Goal: Task Accomplishment & Management: Complete application form

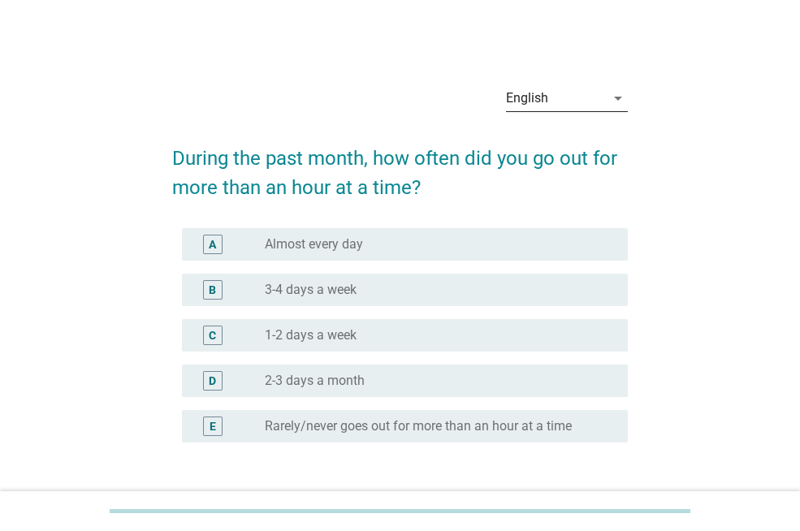
click at [620, 97] on icon "arrow_drop_down" at bounding box center [619, 99] width 20 height 20
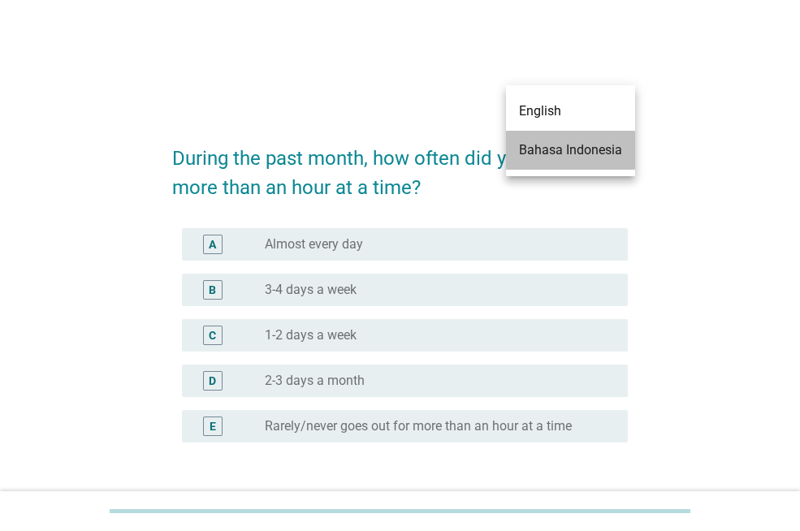
click at [585, 153] on div "Bahasa Indonesia" at bounding box center [570, 151] width 103 height 20
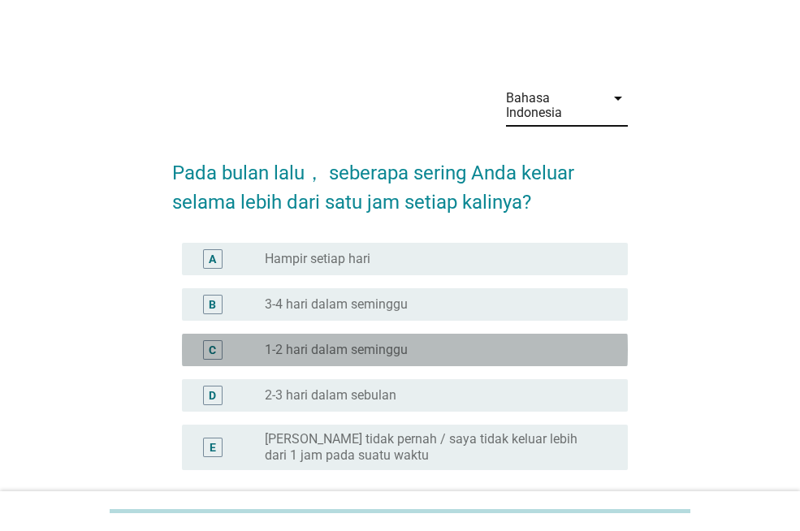
click at [434, 356] on div "radio_button_unchecked 1-2 hari dalam seminggu" at bounding box center [433, 350] width 337 height 16
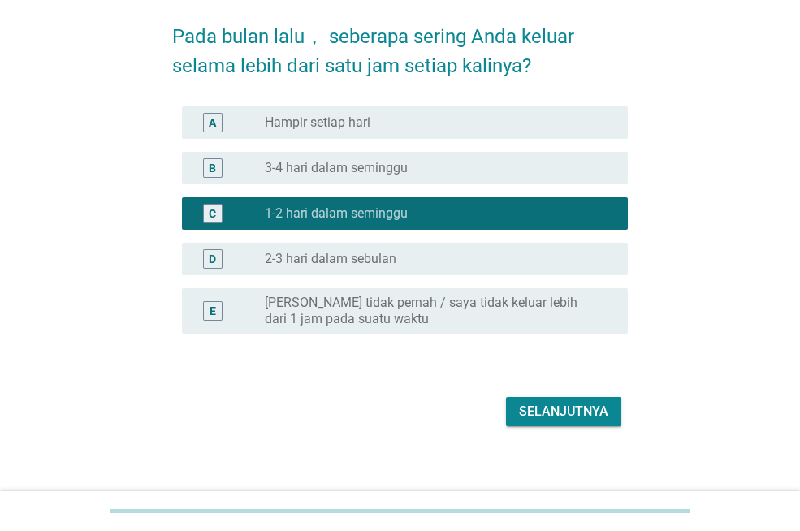
scroll to position [148, 0]
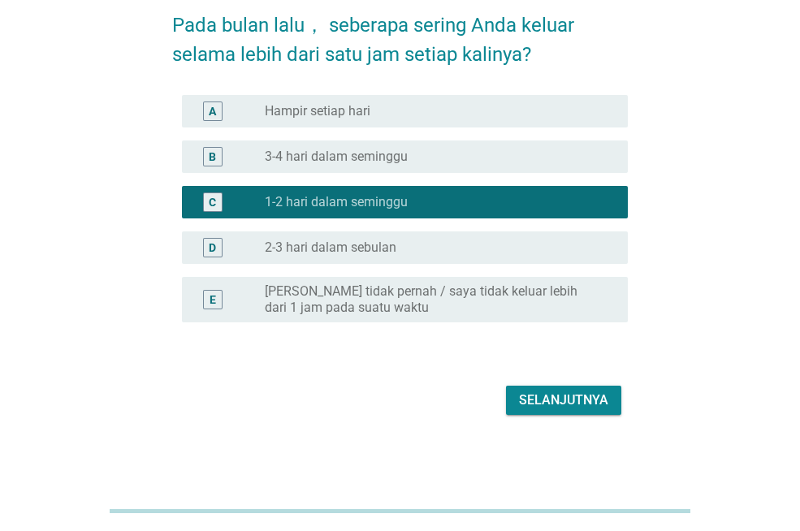
click at [531, 397] on div "Selanjutnya" at bounding box center [563, 401] width 89 height 20
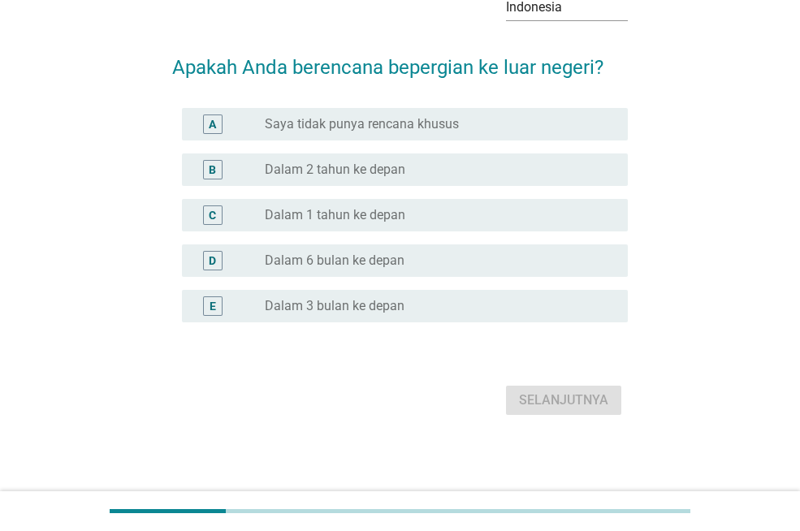
scroll to position [0, 0]
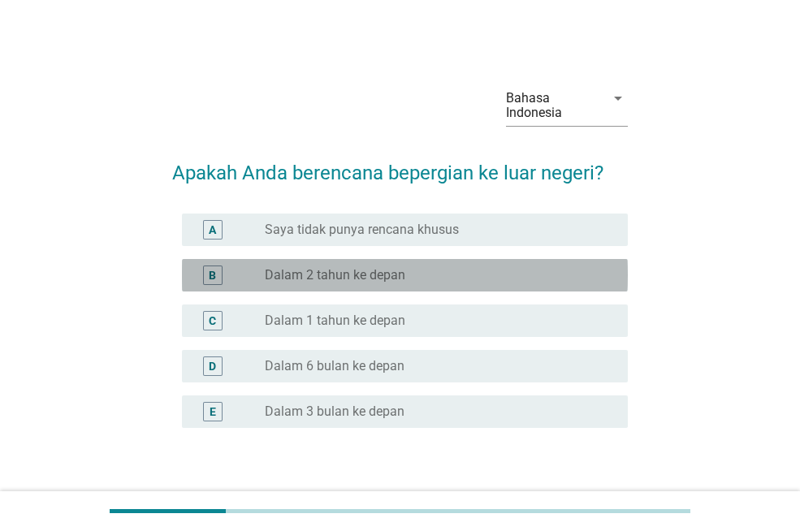
click at [394, 270] on label "Dalam 2 tahun ke depan" at bounding box center [335, 275] width 141 height 16
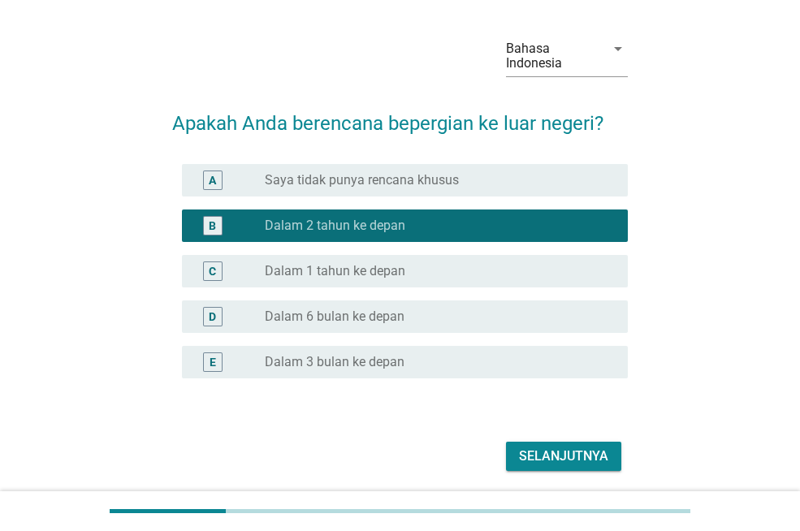
scroll to position [106, 0]
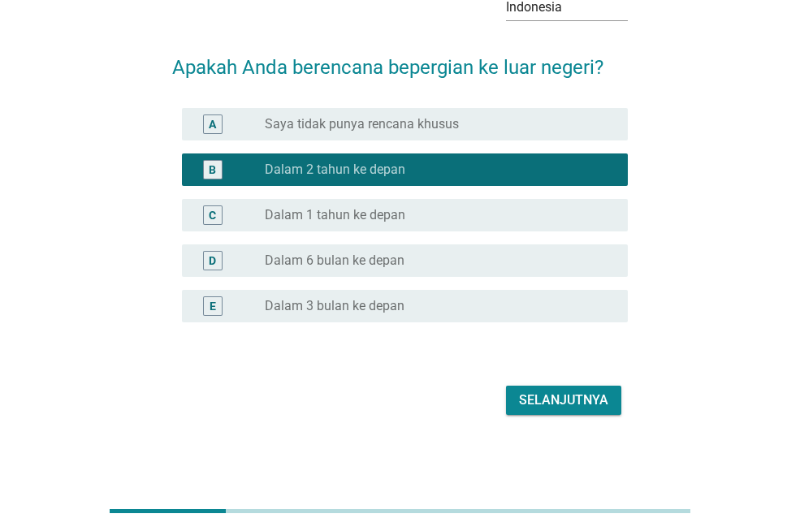
click at [489, 221] on div "radio_button_unchecked Dalam 1 tahun ke depan" at bounding box center [433, 215] width 337 height 16
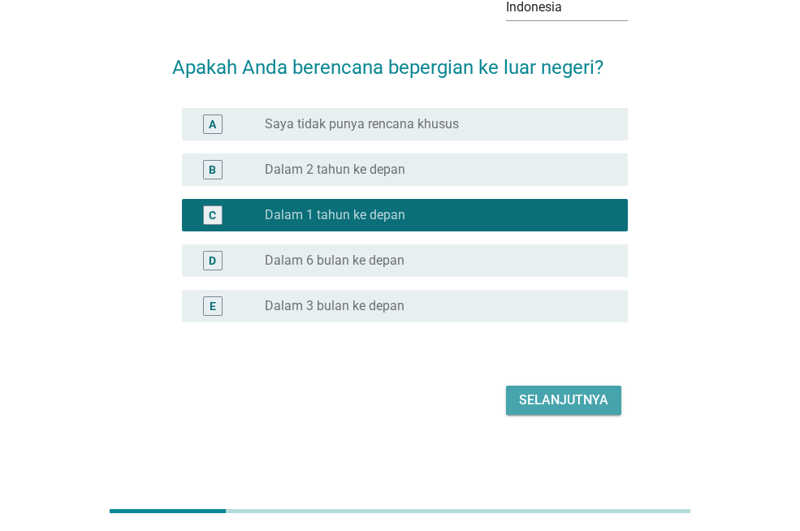
click at [557, 410] on button "Selanjutnya" at bounding box center [563, 400] width 115 height 29
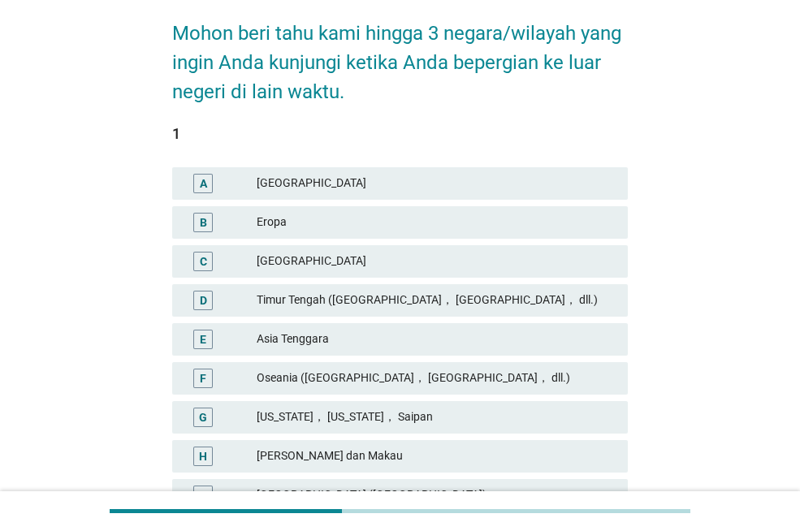
scroll to position [163, 0]
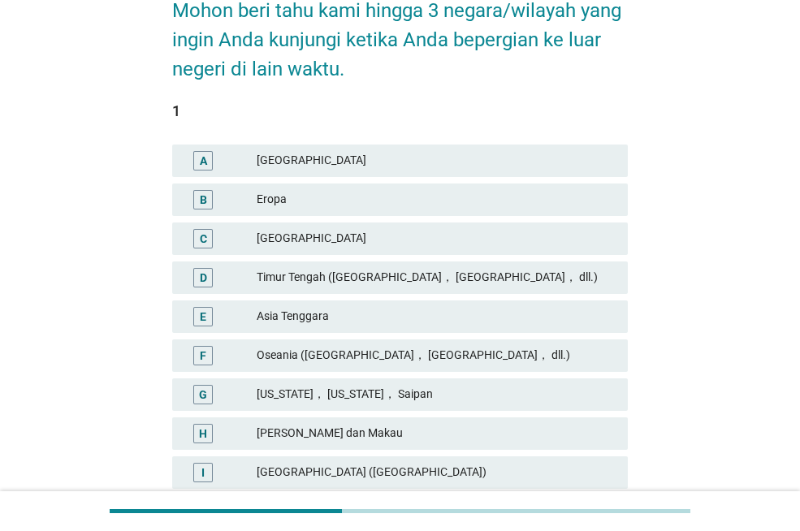
click at [403, 194] on div "Eropa" at bounding box center [436, 200] width 358 height 20
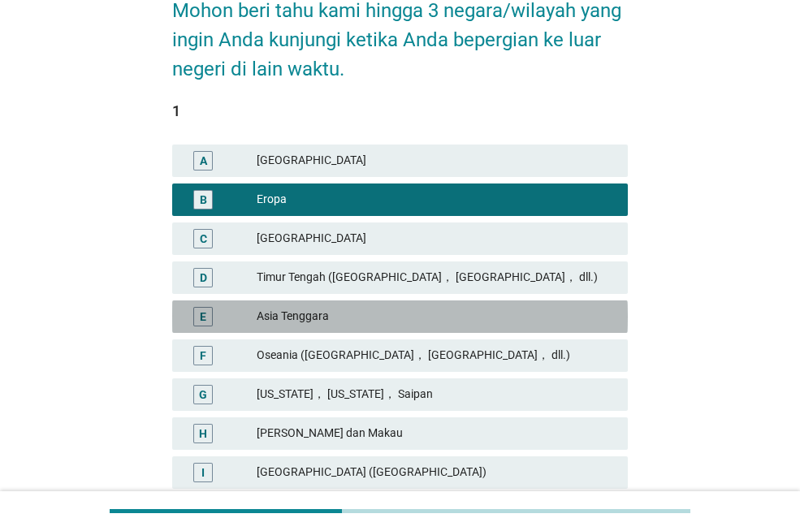
click at [362, 316] on div "Asia Tenggara" at bounding box center [436, 317] width 358 height 20
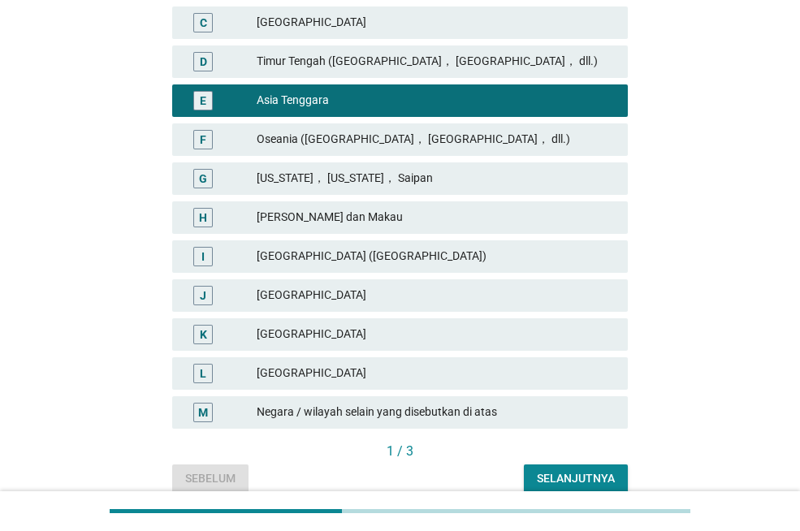
scroll to position [406, 0]
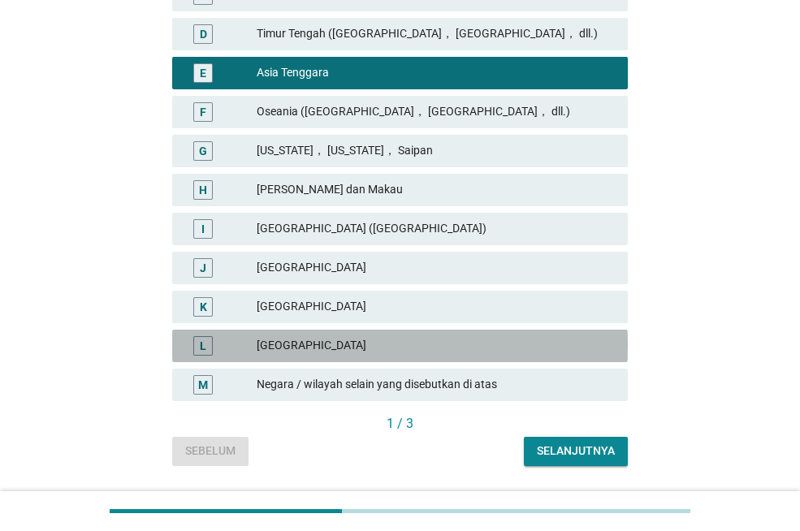
click at [379, 340] on div "Korea Selatan" at bounding box center [436, 346] width 358 height 20
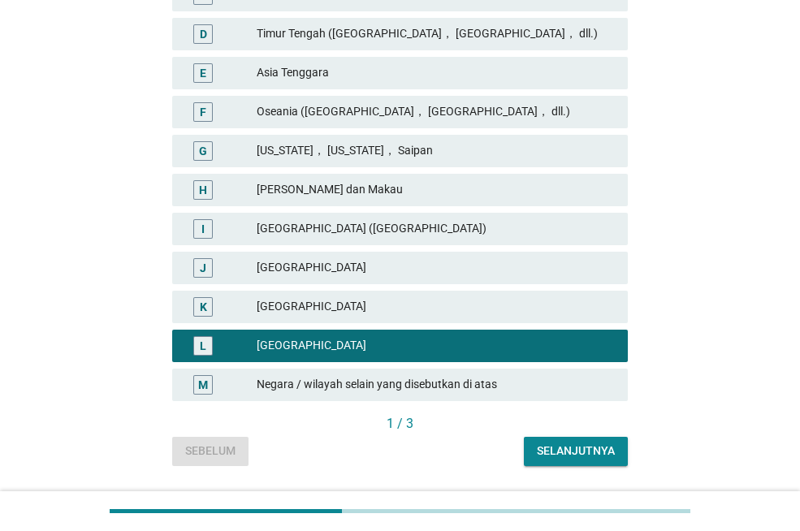
click at [588, 453] on div "Selanjutnya" at bounding box center [576, 451] width 78 height 17
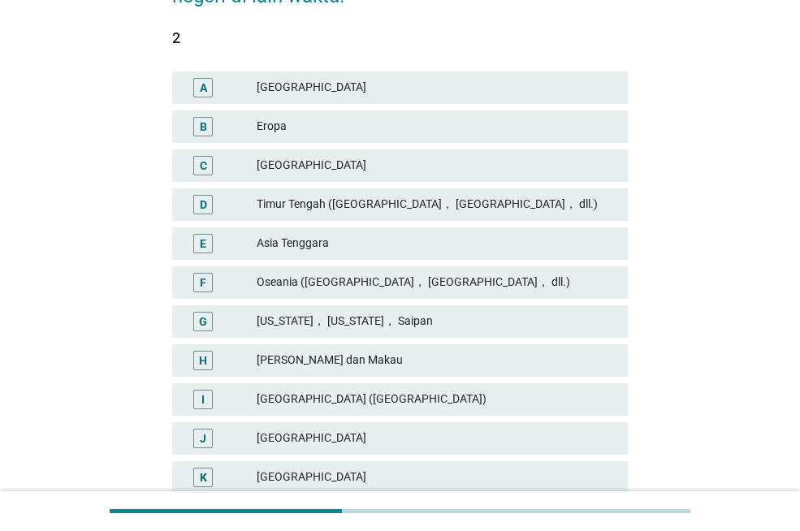
scroll to position [453, 0]
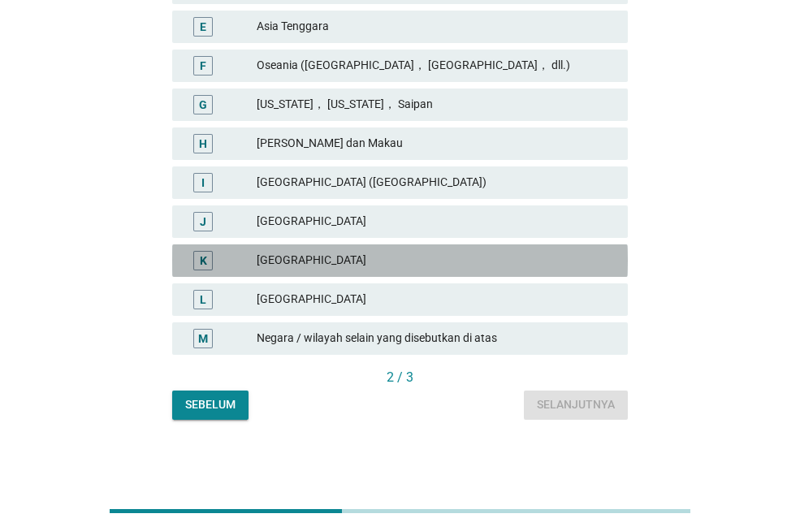
click at [349, 260] on div "Jepang" at bounding box center [436, 261] width 358 height 20
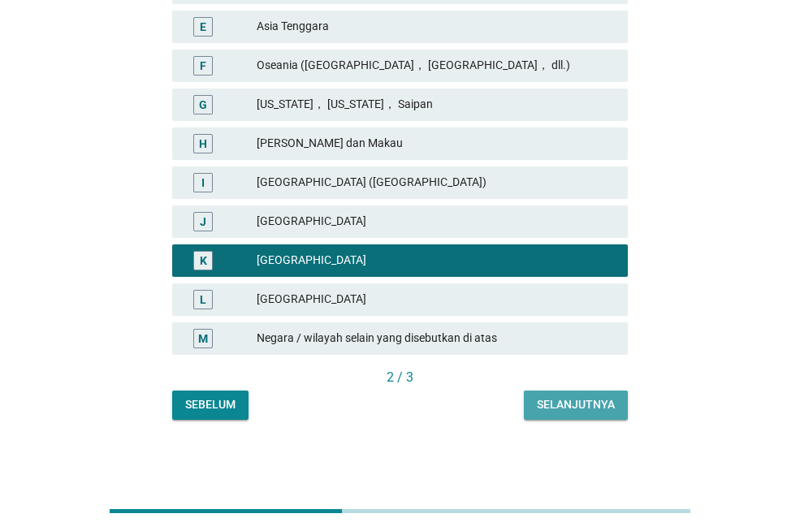
click at [544, 405] on div "Selanjutnya" at bounding box center [576, 405] width 78 height 17
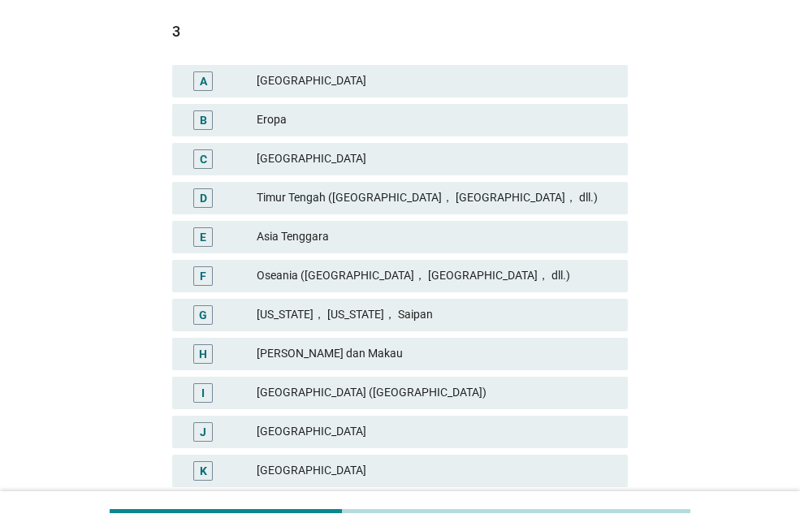
scroll to position [244, 0]
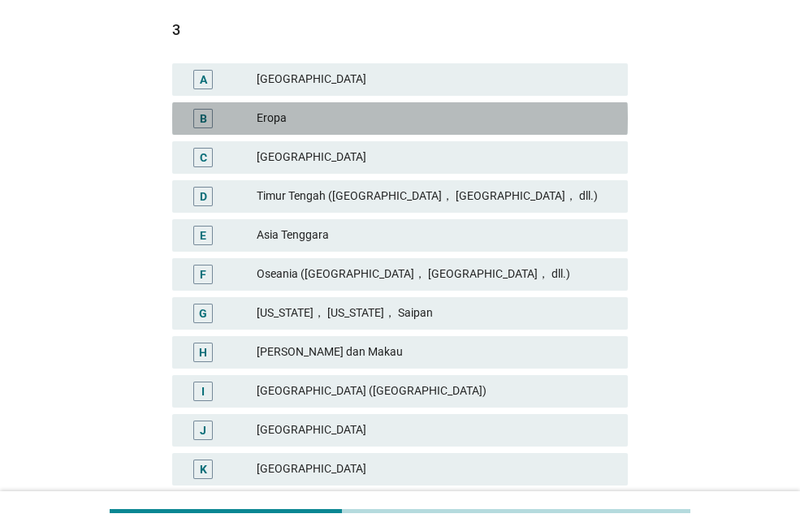
click at [372, 122] on div "Eropa" at bounding box center [436, 119] width 358 height 20
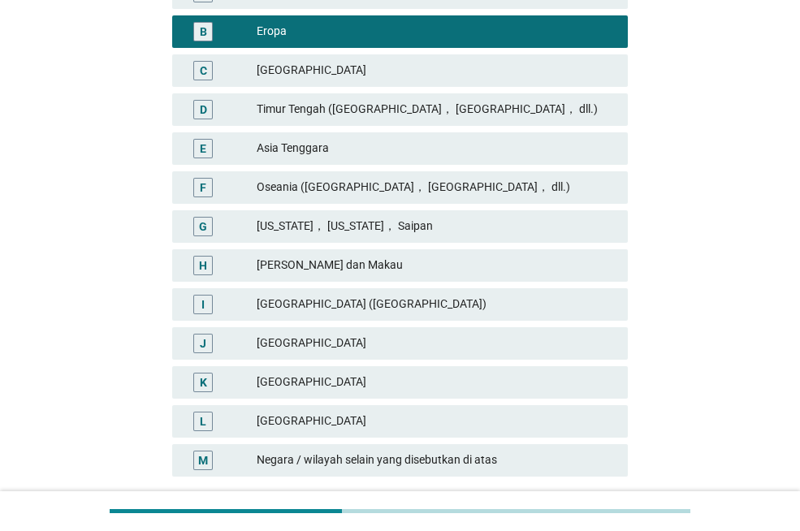
scroll to position [453, 0]
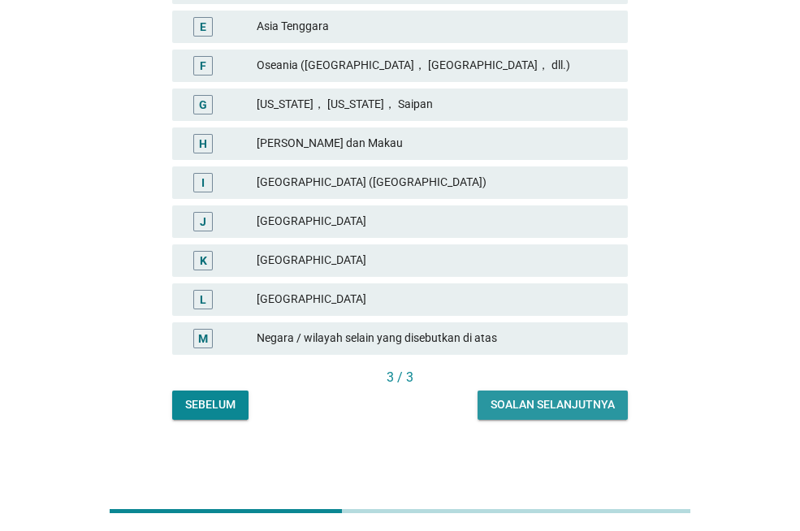
click at [597, 400] on div "Soalan selanjutnya" at bounding box center [553, 405] width 124 height 17
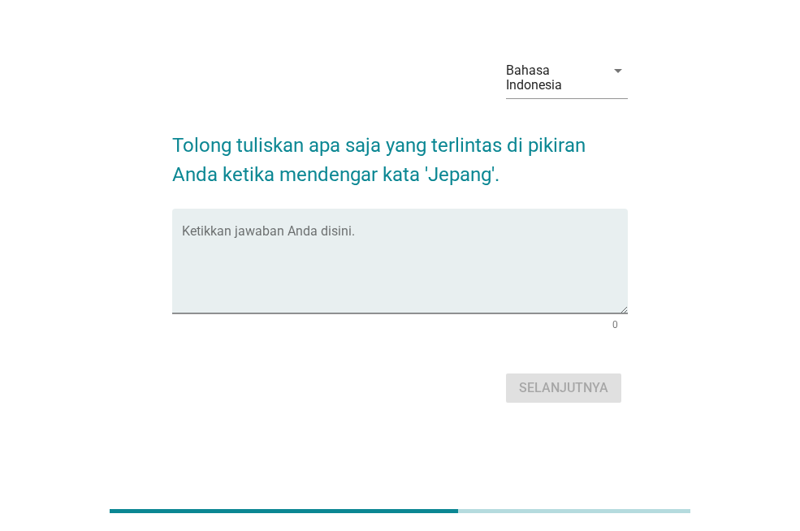
scroll to position [0, 0]
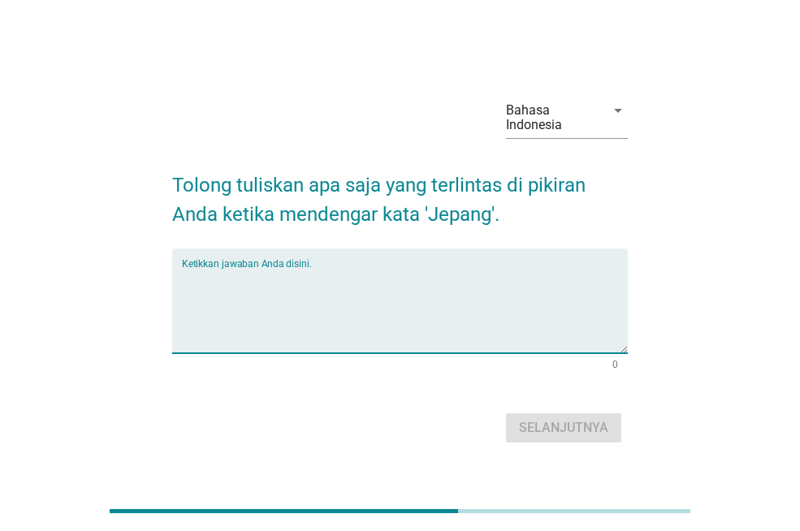
click at [344, 272] on textarea "Ketikkan jawaban Anda disini." at bounding box center [405, 310] width 446 height 85
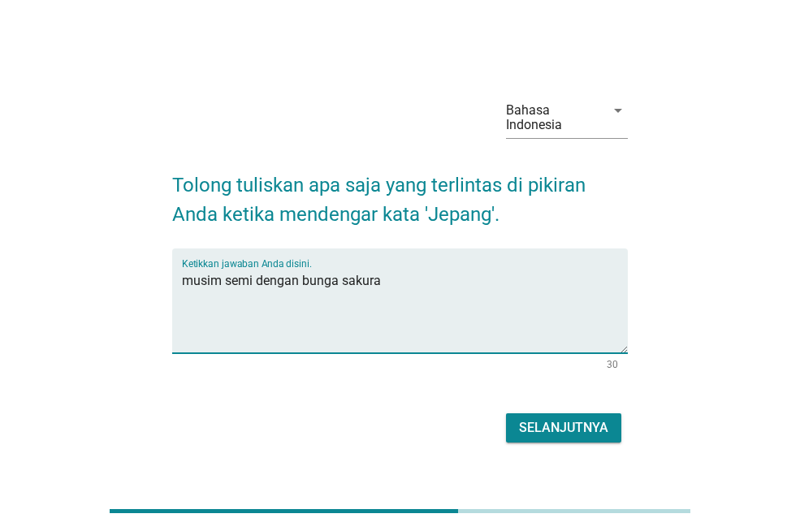
type textarea "musim semi dengan bunga sakura"
click at [590, 432] on div "Selanjutnya" at bounding box center [563, 429] width 89 height 20
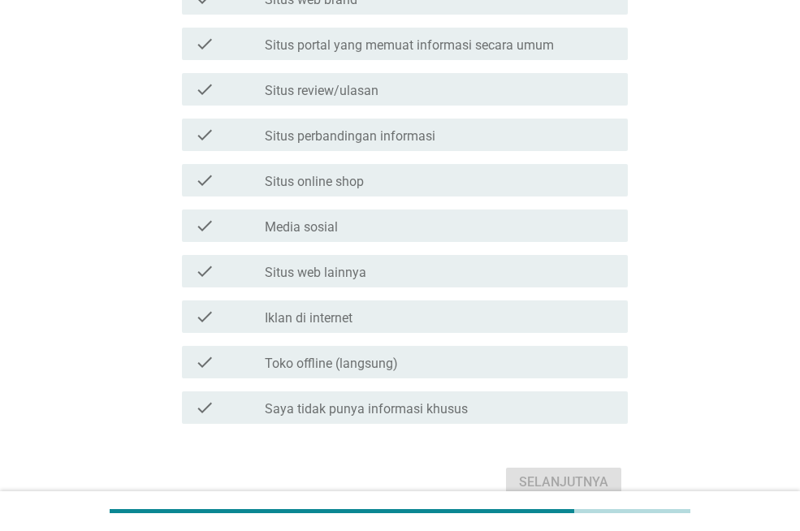
scroll to position [569, 0]
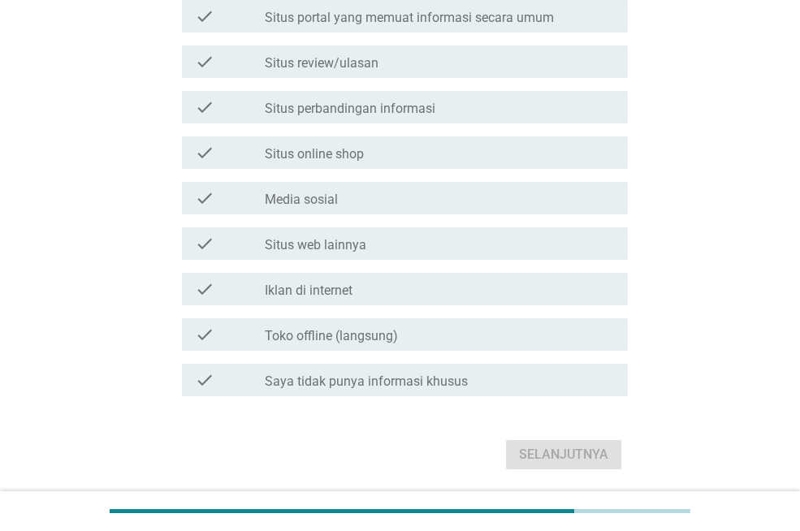
click at [309, 380] on label "Saya tidak punya informasi khusus" at bounding box center [366, 382] width 203 height 16
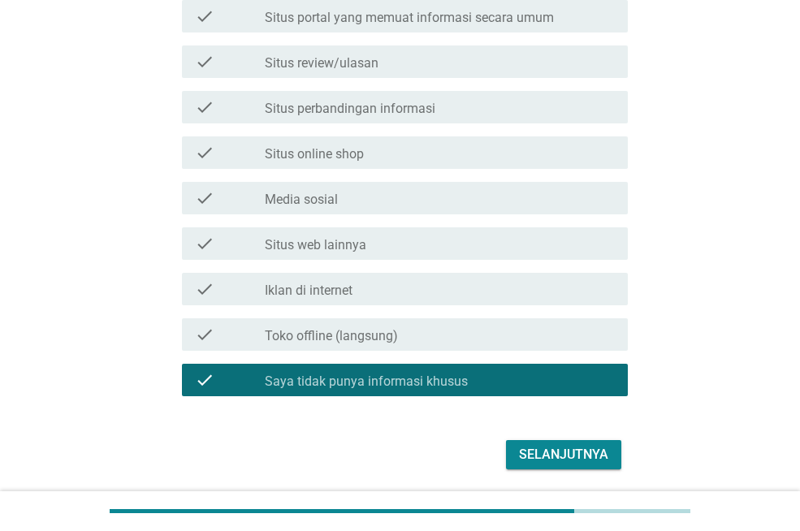
click at [531, 457] on div "Selanjutnya" at bounding box center [563, 455] width 89 height 20
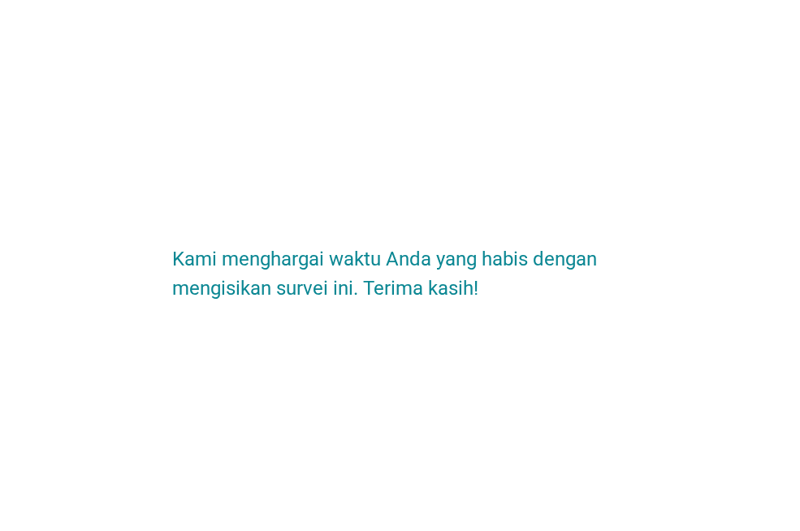
scroll to position [0, 0]
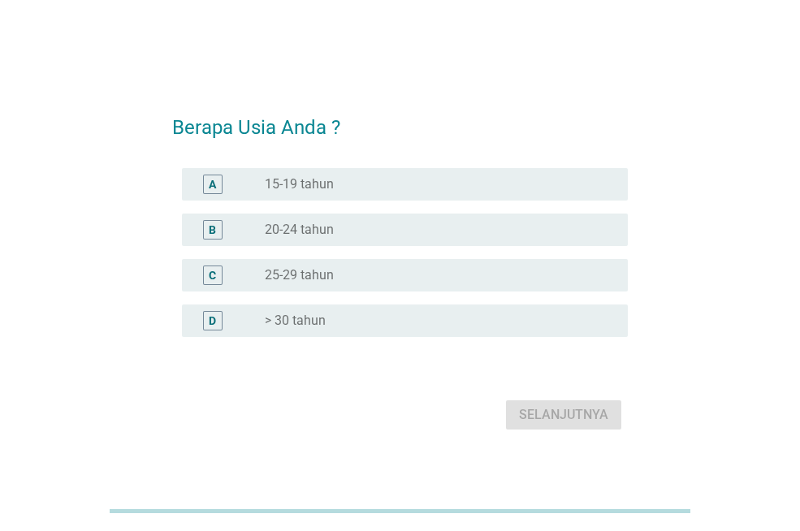
click at [293, 315] on label "> 30 tahun" at bounding box center [295, 321] width 61 height 16
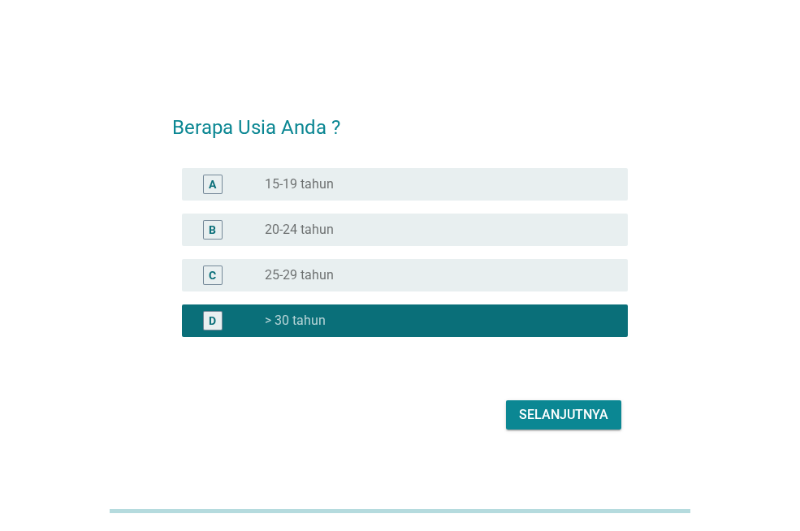
click at [546, 411] on div "Selanjutnya" at bounding box center [563, 415] width 89 height 20
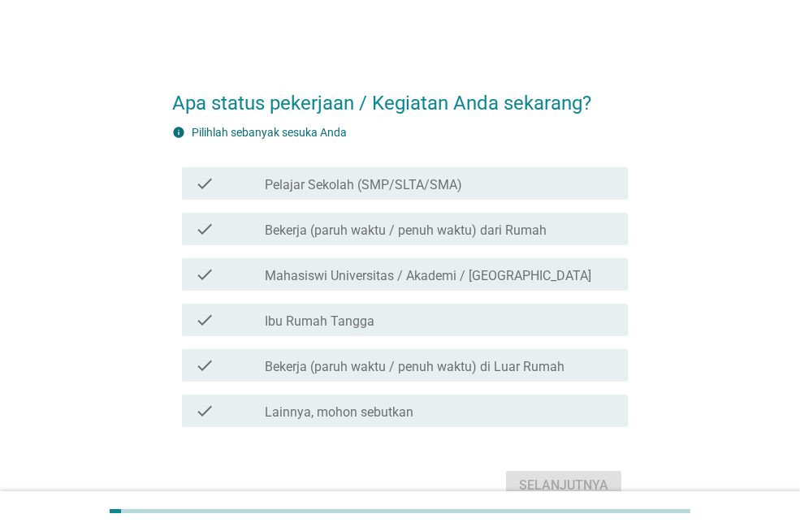
click at [415, 330] on div "check check_box_outline_blank Ibu Rumah Tangga" at bounding box center [405, 320] width 446 height 33
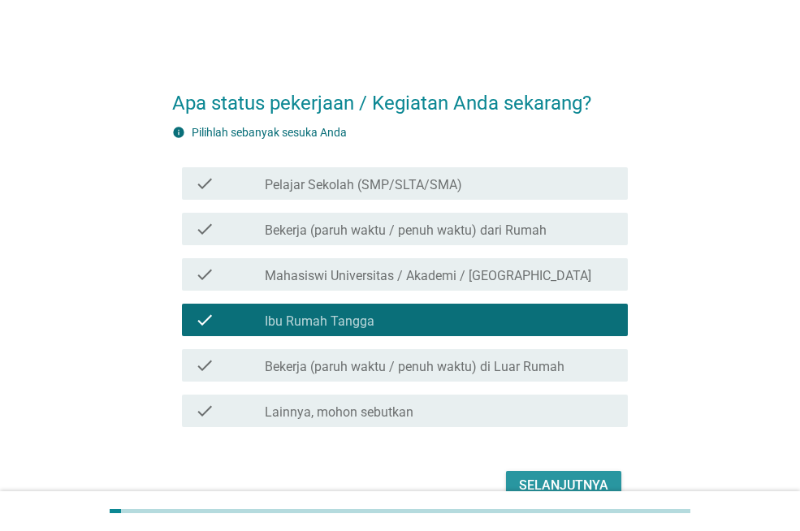
drag, startPoint x: 559, startPoint y: 482, endPoint x: 540, endPoint y: 476, distance: 20.3
click at [558, 482] on div "Selanjutnya" at bounding box center [563, 486] width 89 height 20
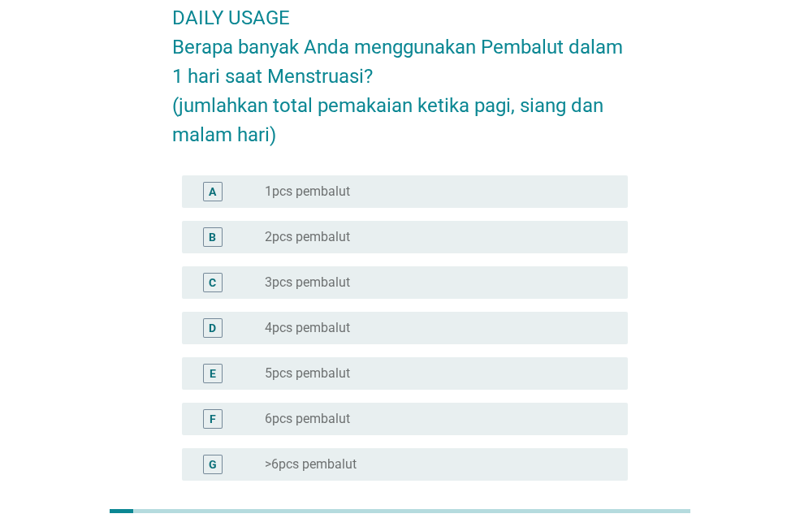
scroll to position [81, 0]
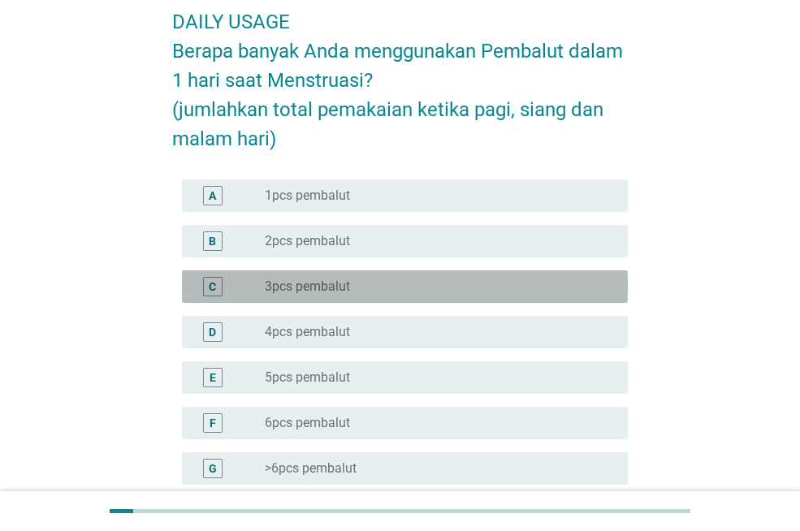
click at [445, 288] on div "radio_button_unchecked 3pcs pembalut" at bounding box center [433, 287] width 337 height 16
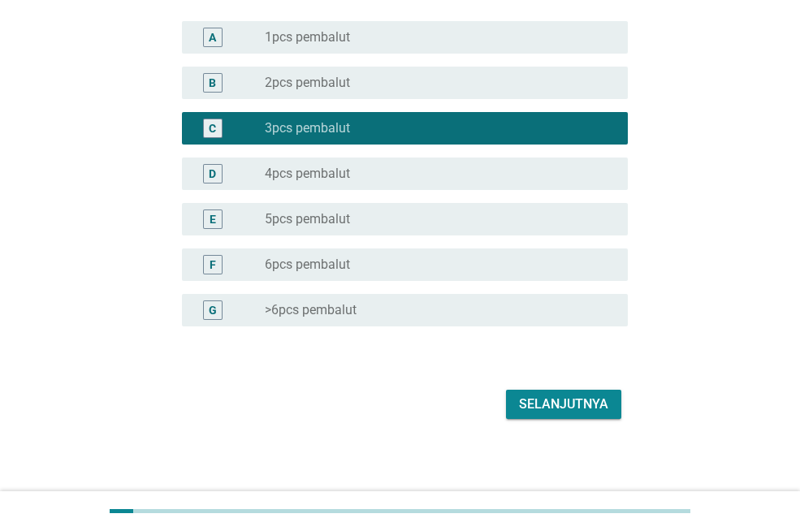
scroll to position [244, 0]
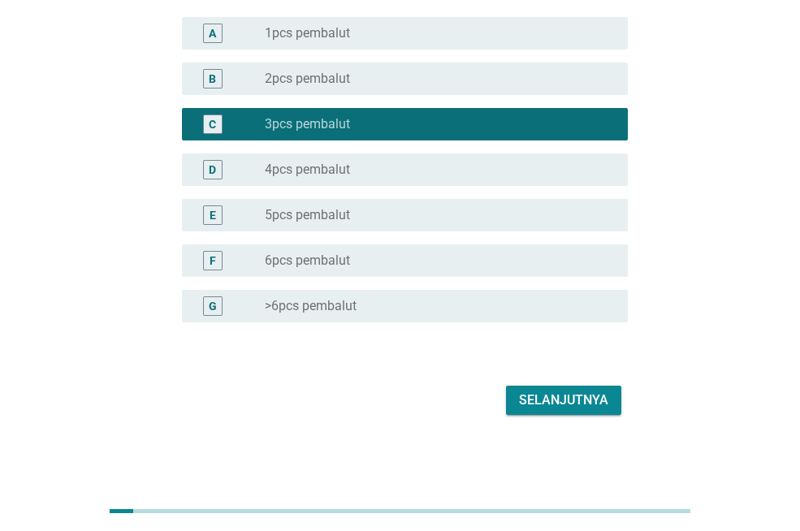
click at [609, 400] on button "Selanjutnya" at bounding box center [563, 400] width 115 height 29
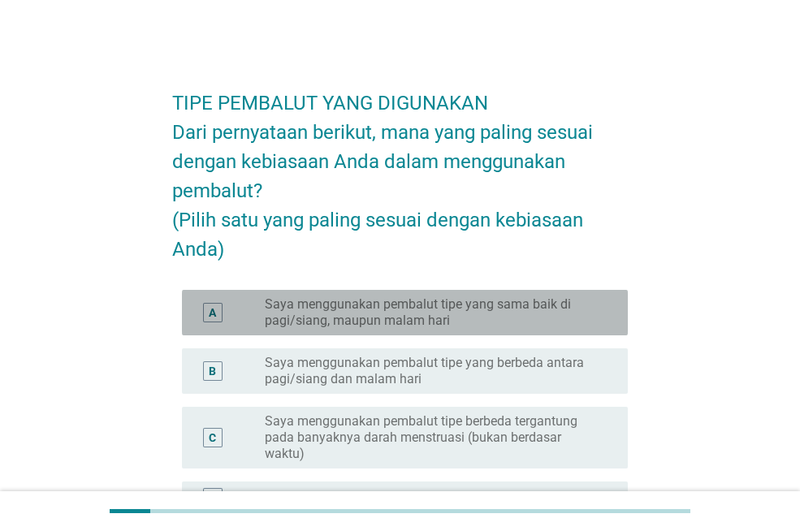
click at [466, 329] on label "Saya menggunakan pembalut tipe yang sama baik di pagi/siang, maupun malam hari" at bounding box center [433, 313] width 337 height 33
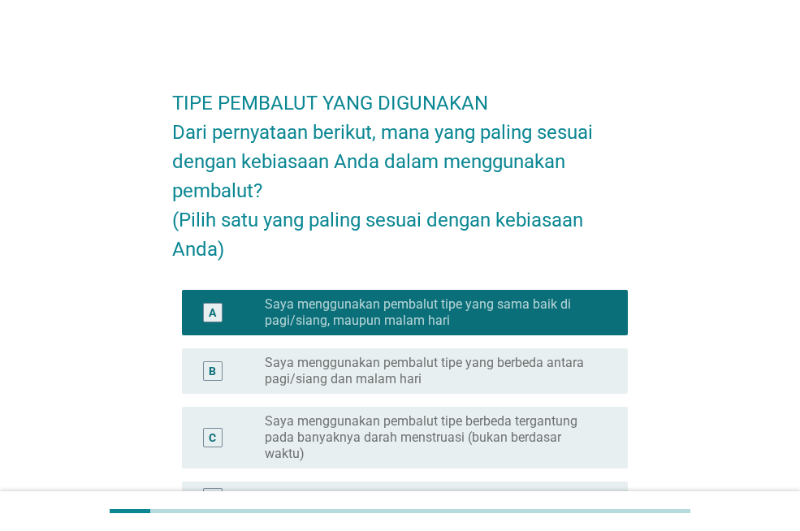
click at [471, 388] on label "Saya menggunakan pembalut tipe yang berbeda antara pagi/siang dan malam hari" at bounding box center [433, 371] width 337 height 33
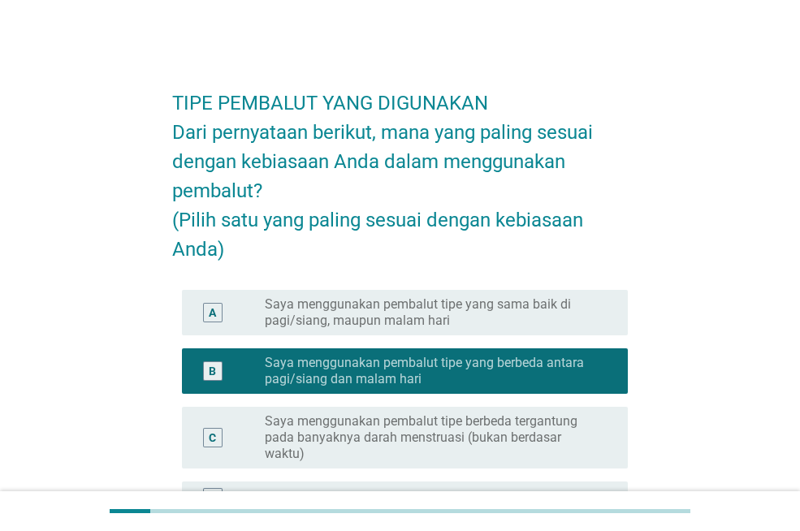
click at [536, 454] on label "Saya menggunakan pembalut tipe berbeda tergantung pada banyaknya darah menstrua…" at bounding box center [433, 438] width 337 height 49
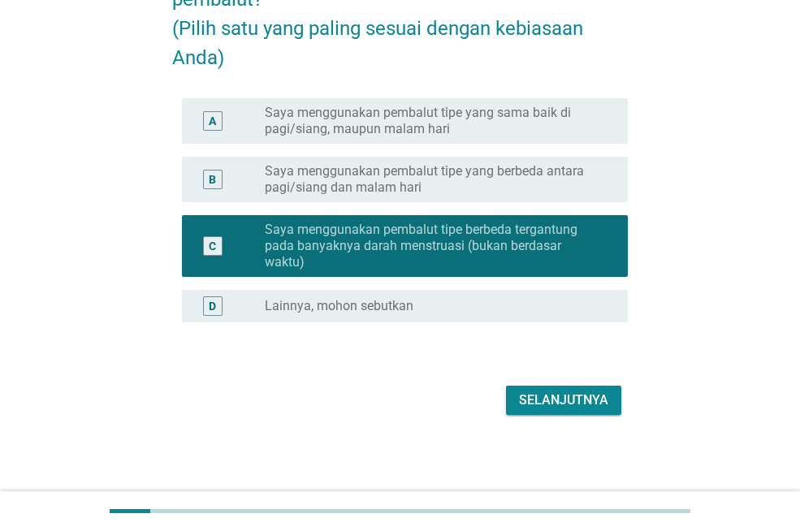
scroll to position [221, 0]
click at [581, 410] on div "Selanjutnya" at bounding box center [563, 401] width 89 height 20
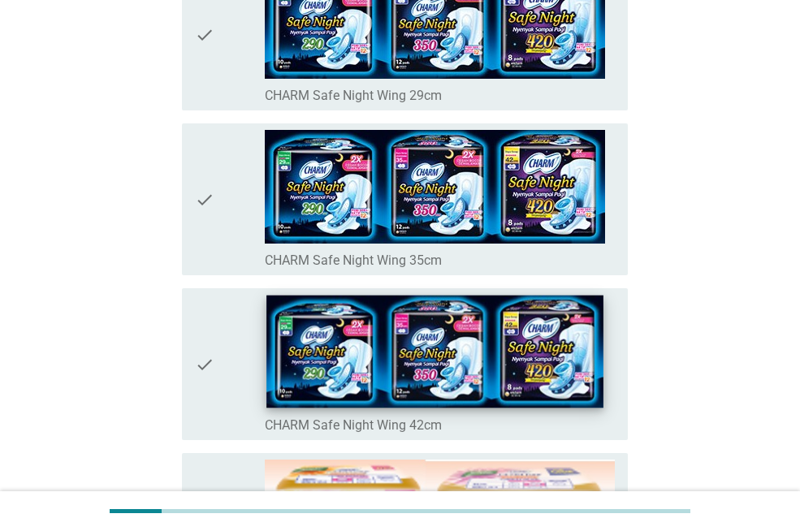
scroll to position [569, 0]
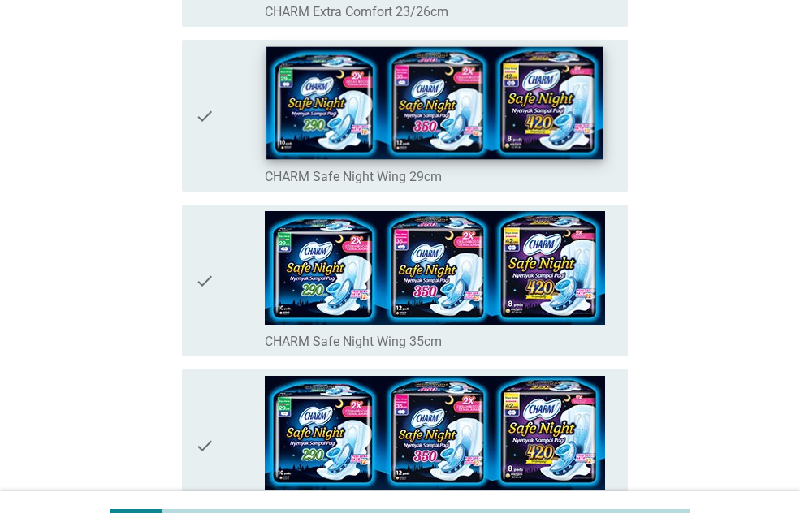
click at [415, 140] on img at bounding box center [435, 103] width 337 height 113
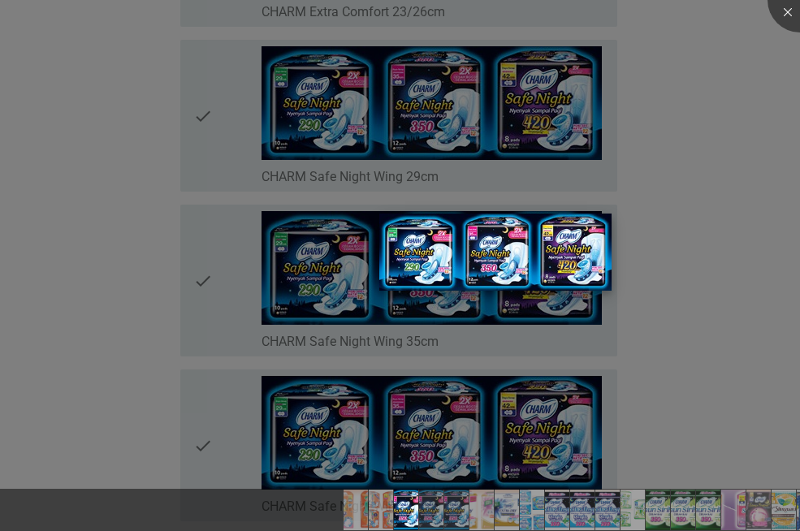
click at [479, 252] on img at bounding box center [495, 253] width 232 height 78
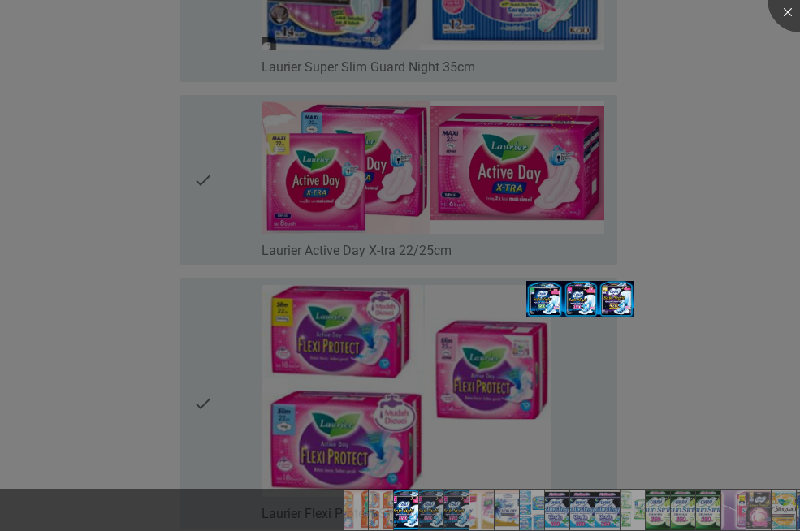
scroll to position [3819, 0]
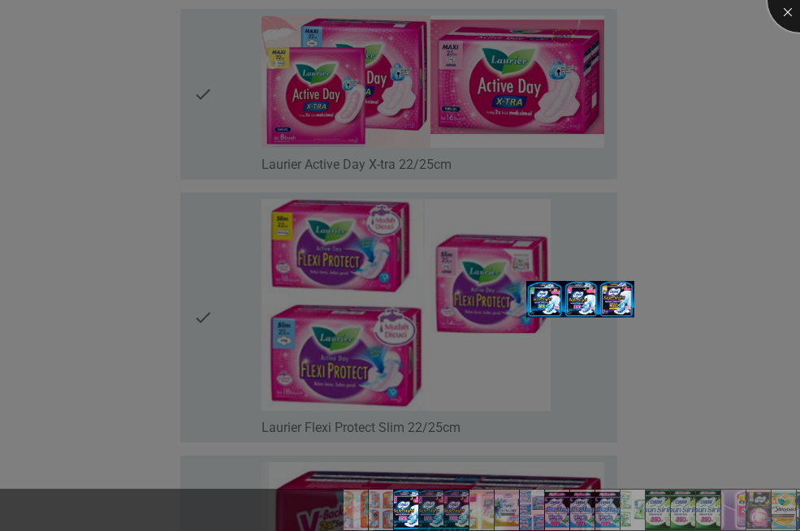
click at [783, 11] on div at bounding box center [800, -1] width 65 height 65
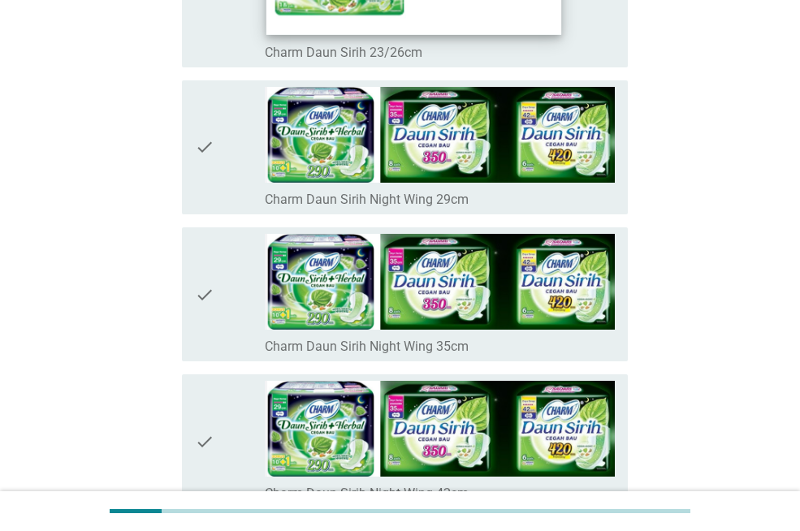
scroll to position [2438, 0]
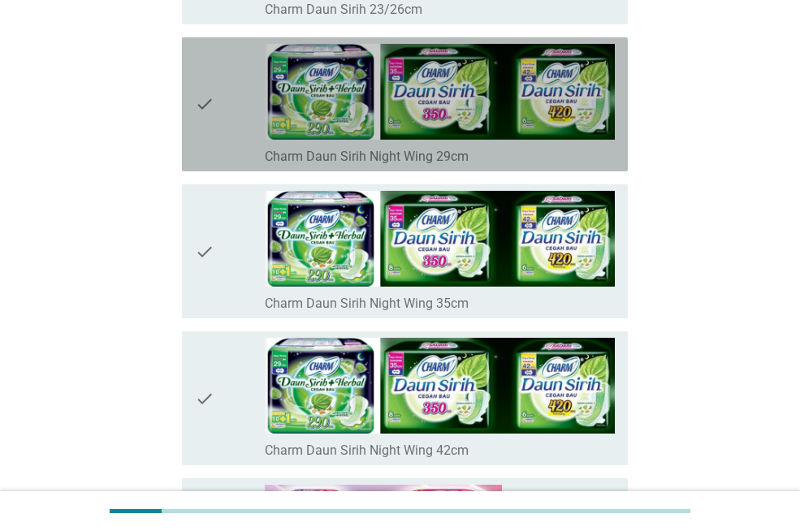
click at [202, 106] on icon "check" at bounding box center [205, 104] width 20 height 121
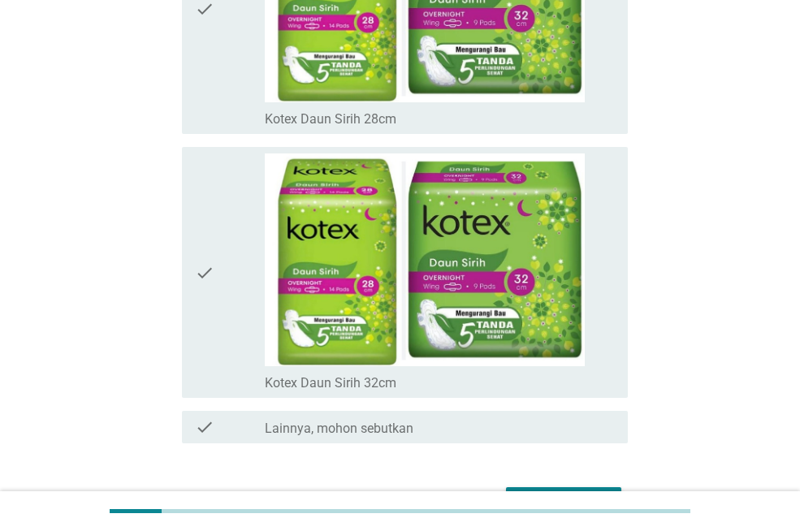
scroll to position [11544, 0]
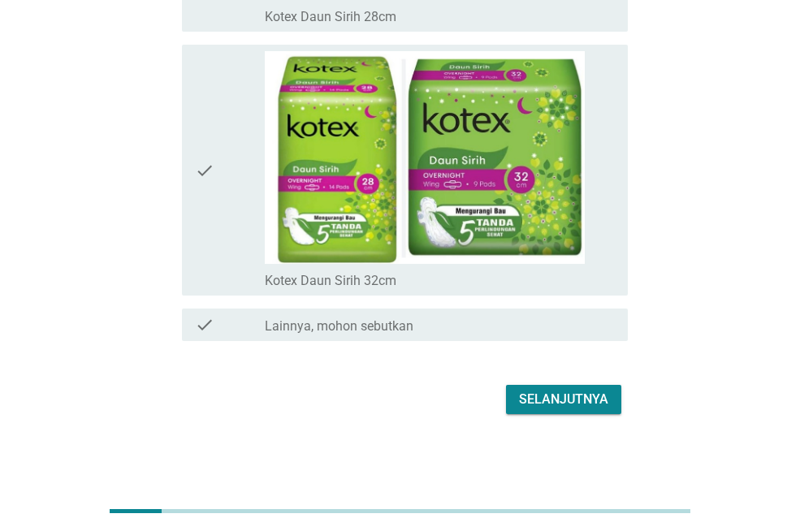
click at [604, 401] on div "Selanjutnya" at bounding box center [563, 400] width 89 height 20
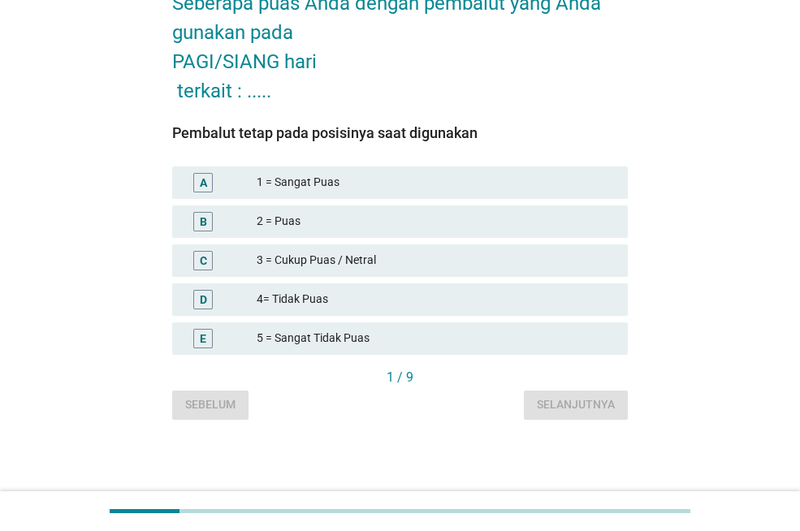
scroll to position [0, 0]
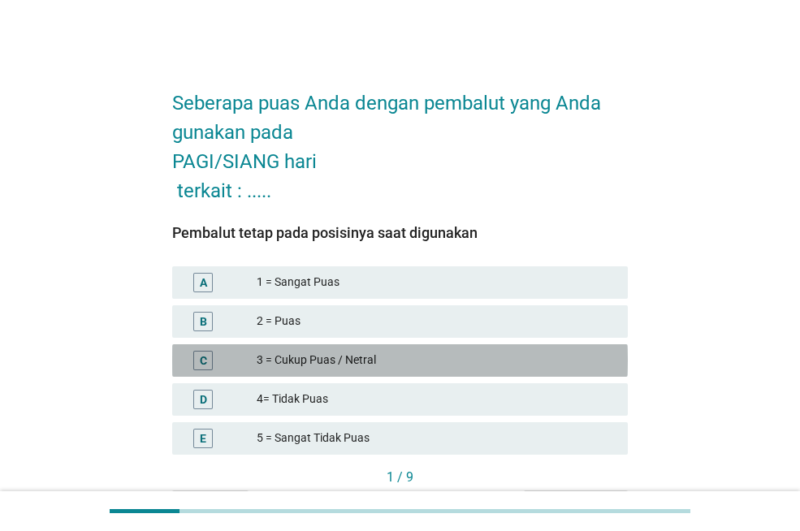
click at [364, 353] on div "3 = Cukup Puas / Netral" at bounding box center [436, 361] width 358 height 20
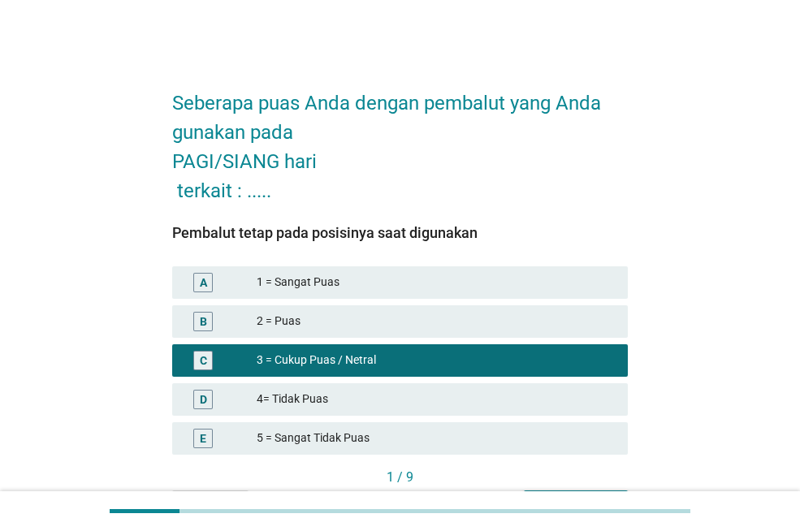
scroll to position [100, 0]
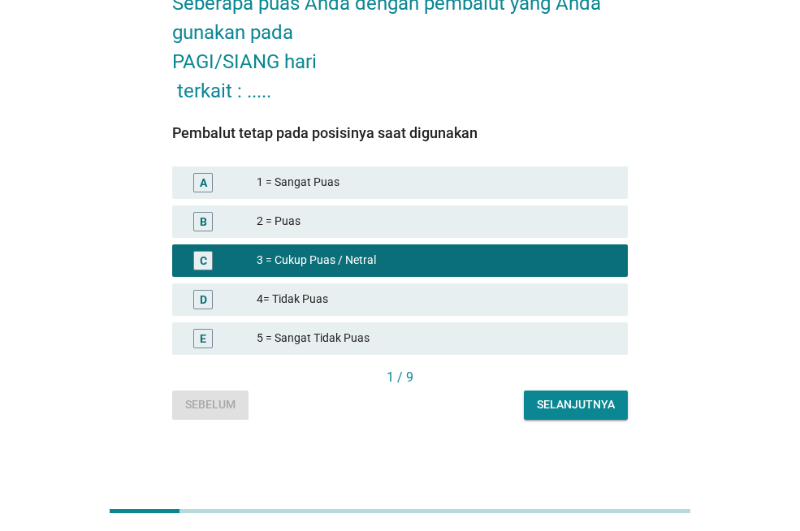
click at [588, 410] on div "Selanjutnya" at bounding box center [576, 405] width 78 height 17
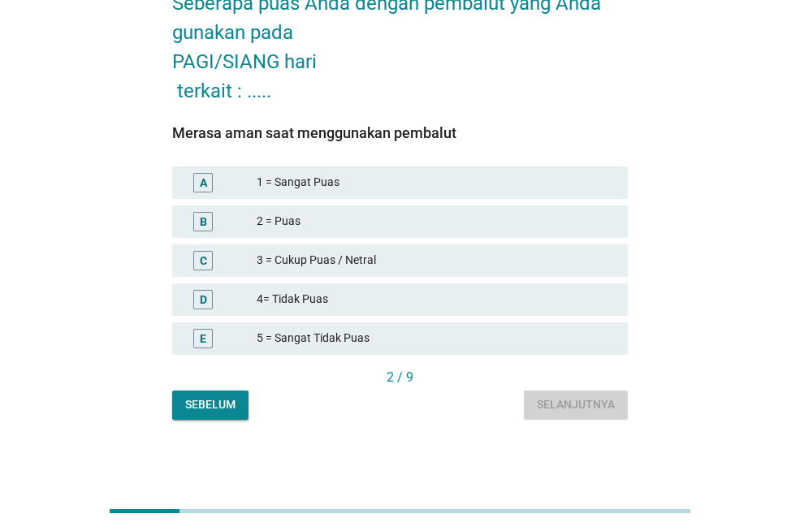
scroll to position [0, 0]
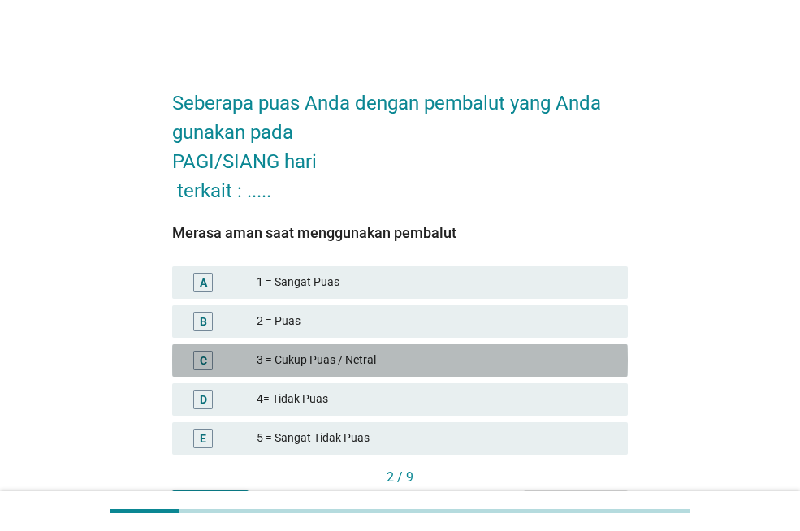
click at [409, 358] on div "3 = Cukup Puas / Netral" at bounding box center [436, 361] width 358 height 20
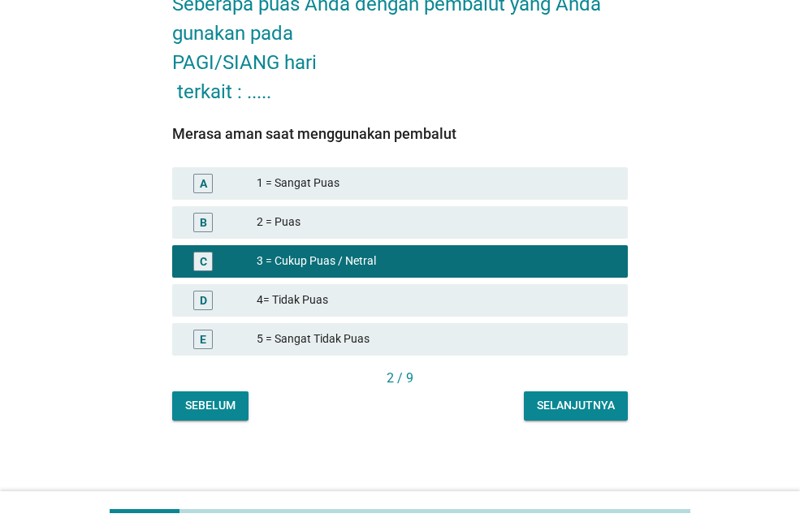
scroll to position [100, 0]
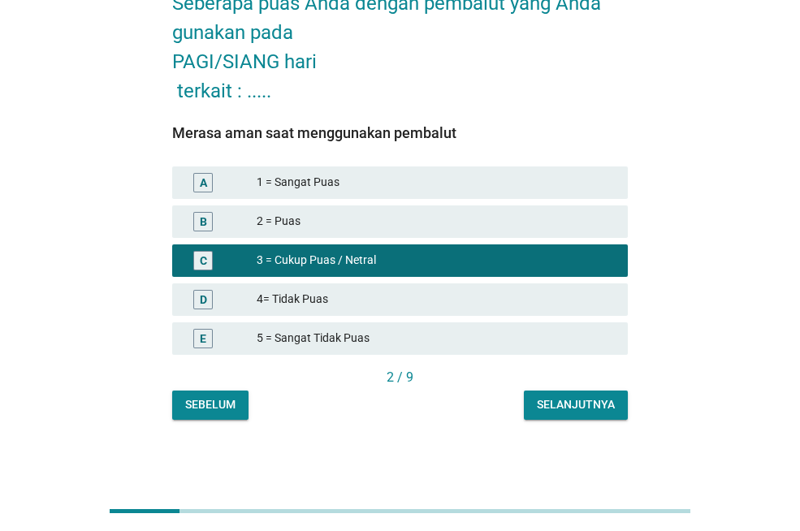
click at [603, 403] on div "Selanjutnya" at bounding box center [576, 405] width 78 height 17
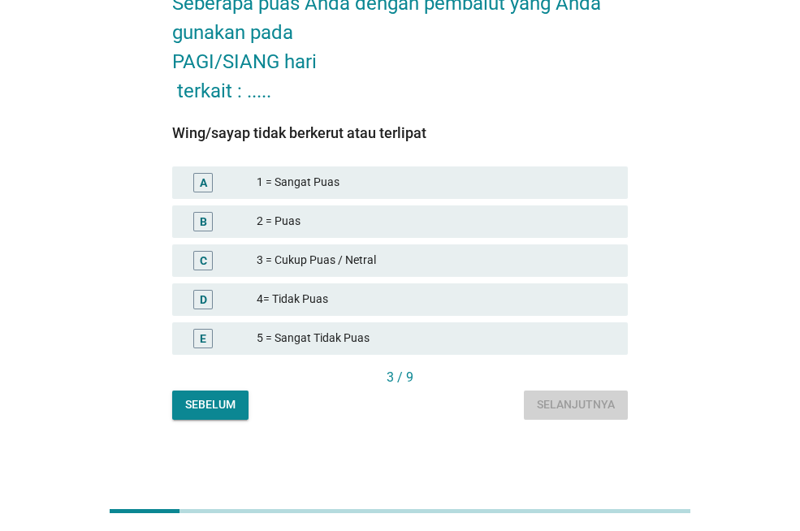
scroll to position [0, 0]
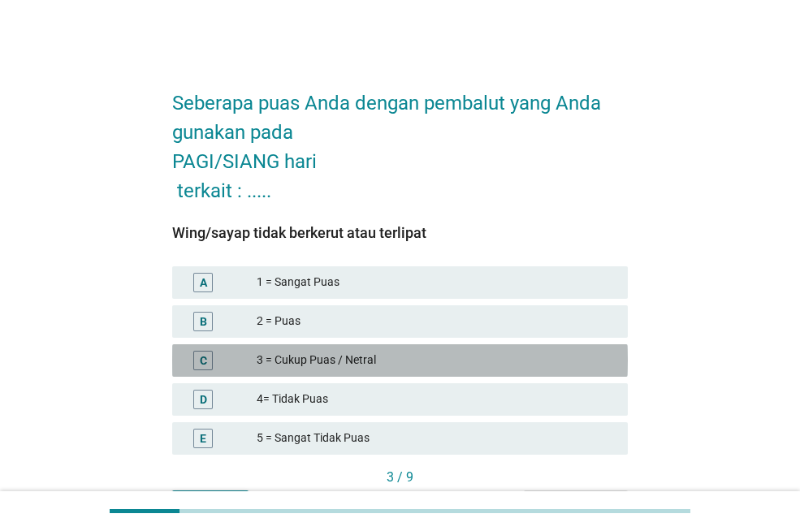
click at [410, 357] on div "3 = Cukup Puas / Netral" at bounding box center [436, 361] width 358 height 20
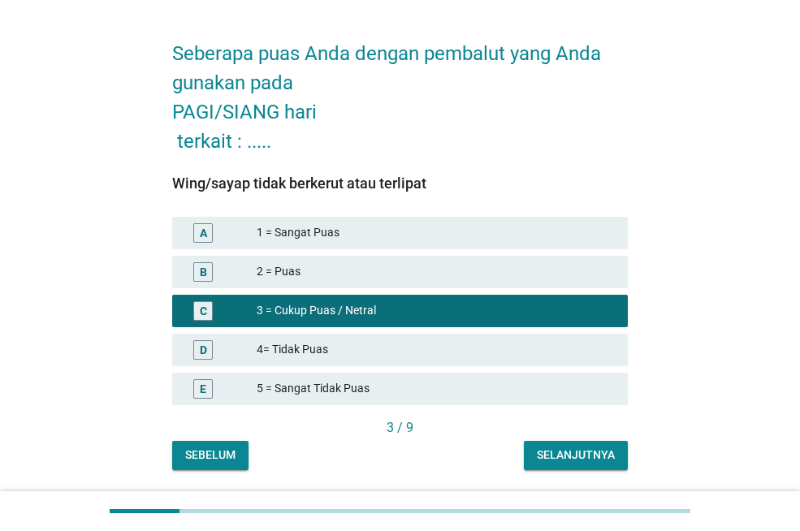
scroll to position [100, 0]
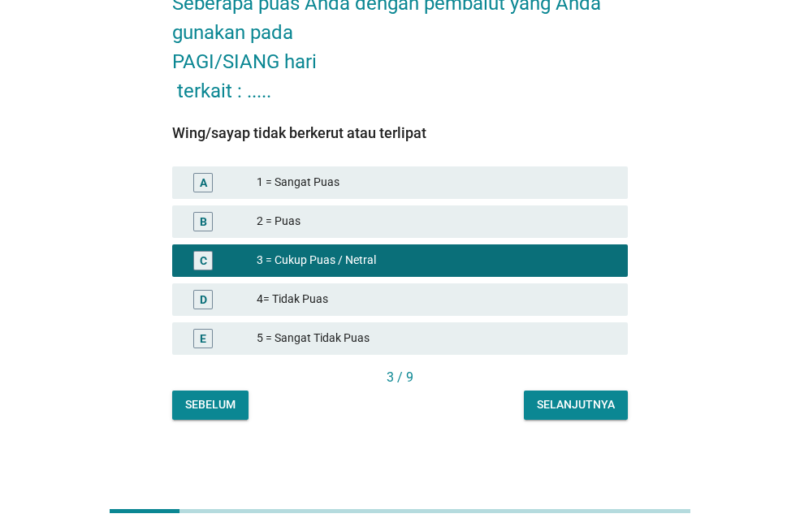
click at [595, 408] on div "Selanjutnya" at bounding box center [576, 405] width 78 height 17
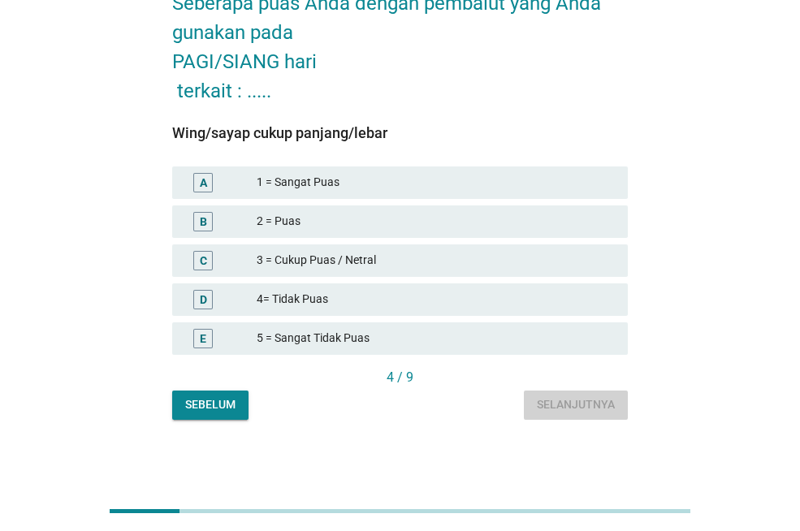
scroll to position [0, 0]
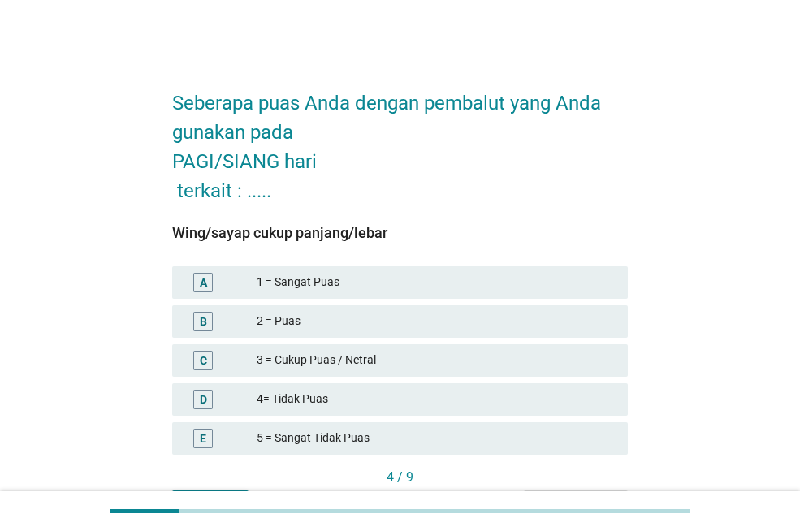
click at [392, 408] on div "4= Tidak Puas" at bounding box center [436, 400] width 358 height 20
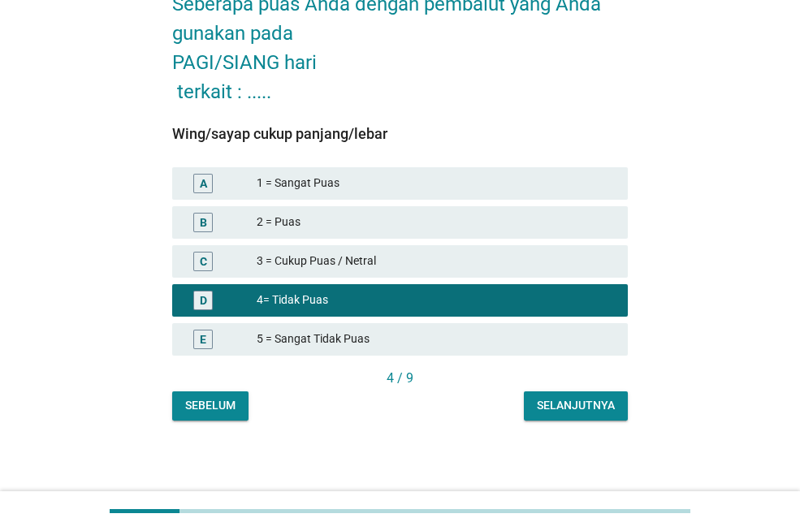
scroll to position [100, 0]
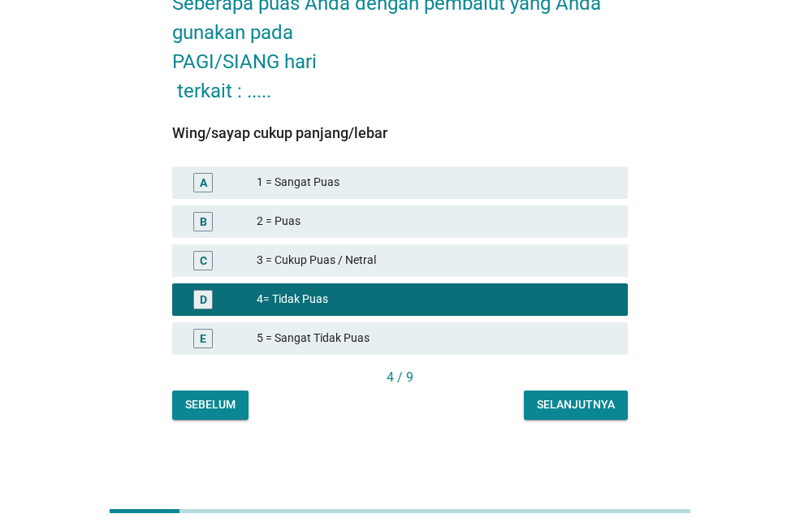
click at [593, 407] on div "Selanjutnya" at bounding box center [576, 405] width 78 height 17
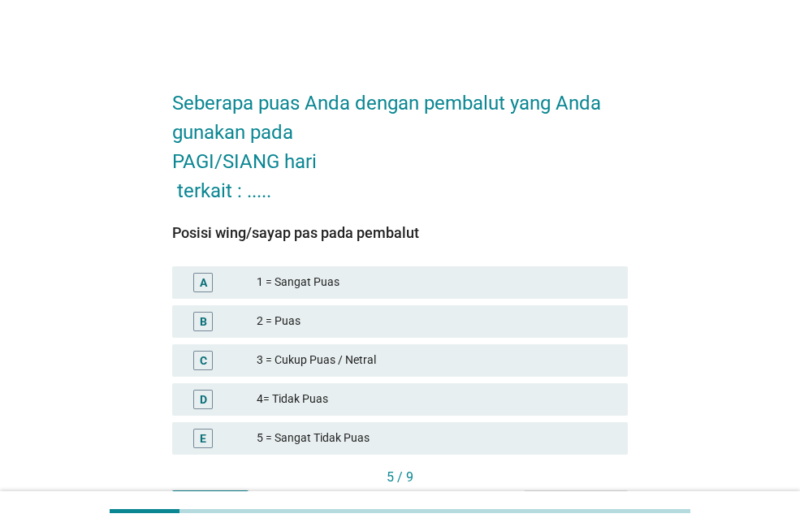
click at [437, 351] on div "3 = Cukup Puas / Netral" at bounding box center [436, 361] width 358 height 20
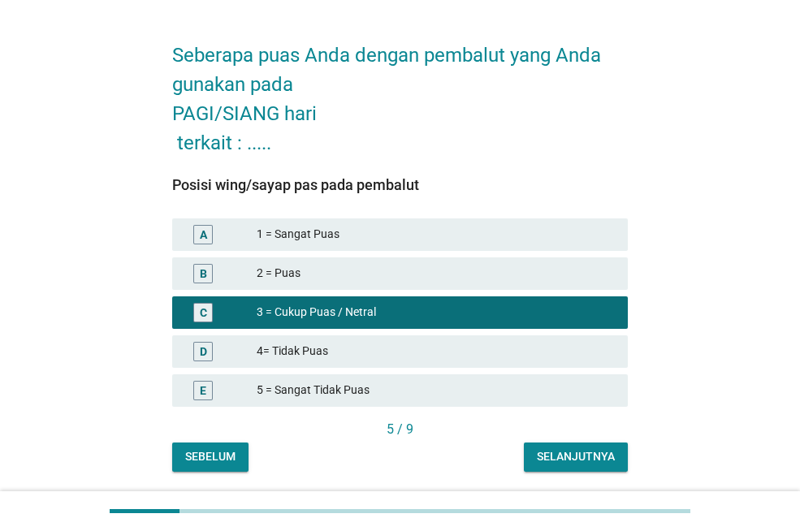
scroll to position [100, 0]
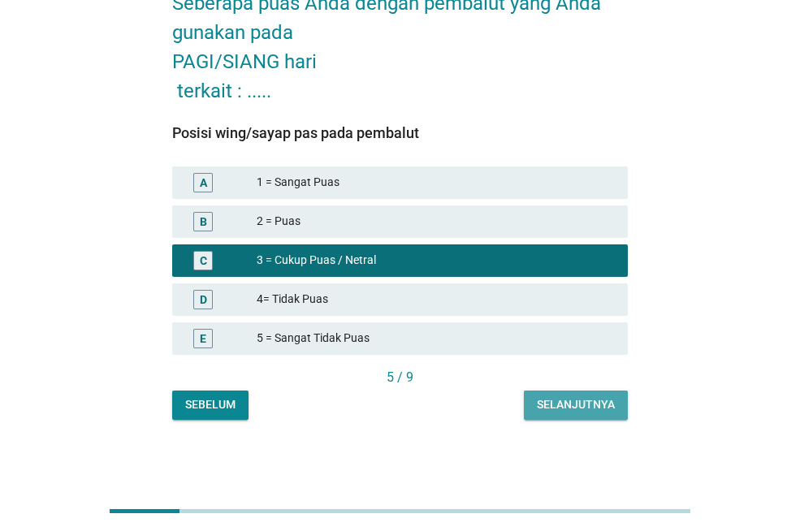
click at [610, 403] on div "Selanjutnya" at bounding box center [576, 405] width 78 height 17
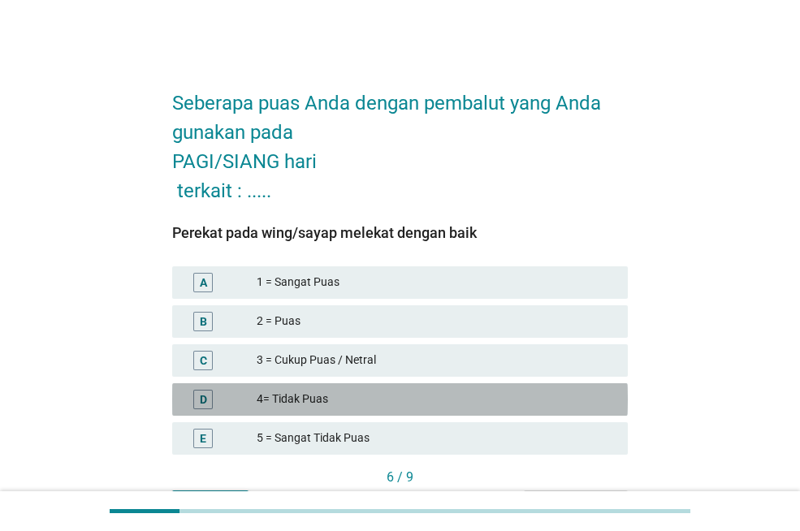
click at [364, 396] on div "4= Tidak Puas" at bounding box center [436, 400] width 358 height 20
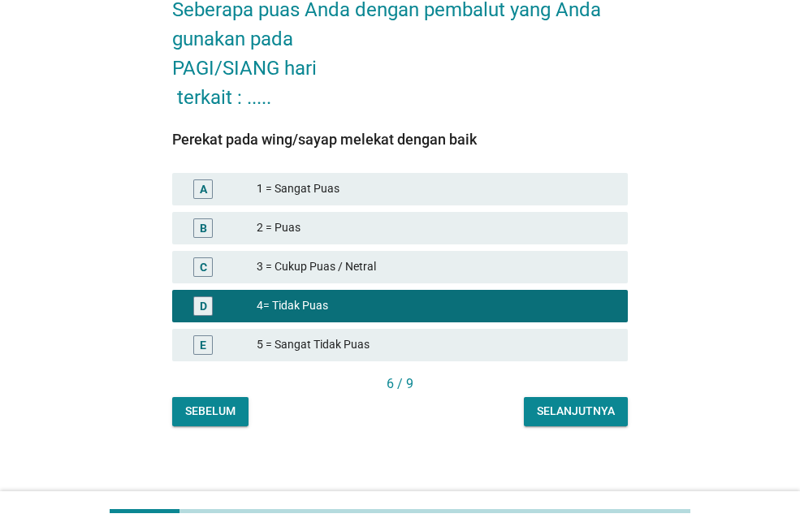
scroll to position [100, 0]
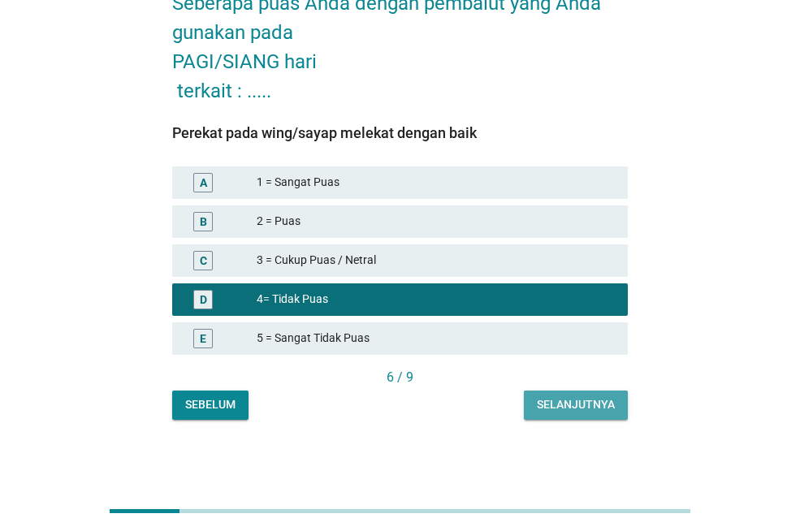
click at [610, 405] on div "Selanjutnya" at bounding box center [576, 405] width 78 height 17
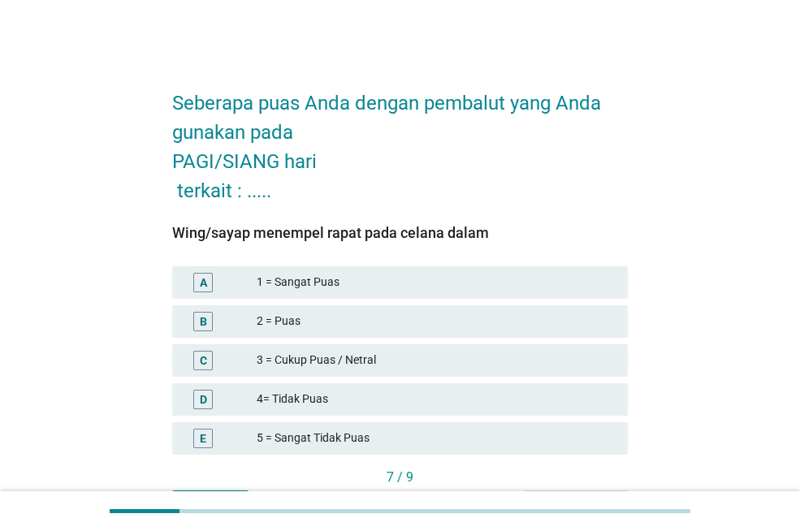
click at [417, 390] on div "4= Tidak Puas" at bounding box center [436, 400] width 358 height 20
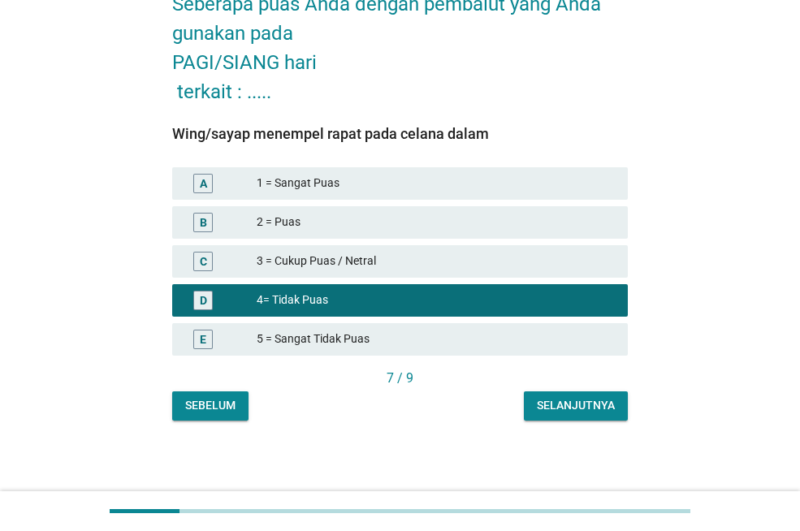
scroll to position [100, 0]
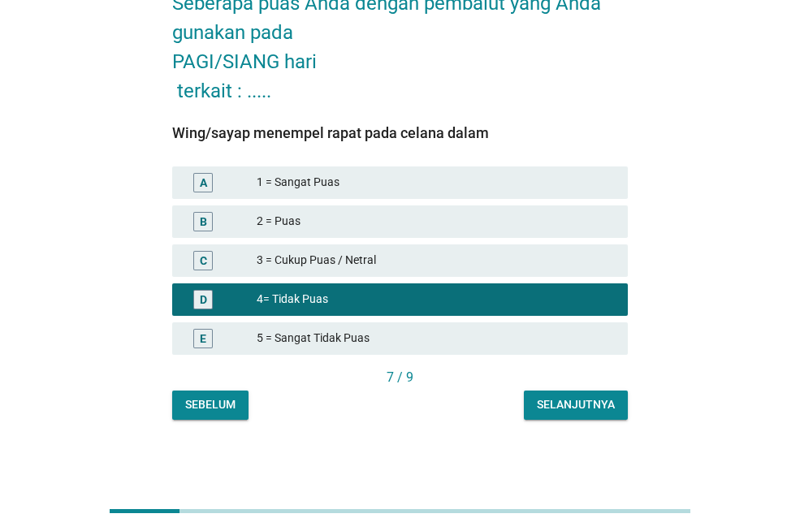
click at [595, 404] on div "Selanjutnya" at bounding box center [576, 405] width 78 height 17
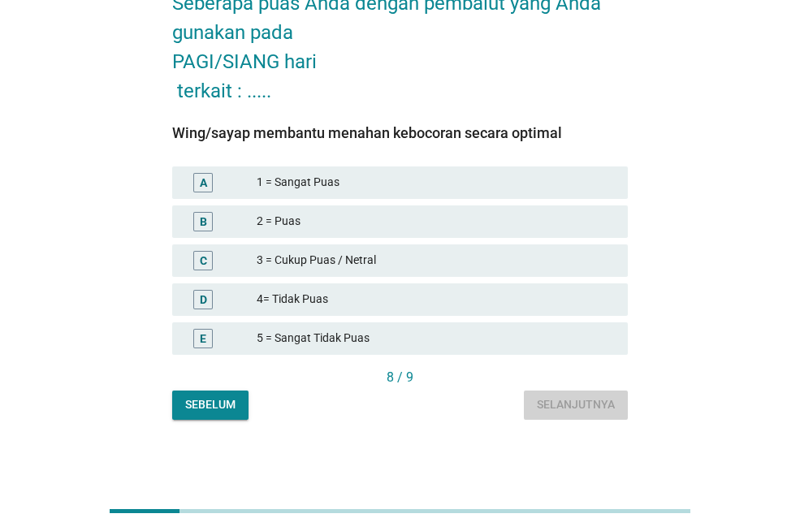
scroll to position [0, 0]
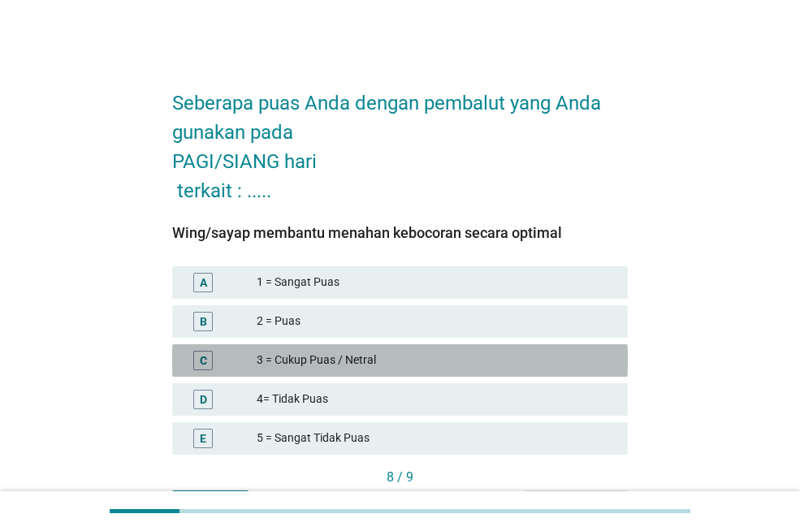
click at [469, 360] on div "3 = Cukup Puas / Netral" at bounding box center [436, 361] width 358 height 20
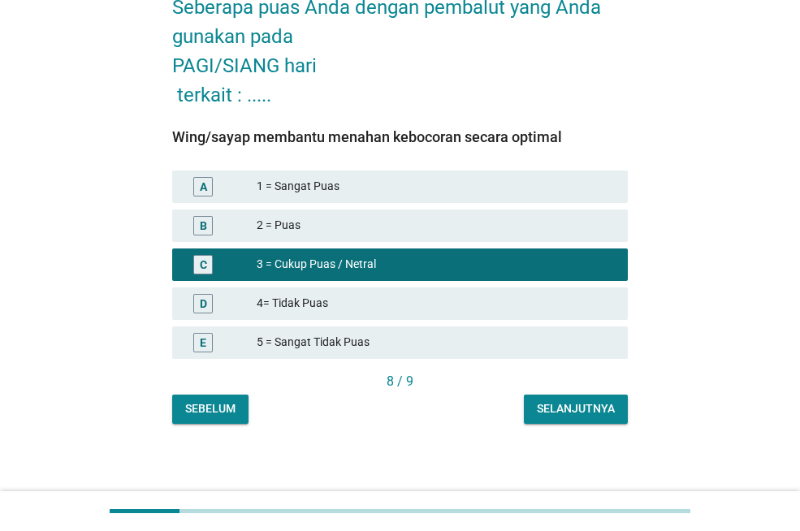
scroll to position [100, 0]
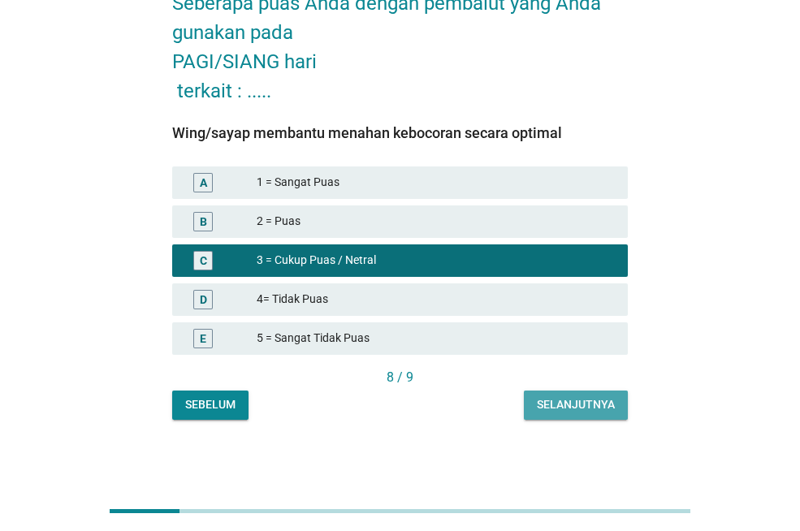
click at [561, 402] on div "Selanjutnya" at bounding box center [576, 405] width 78 height 17
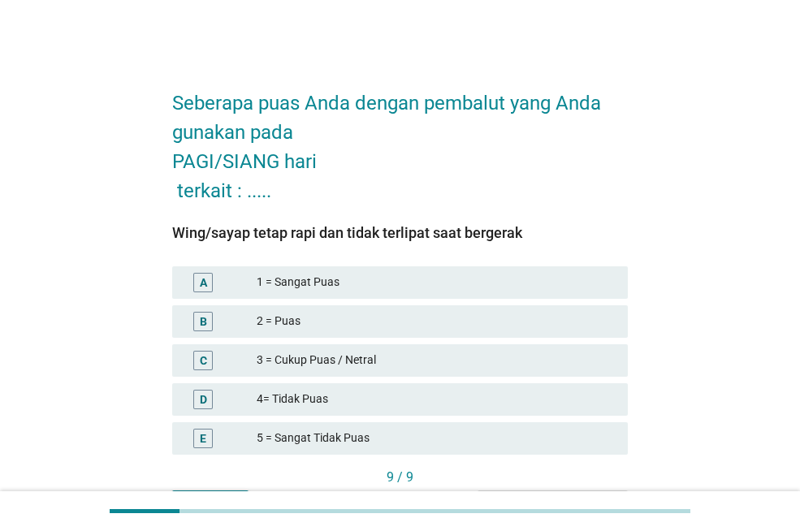
click at [373, 358] on div "3 = Cukup Puas / Netral" at bounding box center [436, 361] width 358 height 20
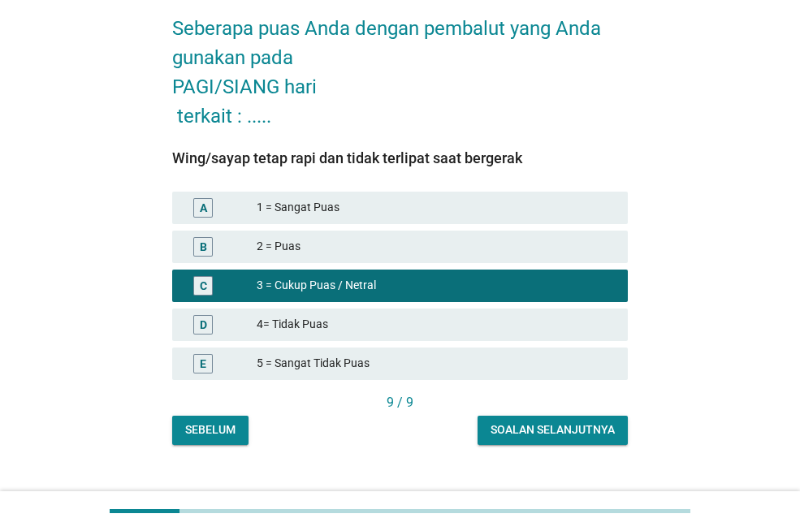
scroll to position [100, 0]
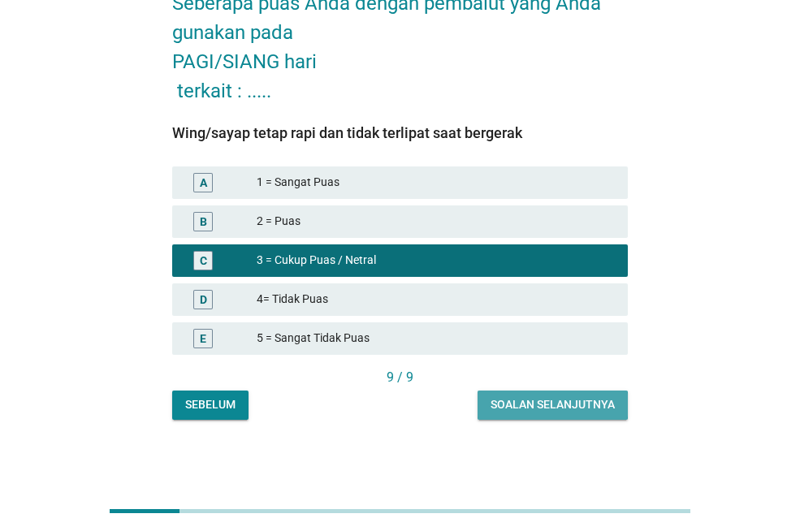
click at [604, 412] on div "Soalan selanjutnya" at bounding box center [553, 405] width 124 height 17
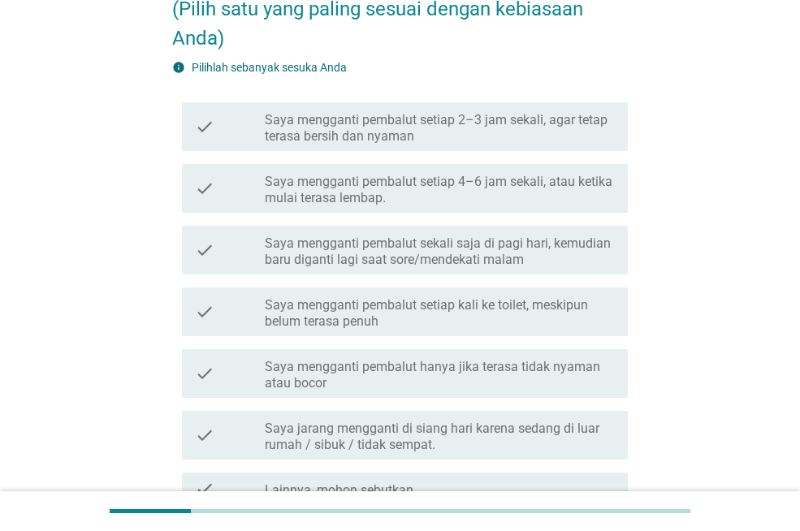
scroll to position [163, 0]
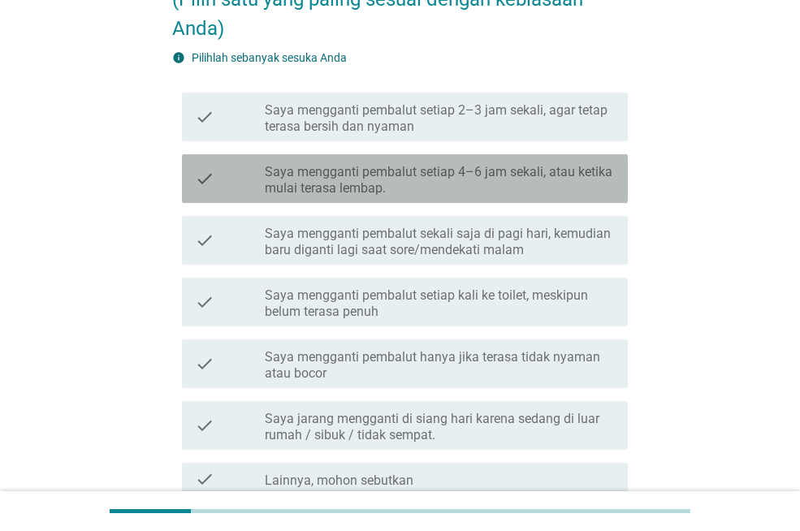
click at [502, 176] on label "Saya mengganti pembalut setiap 4–6 jam sekali, atau ketika mulai terasa lembap." at bounding box center [440, 180] width 350 height 33
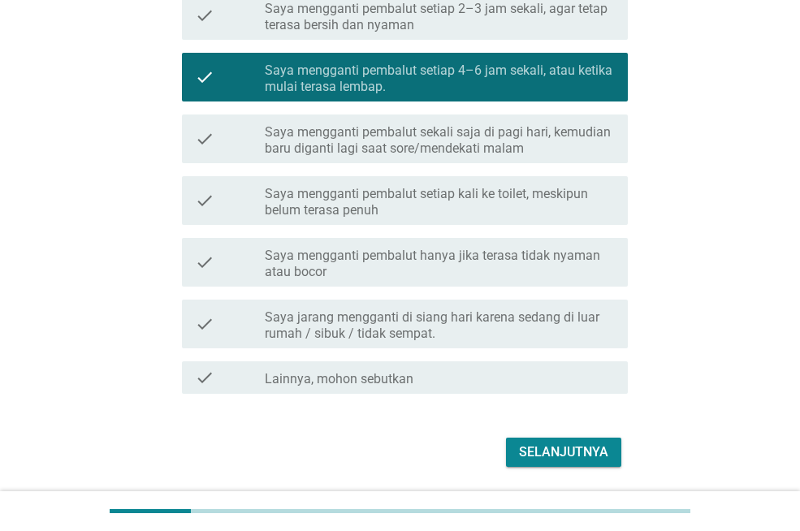
scroll to position [316, 0]
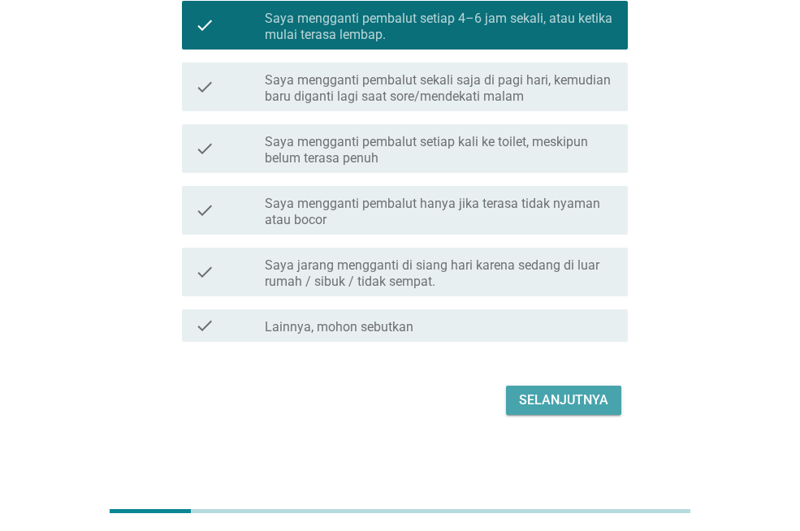
click at [583, 395] on div "Selanjutnya" at bounding box center [563, 401] width 89 height 20
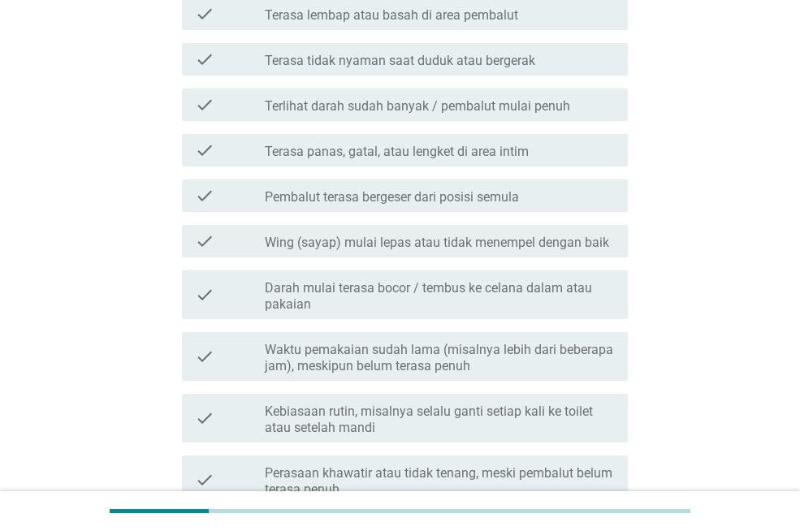
scroll to position [0, 0]
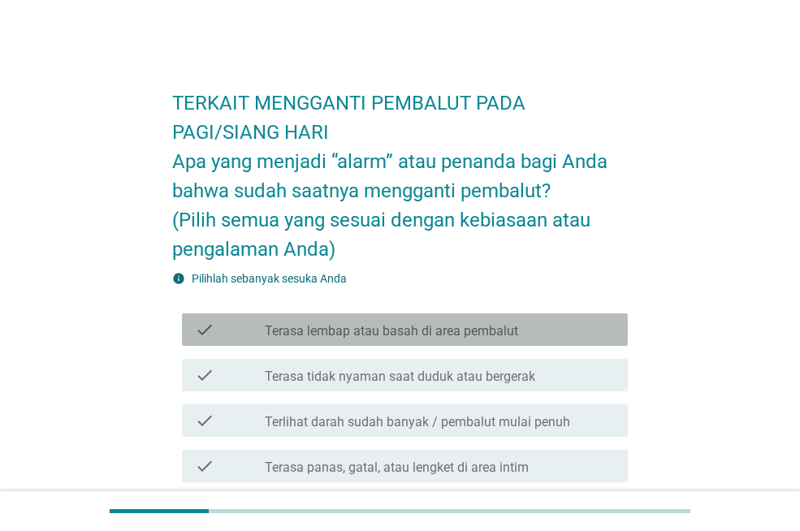
click at [541, 331] on div "check_box_outline_blank Terasa lembap atau basah di area pembalut" at bounding box center [440, 330] width 350 height 20
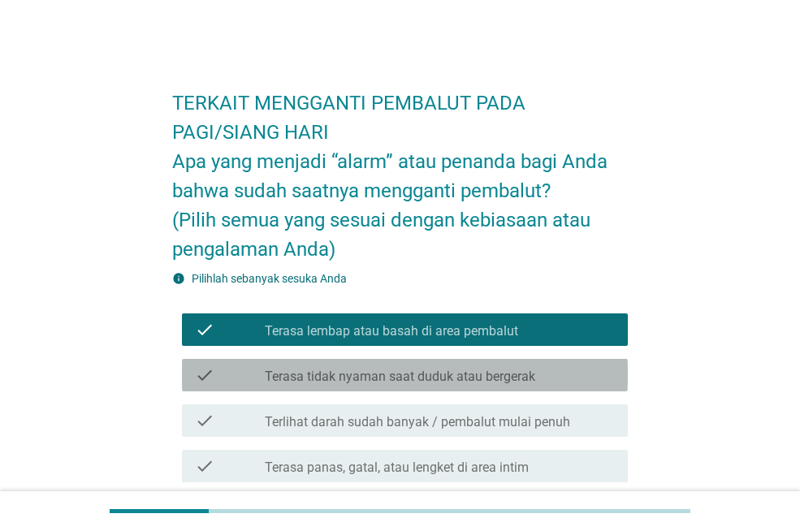
click at [534, 378] on label "Terasa tidak nyaman saat duduk atau bergerak" at bounding box center [400, 377] width 271 height 16
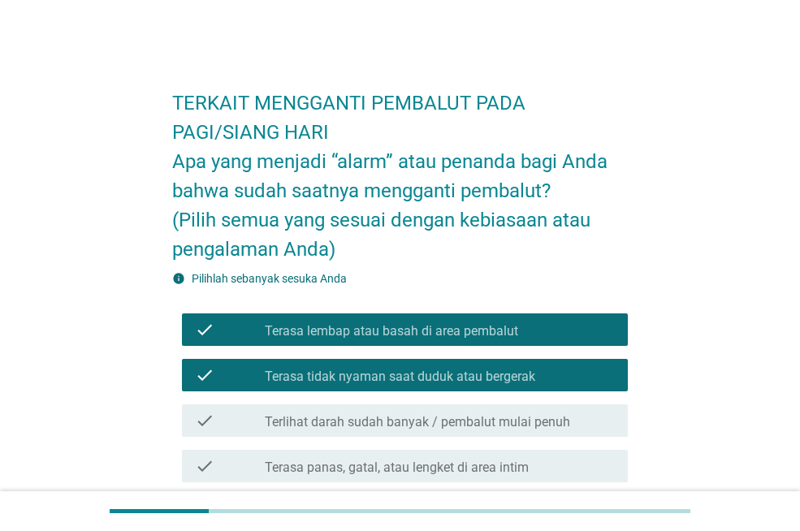
click at [531, 430] on label "Terlihat darah sudah banyak / pembalut mulai penuh" at bounding box center [418, 422] width 306 height 16
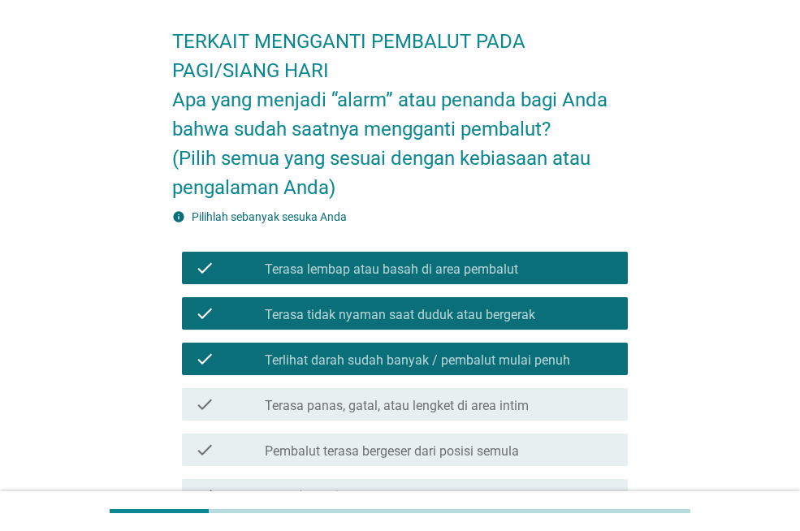
scroll to position [163, 0]
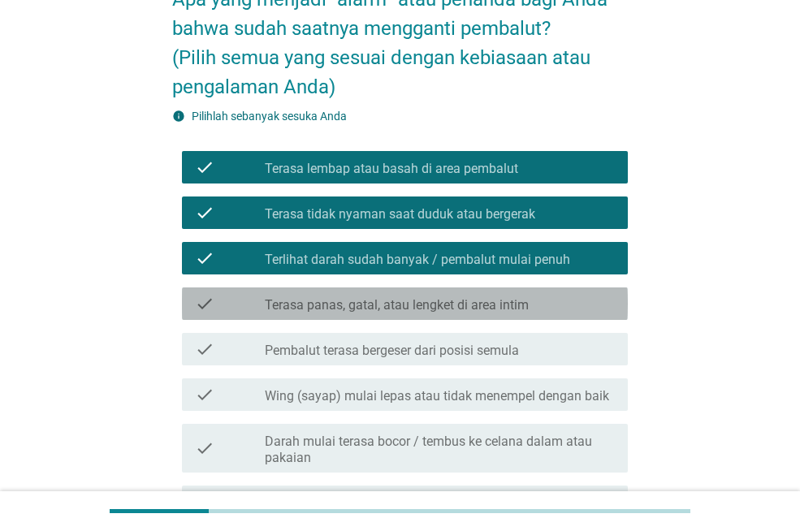
click at [529, 306] on div "check_box_outline_blank Terasa panas, gatal, atau lengket di area intim" at bounding box center [440, 304] width 350 height 20
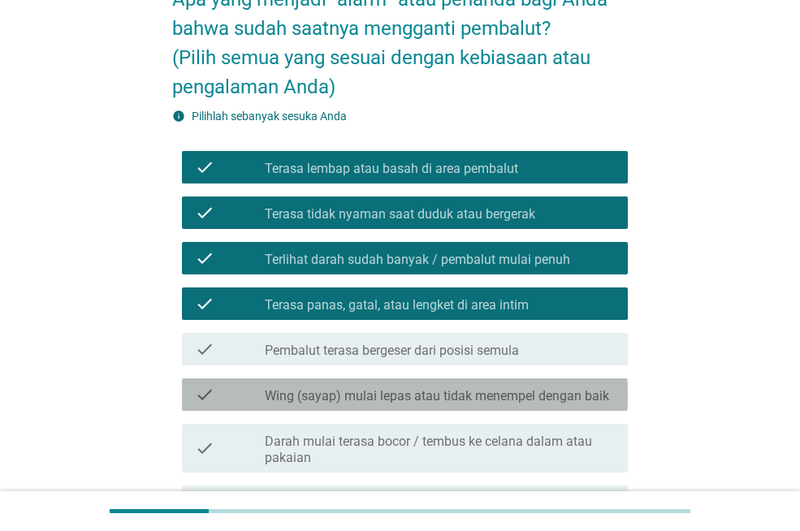
click at [496, 391] on label "Wing (sayap) mulai lepas atau tidak menempel dengan baik" at bounding box center [437, 396] width 345 height 16
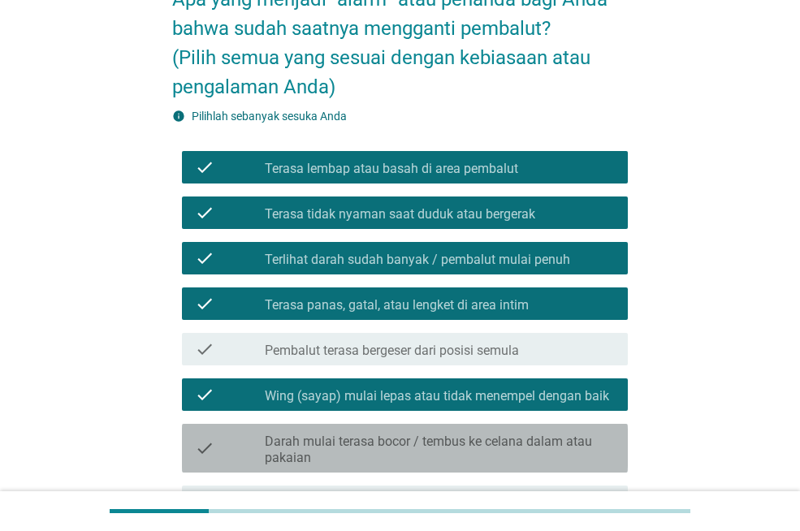
click at [428, 449] on label "Darah mulai terasa bocor / tembus ke celana dalam atau pakaian" at bounding box center [440, 450] width 350 height 33
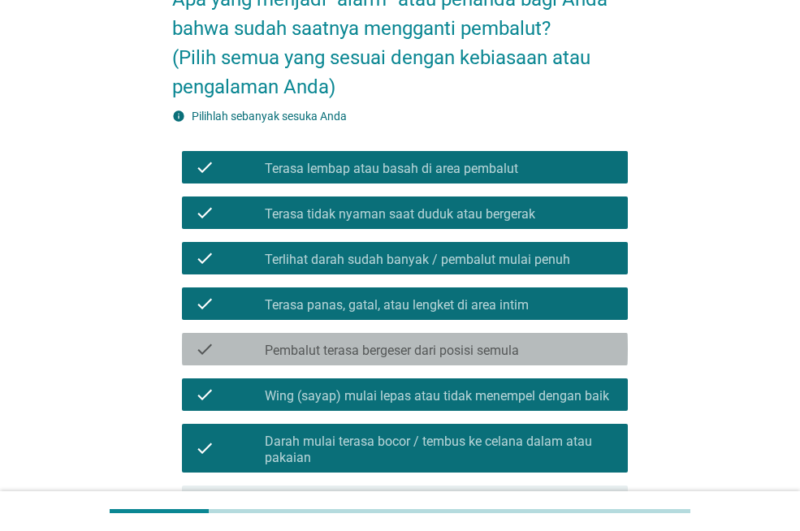
click at [488, 358] on label "Pembalut terasa bergeser dari posisi semula" at bounding box center [392, 351] width 254 height 16
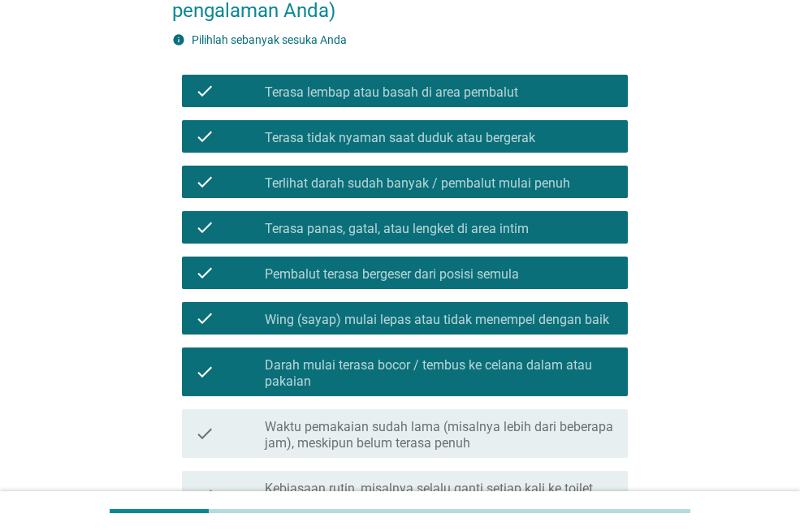
scroll to position [406, 0]
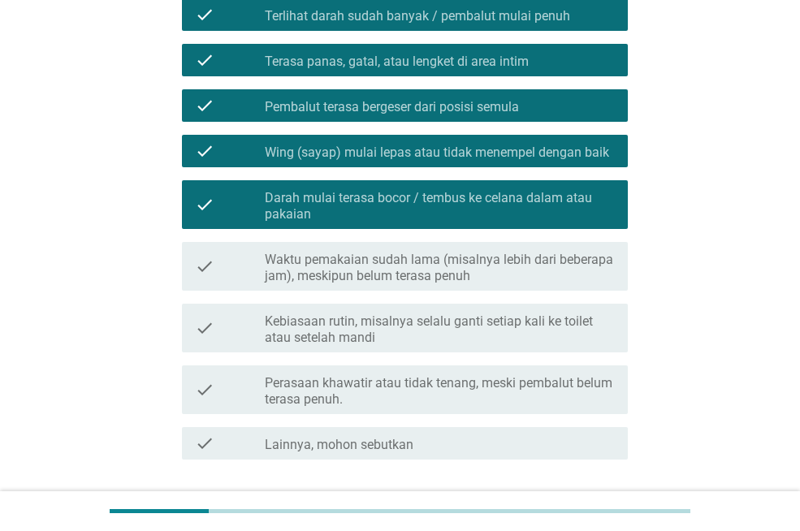
click at [412, 388] on label "Perasaan khawatir atau tidak tenang, meski pembalut belum terasa penuh." at bounding box center [440, 391] width 350 height 33
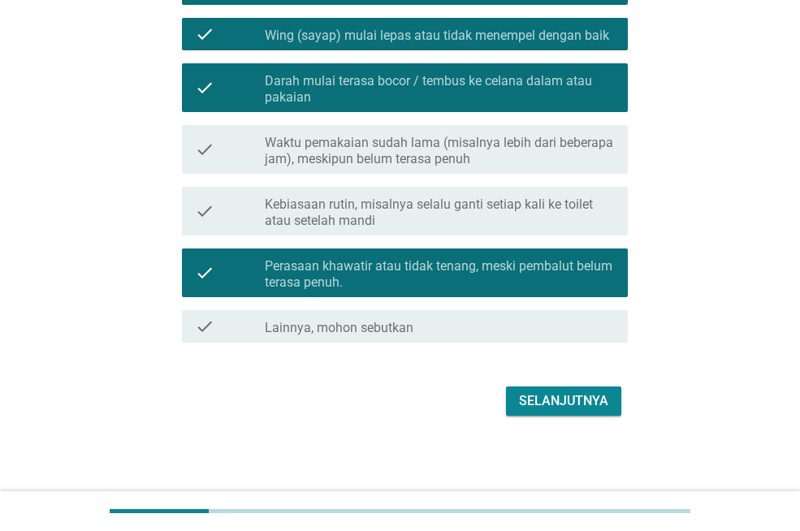
scroll to position [524, 0]
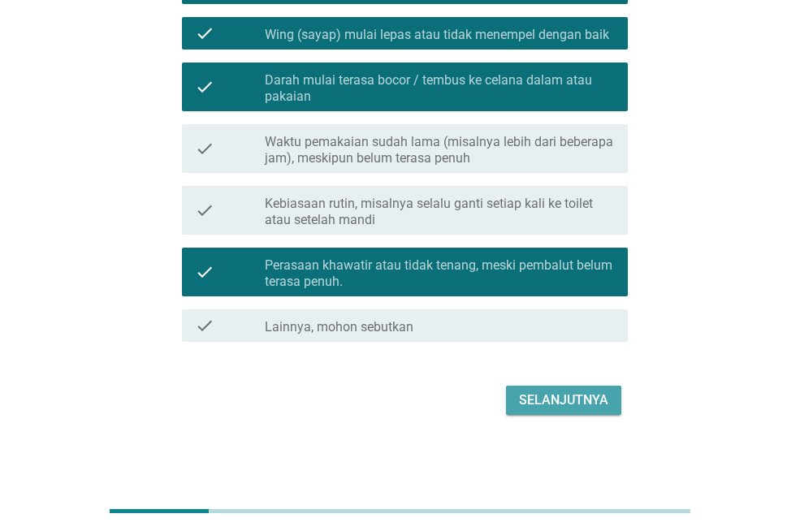
click at [558, 409] on div "Selanjutnya" at bounding box center [563, 401] width 89 height 20
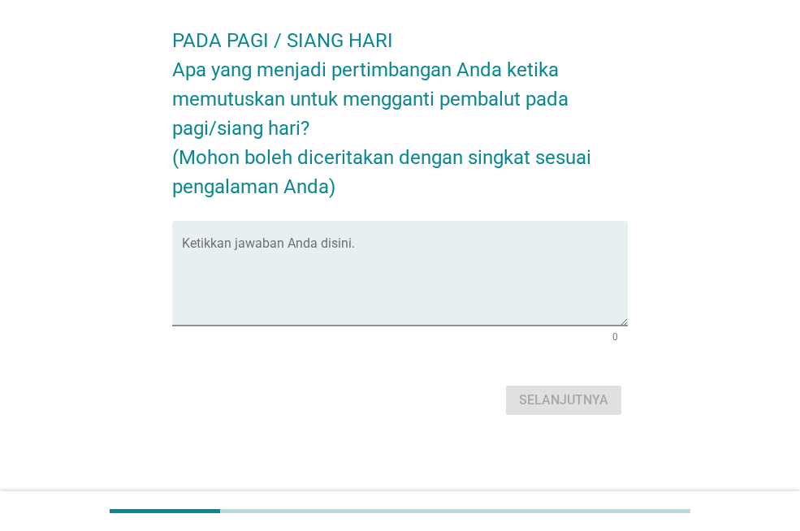
scroll to position [0, 0]
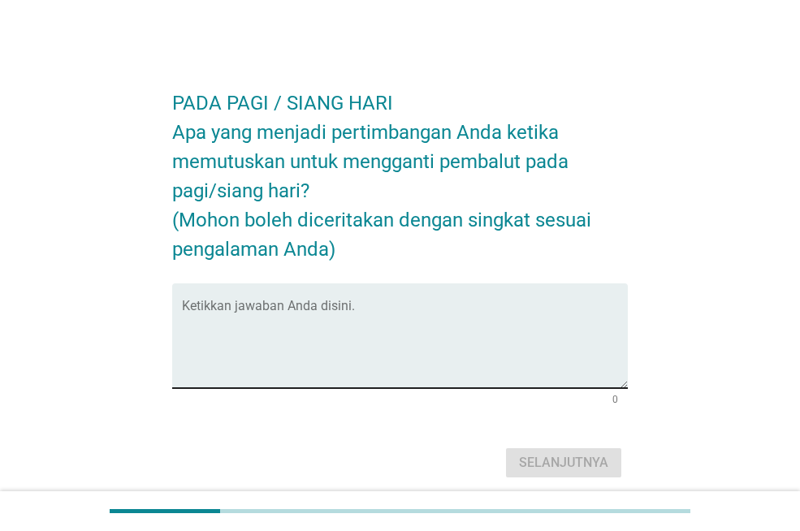
click at [463, 295] on div "Ketikkan jawaban Anda disini." at bounding box center [405, 336] width 446 height 105
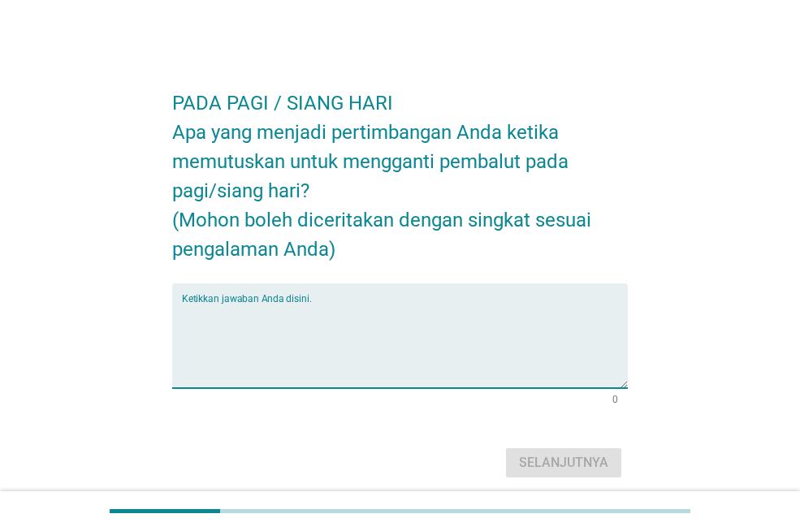
type textarea "d"
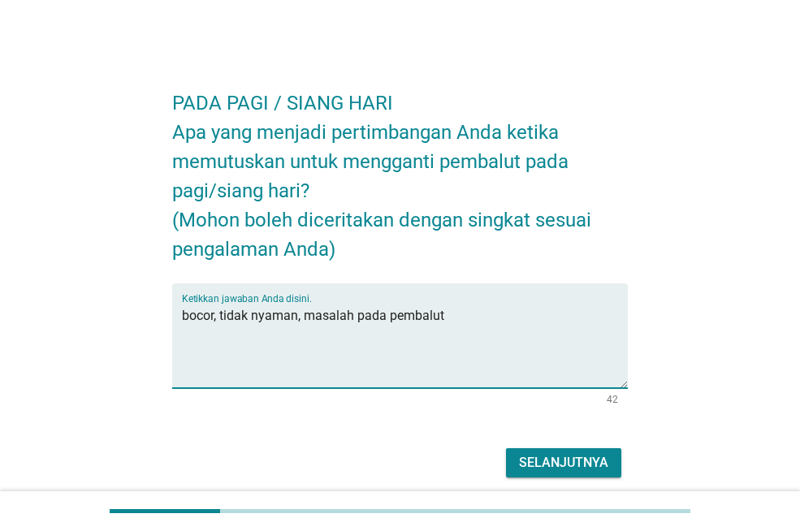
type textarea "bocor, tidak nyaman, masalah pada pembalut"
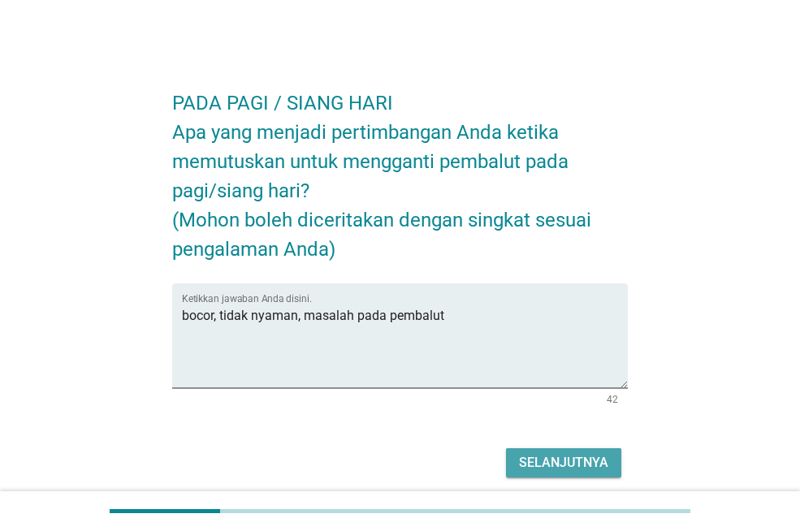
click at [532, 462] on div "Selanjutnya" at bounding box center [563, 463] width 89 height 20
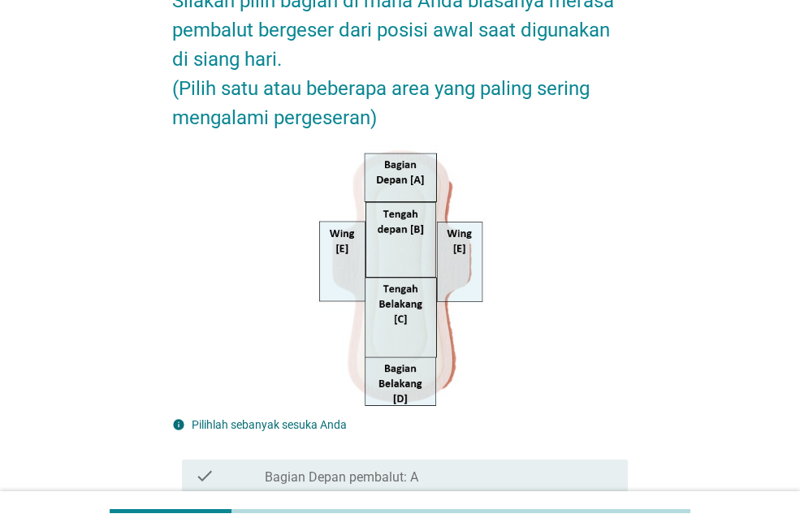
scroll to position [163, 0]
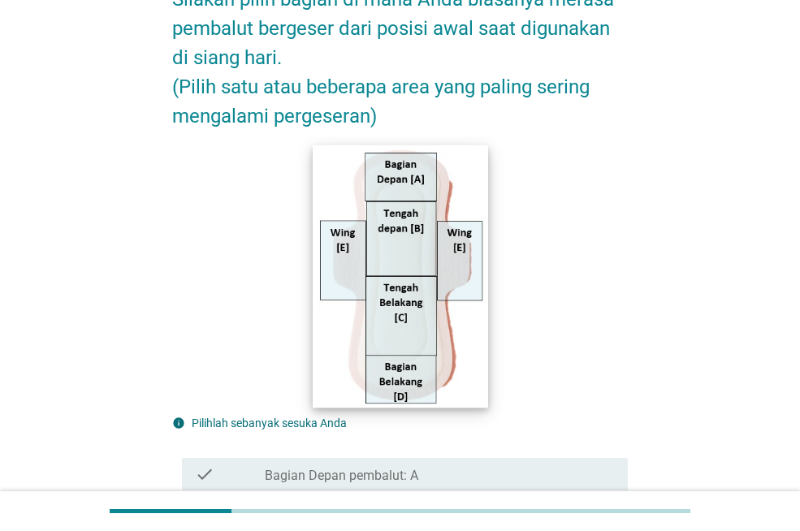
click at [461, 274] on img at bounding box center [400, 276] width 175 height 263
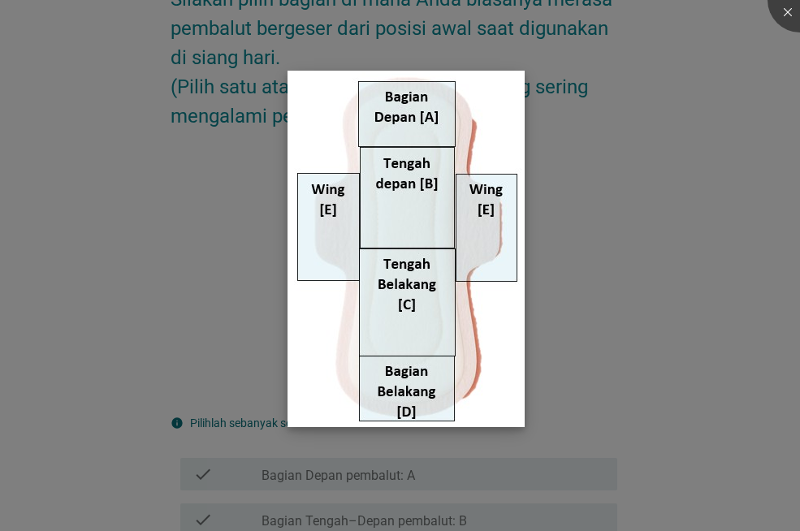
click at [488, 234] on img at bounding box center [406, 249] width 237 height 357
click at [783, 7] on div at bounding box center [800, -1] width 65 height 65
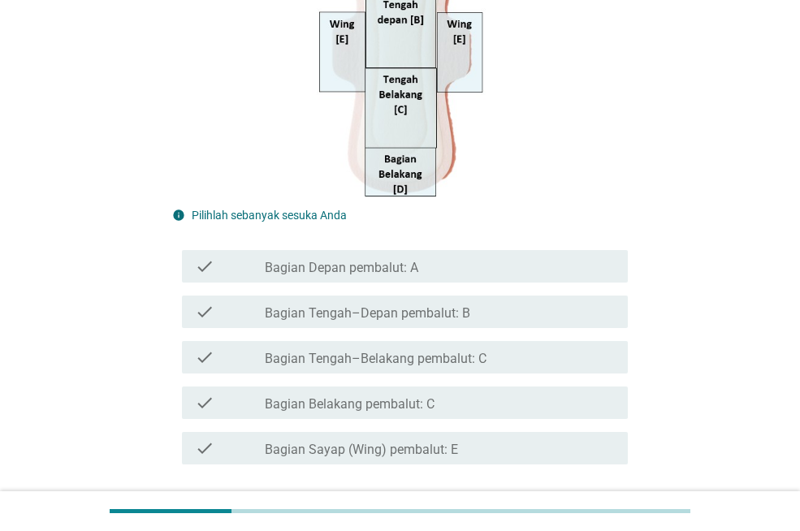
scroll to position [406, 0]
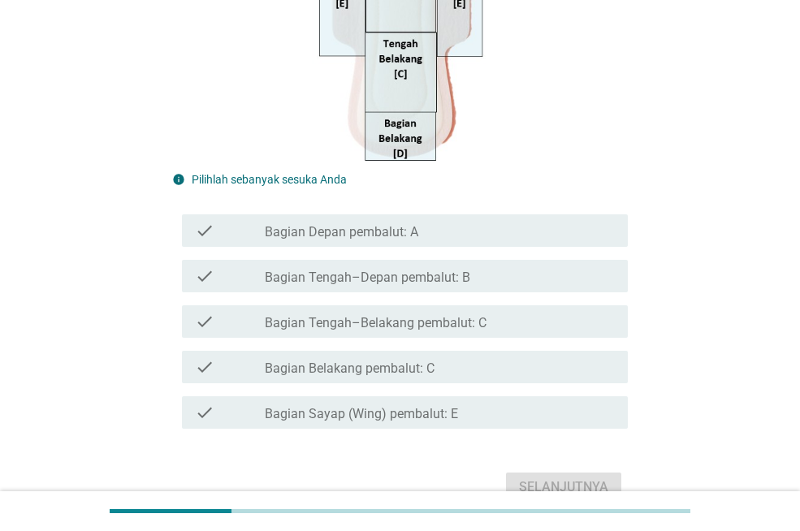
click at [337, 414] on label "Bagian Sayap (Wing) pembalut: E" at bounding box center [361, 414] width 193 height 16
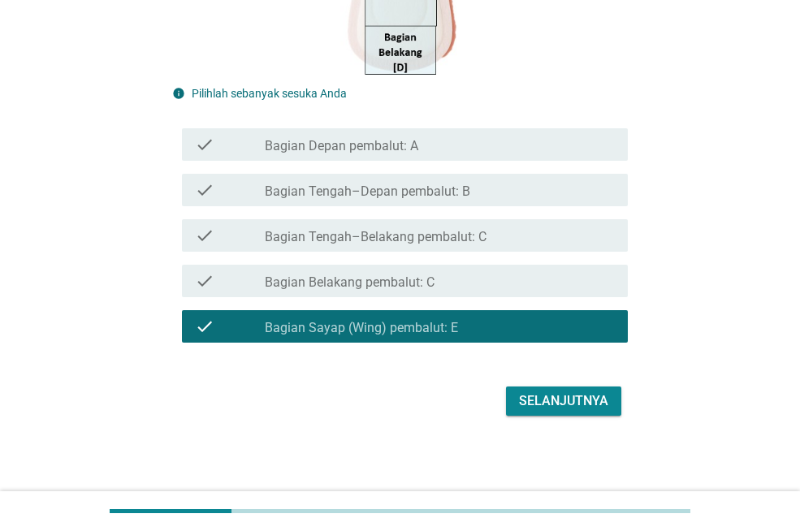
scroll to position [494, 0]
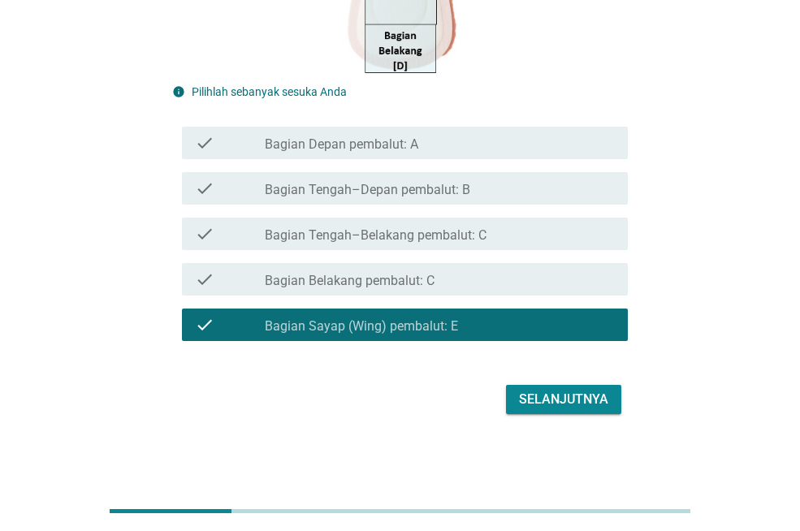
click at [553, 400] on div "Selanjutnya" at bounding box center [563, 400] width 89 height 20
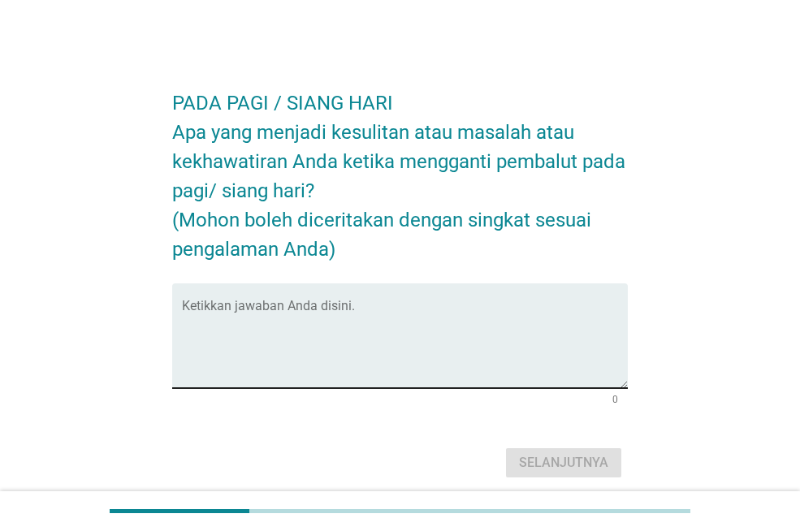
click at [307, 314] on textarea "Ketikkan jawaban Anda disini." at bounding box center [405, 345] width 446 height 85
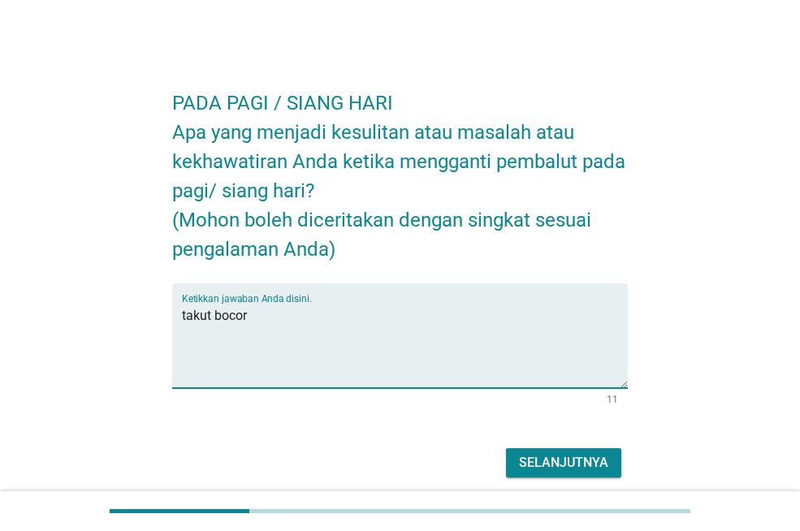
type textarea "takut bocor"
click at [607, 460] on div "Selanjutnya" at bounding box center [563, 463] width 89 height 20
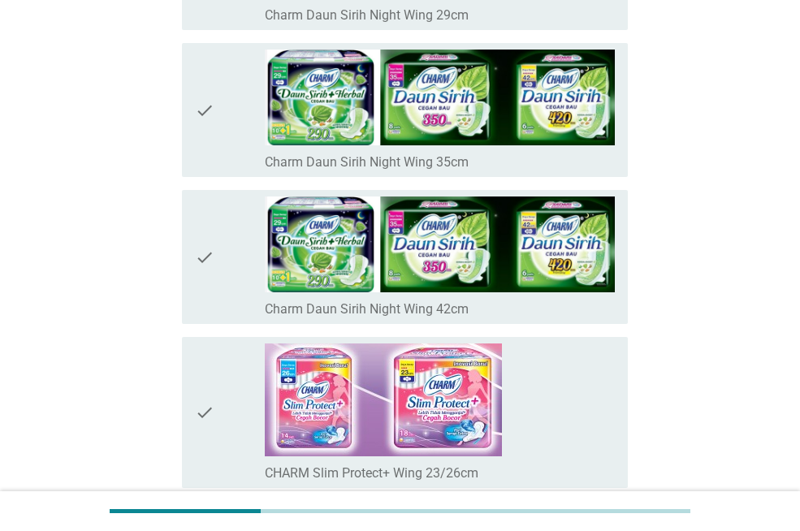
scroll to position [2600, 0]
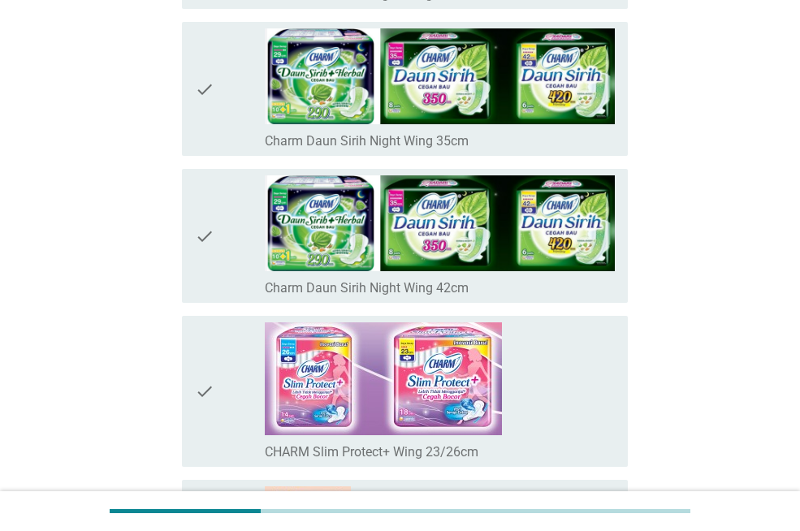
click at [204, 236] on icon "check" at bounding box center [205, 236] width 20 height 121
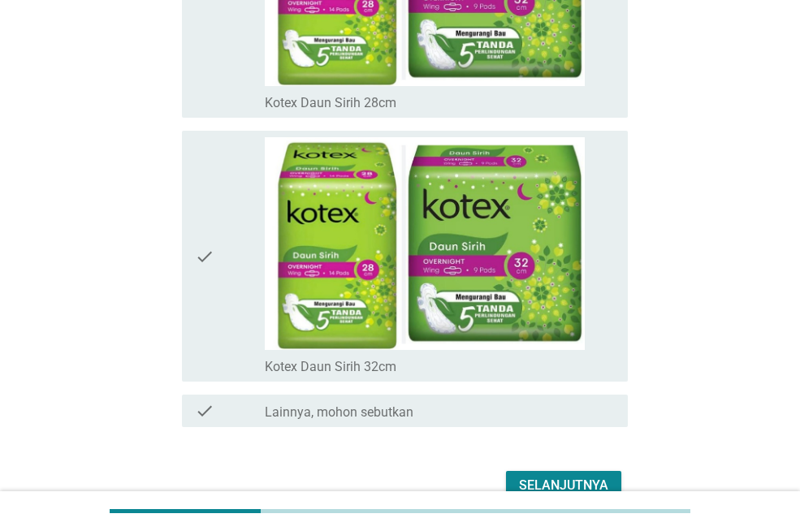
scroll to position [11544, 0]
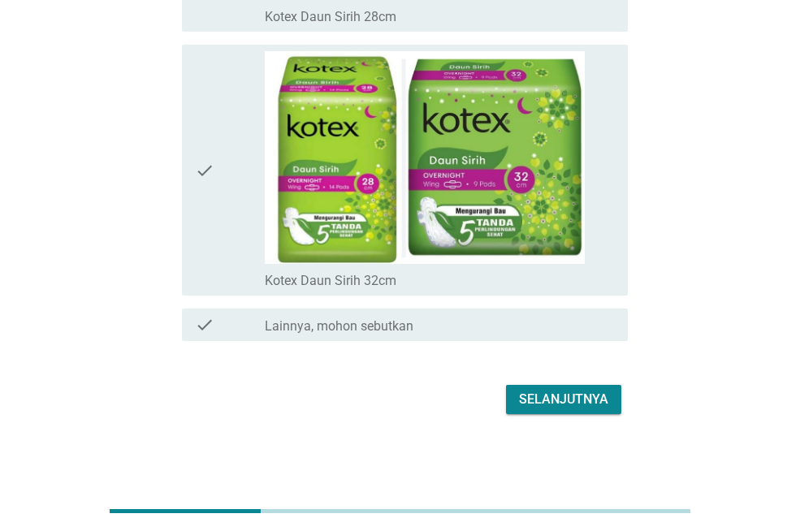
click at [564, 402] on div "Selanjutnya" at bounding box center [563, 400] width 89 height 20
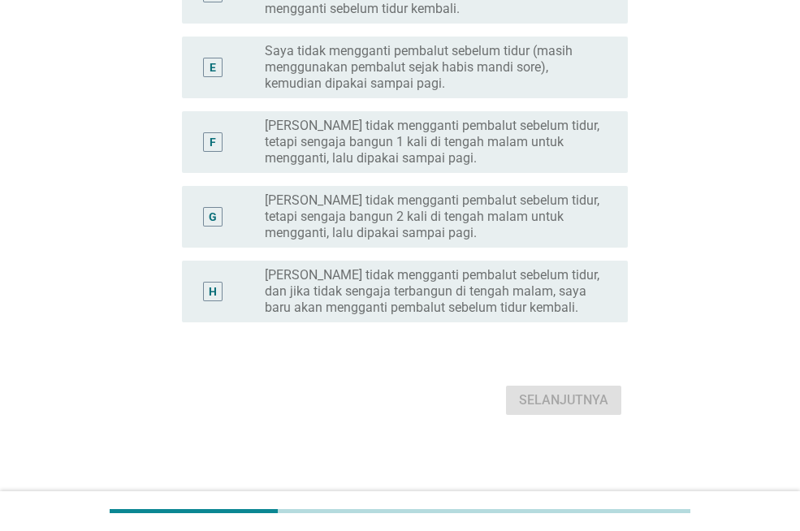
scroll to position [0, 0]
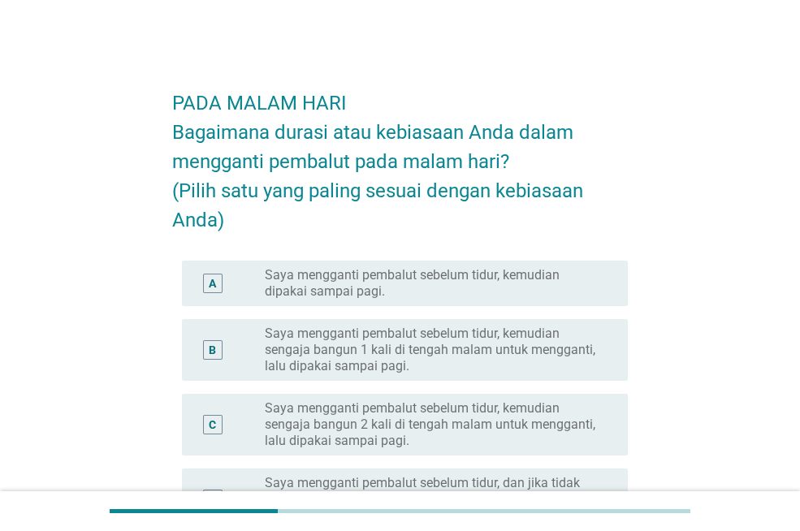
click at [458, 290] on label "Saya mengganti pembalut sebelum tidur, kemudian dipakai sampai pagi." at bounding box center [433, 283] width 337 height 33
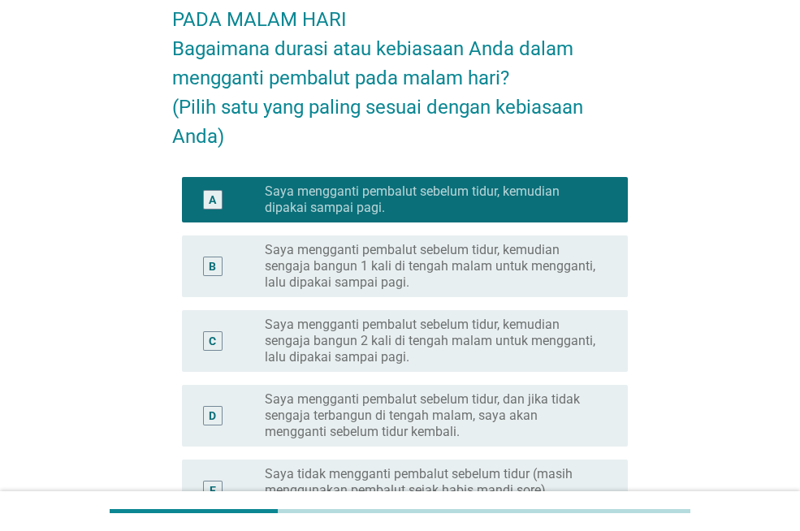
scroll to position [488, 0]
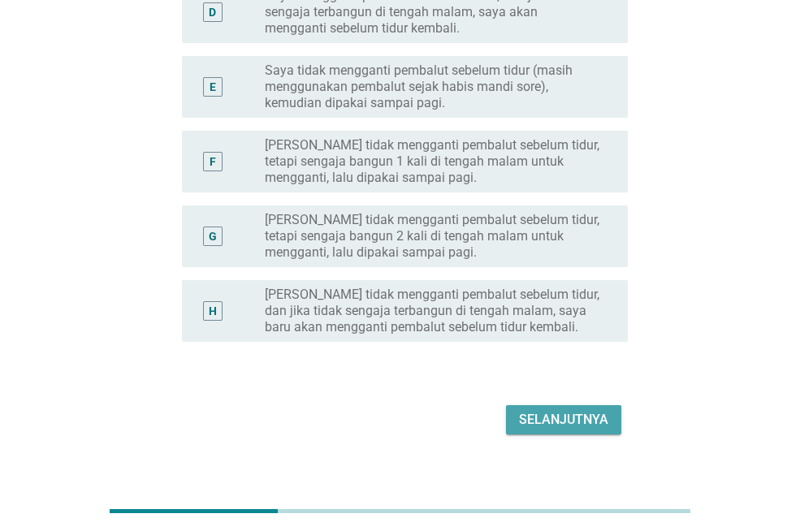
click at [566, 425] on div "Selanjutnya" at bounding box center [563, 420] width 89 height 20
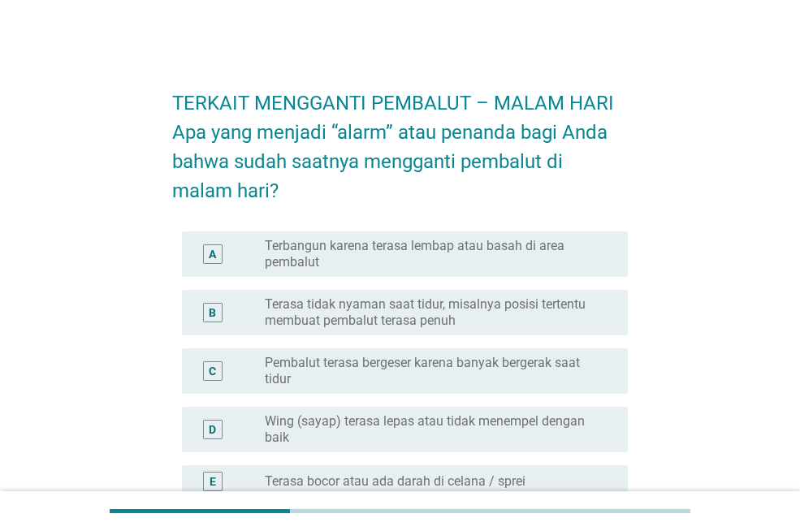
click at [418, 257] on label "Terbangun karena terasa lembap atau basah di area pembalut" at bounding box center [433, 254] width 337 height 33
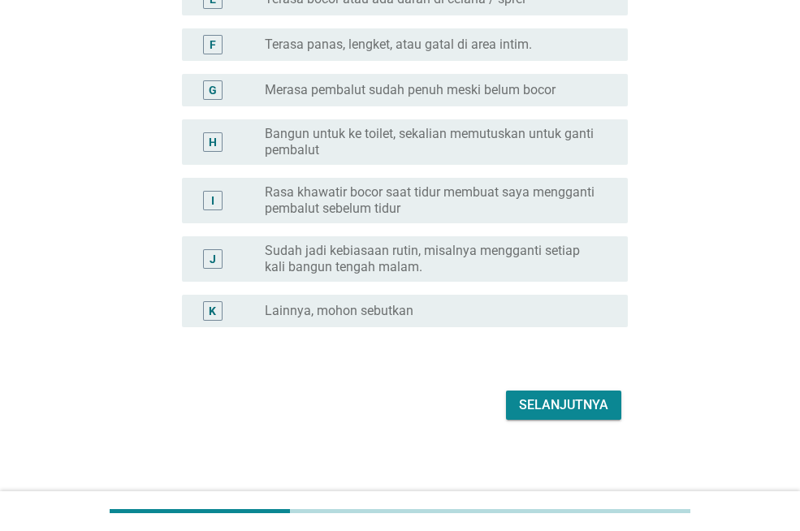
scroll to position [488, 0]
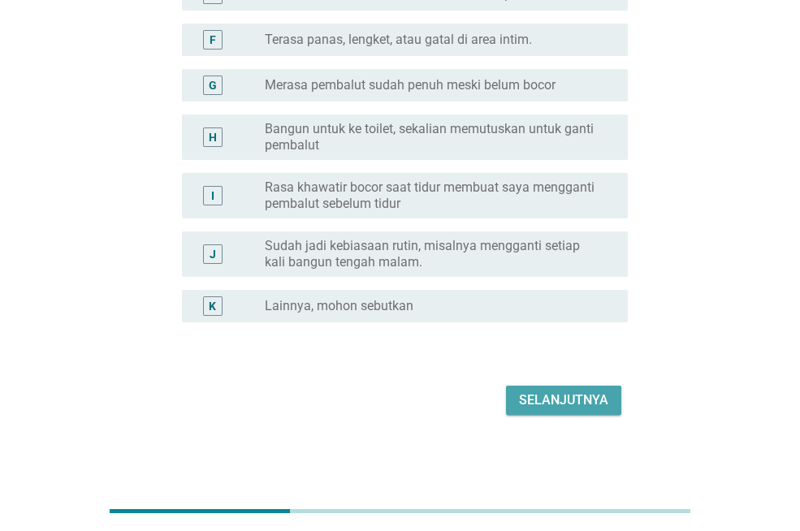
click at [575, 402] on div "Selanjutnya" at bounding box center [563, 401] width 89 height 20
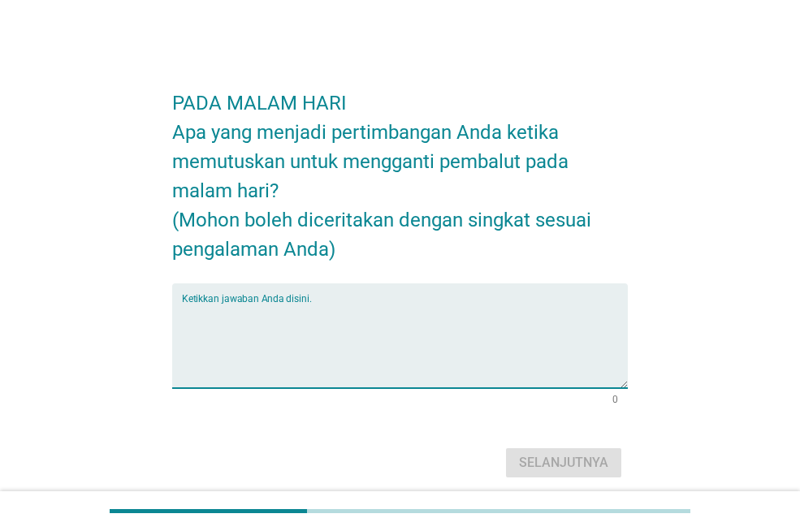
click at [471, 374] on textarea "Ketikkan jawaban Anda disini." at bounding box center [405, 345] width 446 height 85
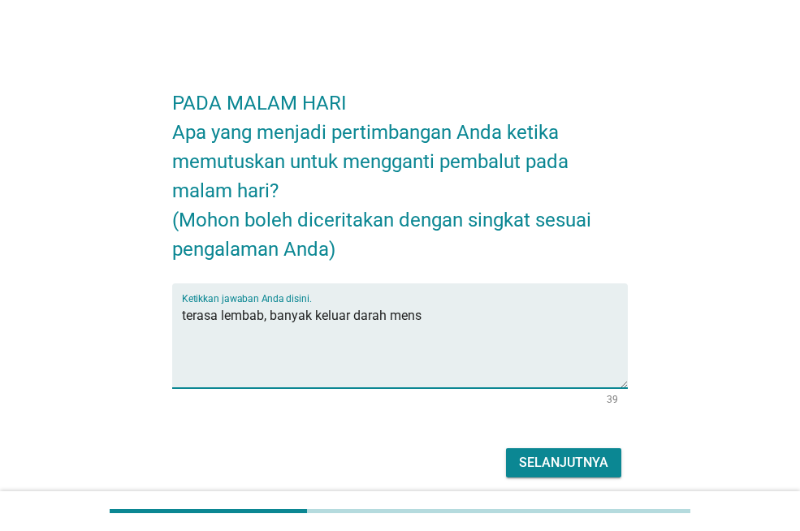
type textarea "terasa lembab, banyak keluar darah mens"
click at [531, 465] on div "Selanjutnya" at bounding box center [563, 463] width 89 height 20
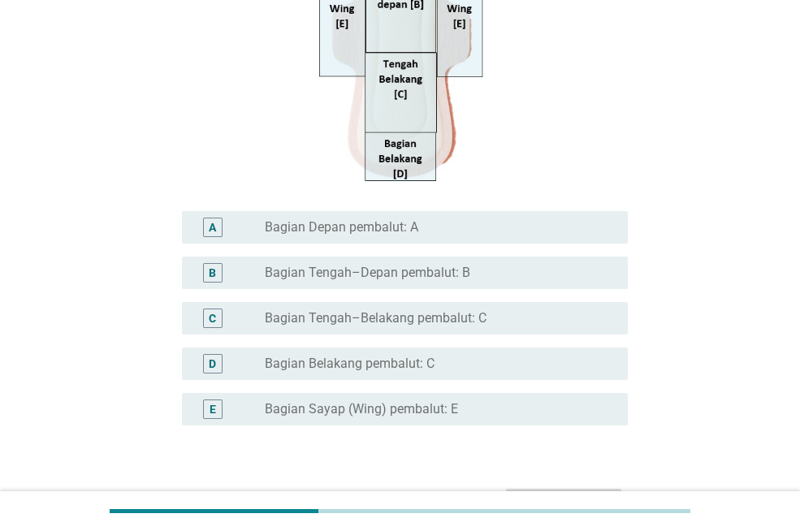
scroll to position [406, 0]
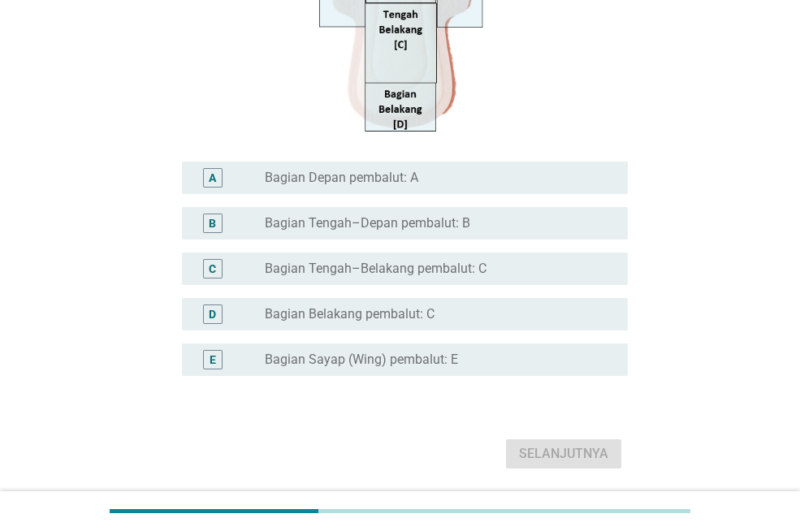
click at [451, 356] on label "Bagian Sayap (Wing) pembalut: E" at bounding box center [361, 360] width 193 height 16
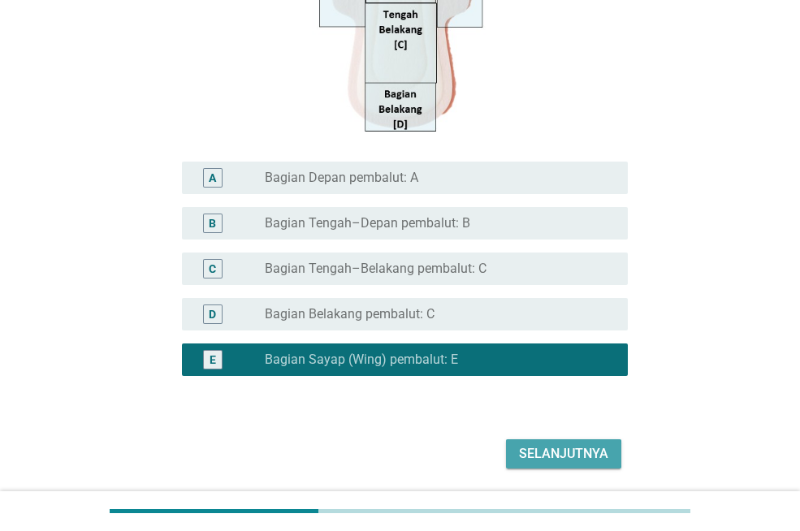
click at [553, 458] on div "Selanjutnya" at bounding box center [563, 455] width 89 height 20
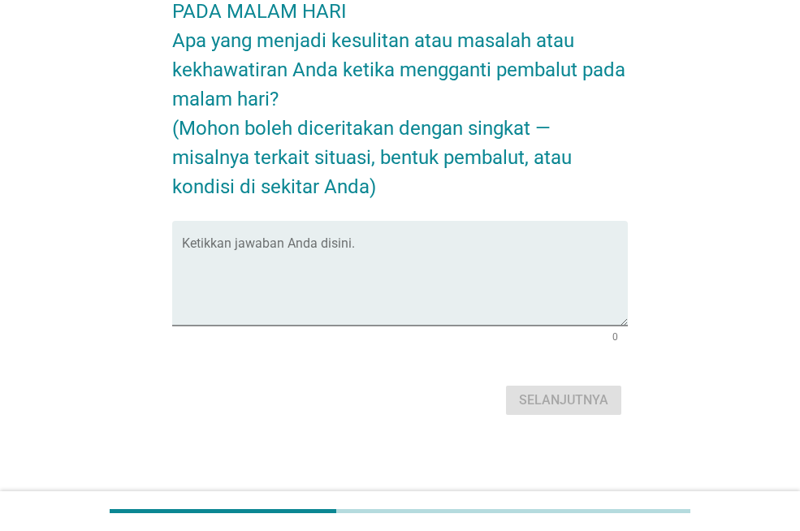
scroll to position [0, 0]
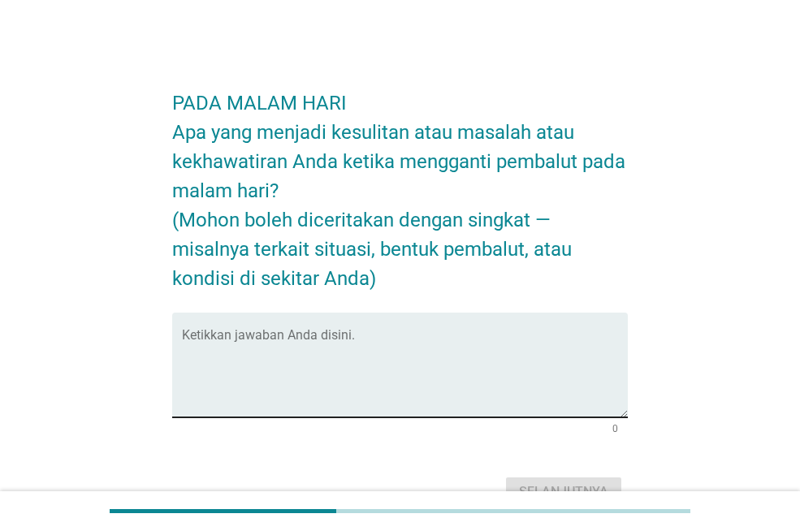
click at [318, 398] on textarea "Ketikkan jawaban Anda disini." at bounding box center [405, 374] width 446 height 85
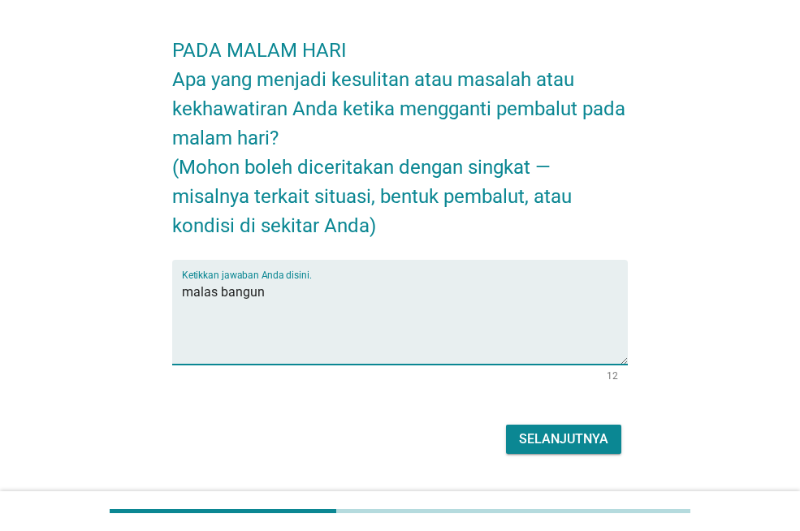
scroll to position [81, 0]
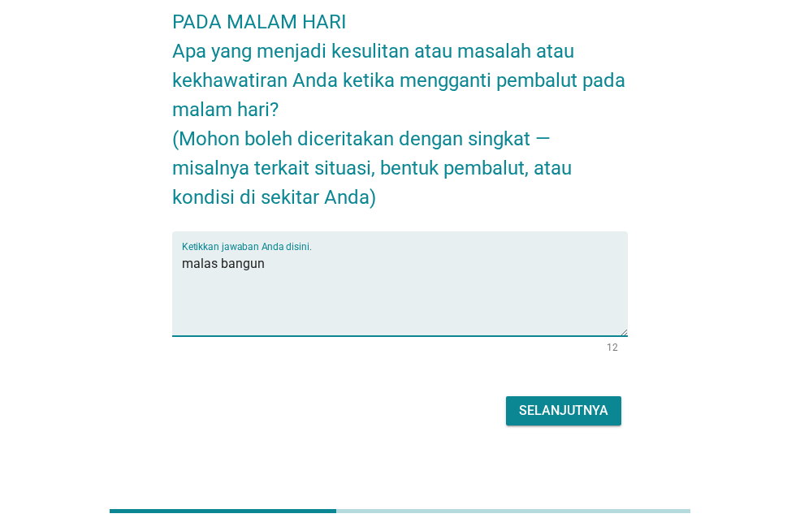
type textarea "malas bangun"
click at [582, 411] on div "Selanjutnya" at bounding box center [563, 411] width 89 height 20
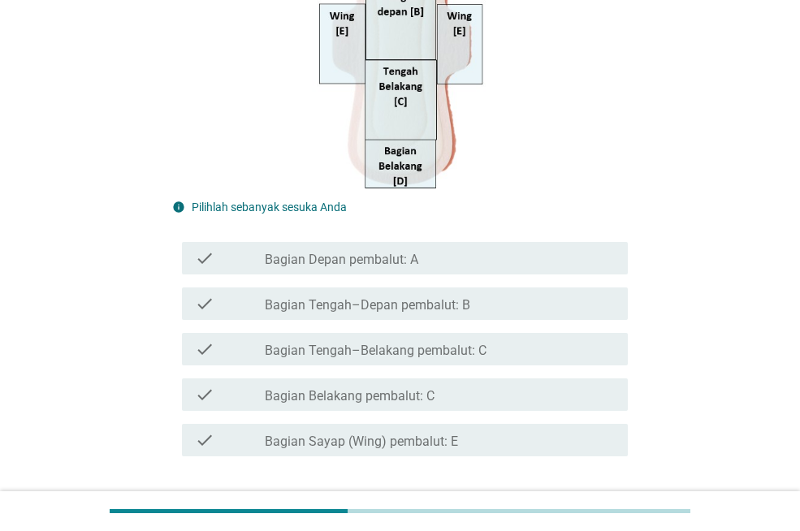
scroll to position [406, 0]
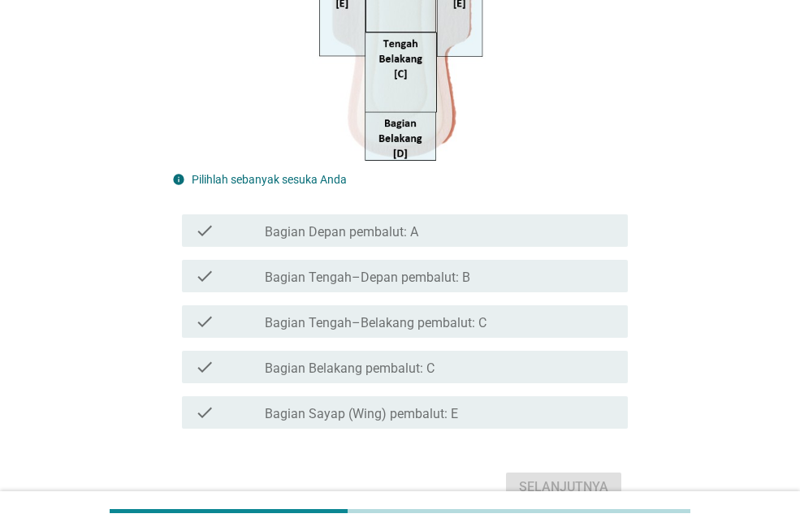
click at [438, 410] on label "Bagian Sayap (Wing) pembalut: E" at bounding box center [361, 414] width 193 height 16
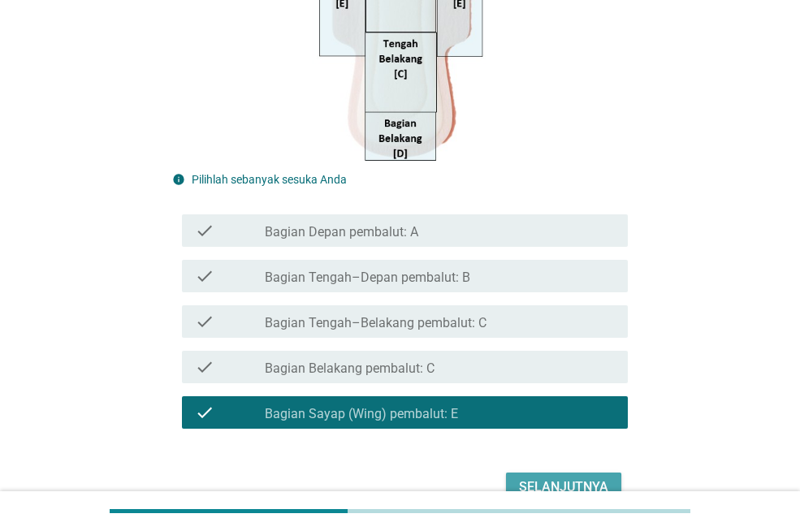
click at [551, 480] on div "Selanjutnya" at bounding box center [563, 488] width 89 height 20
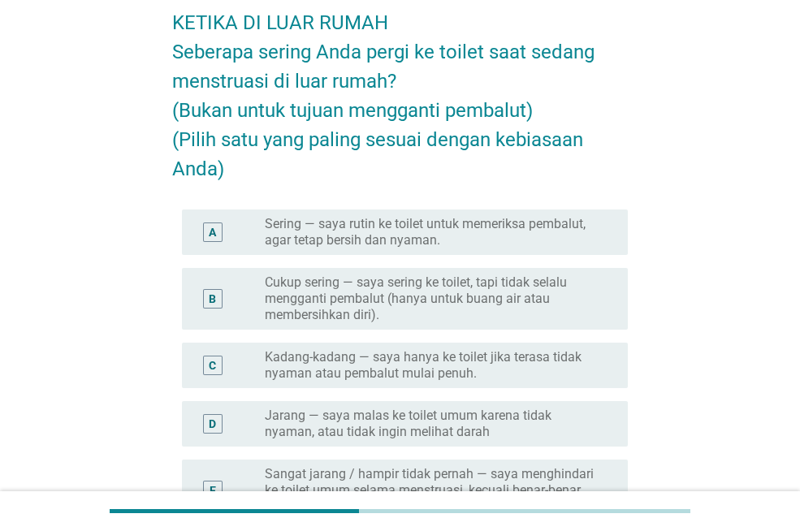
scroll to position [81, 0]
click at [414, 364] on label "Kadang-kadang — saya hanya ke toilet jika terasa tidak nyaman atau pembalut mul…" at bounding box center [433, 365] width 337 height 33
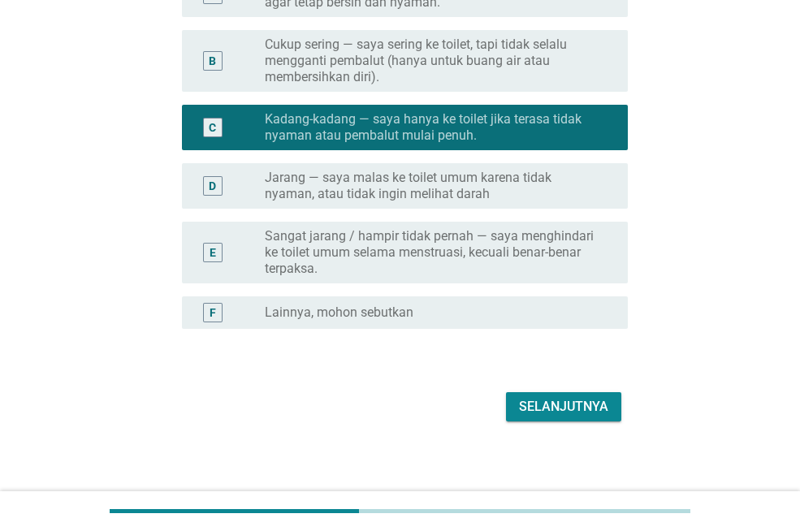
scroll to position [325, 0]
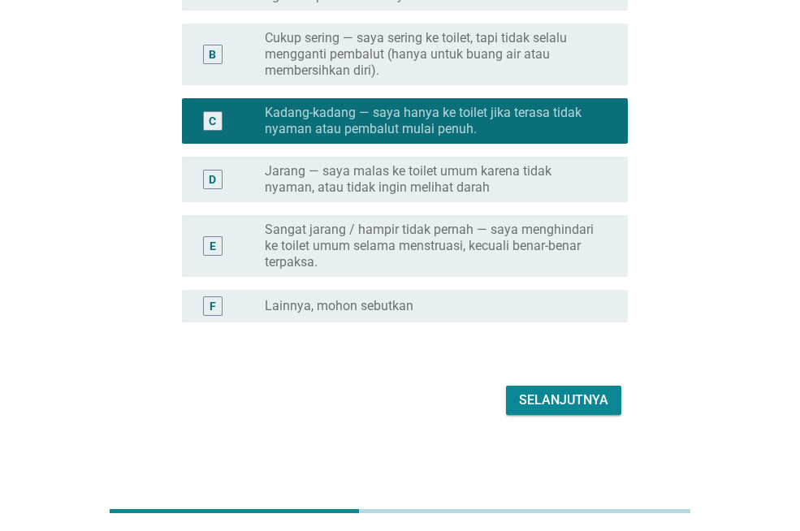
click at [545, 393] on div "Selanjutnya" at bounding box center [563, 401] width 89 height 20
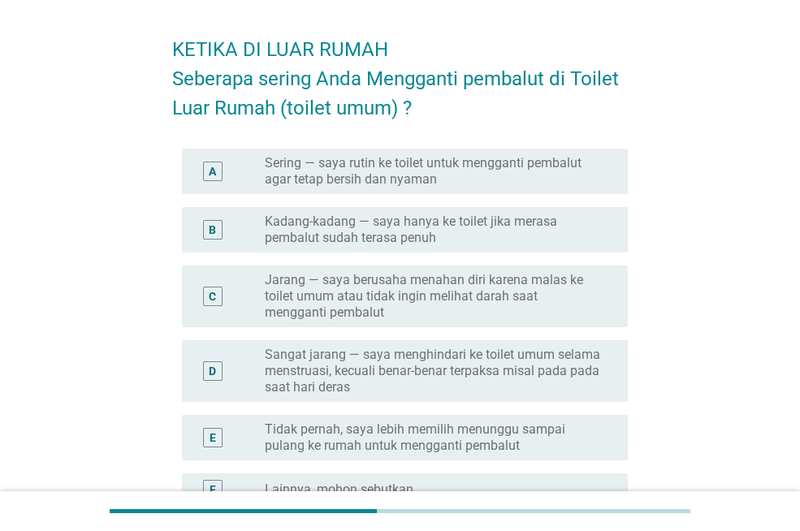
scroll to position [81, 0]
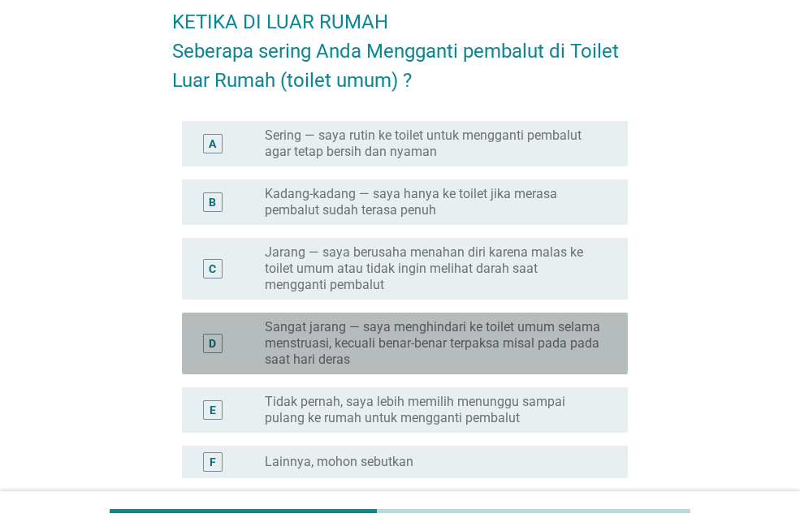
click at [522, 337] on label "Sangat jarang — saya menghindari ke toilet umum selama menstruasi, kecuali bena…" at bounding box center [433, 343] width 337 height 49
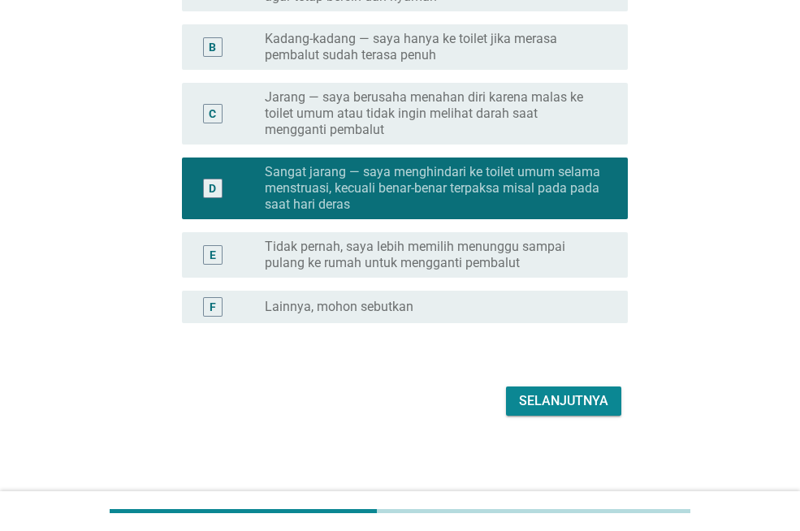
scroll to position [237, 0]
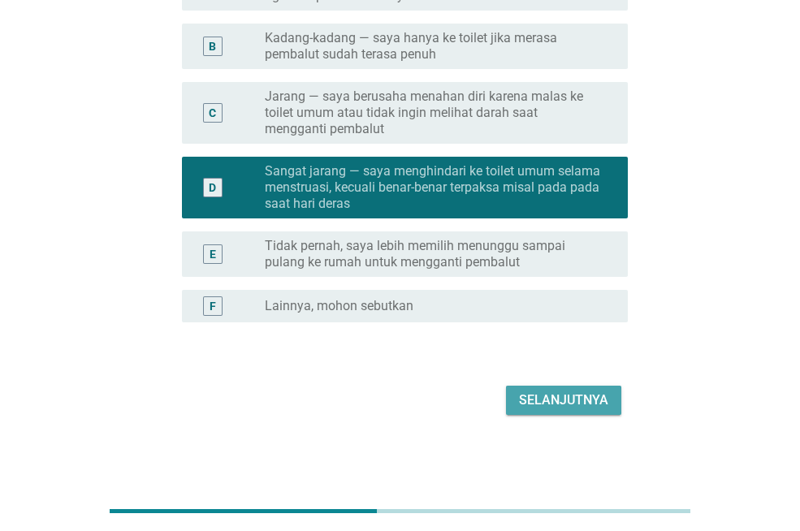
click at [591, 395] on div "Selanjutnya" at bounding box center [563, 401] width 89 height 20
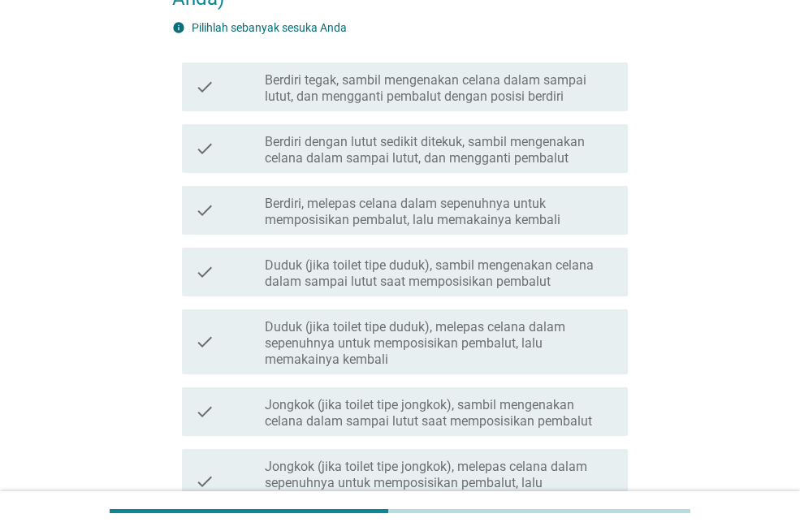
scroll to position [244, 0]
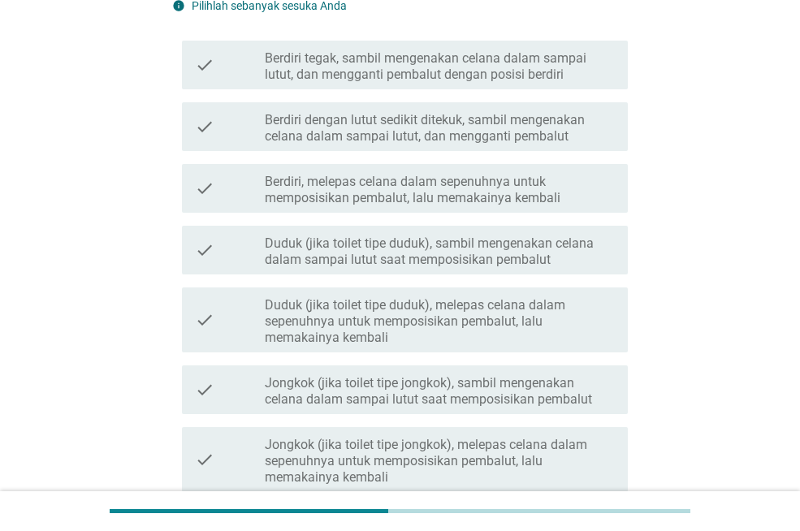
click at [233, 193] on div "check" at bounding box center [230, 189] width 70 height 36
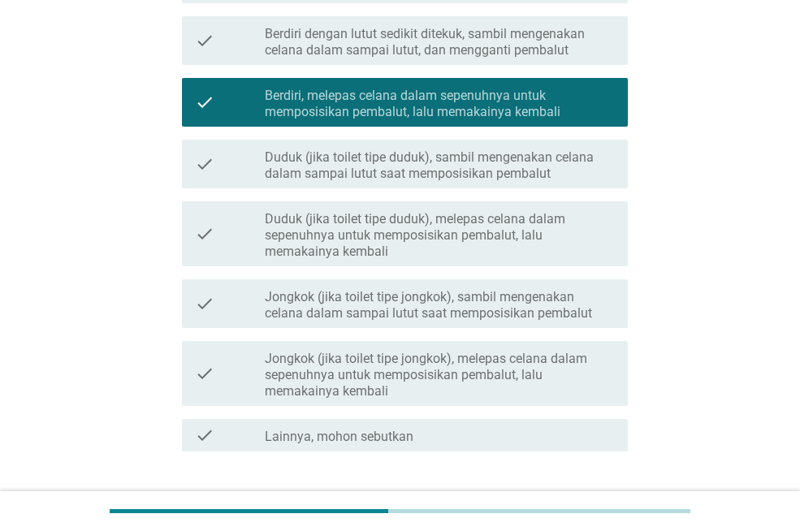
scroll to position [440, 0]
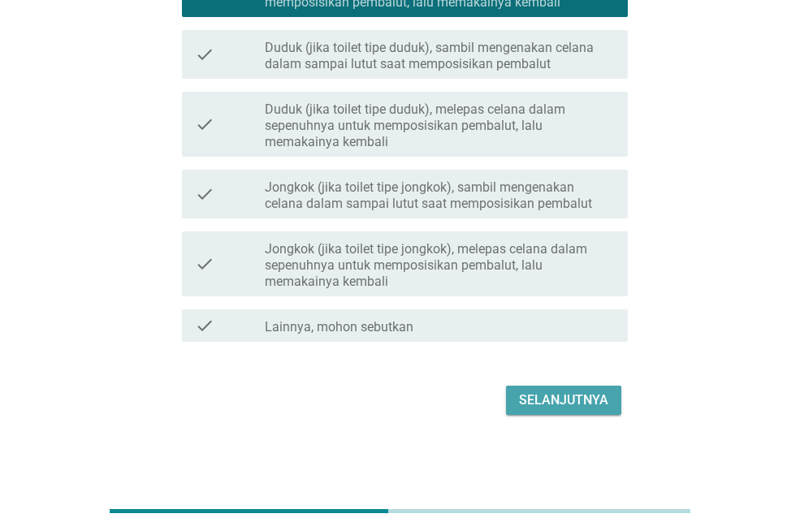
click at [544, 401] on div "Selanjutnya" at bounding box center [563, 401] width 89 height 20
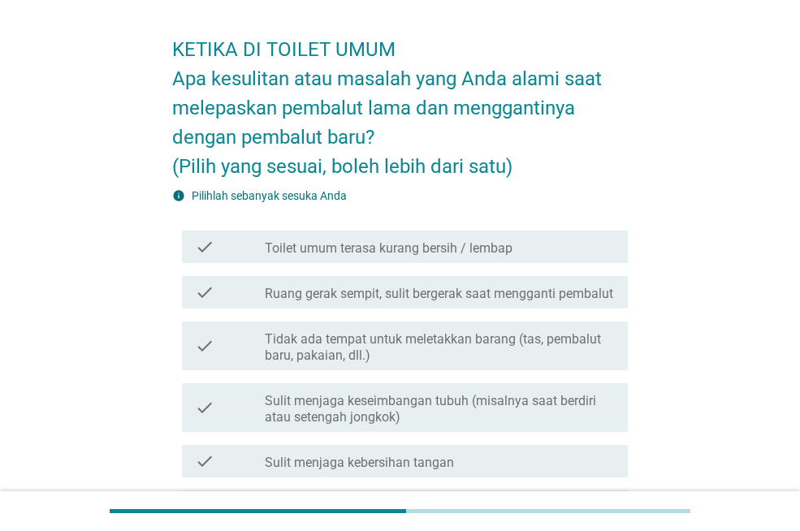
scroll to position [81, 0]
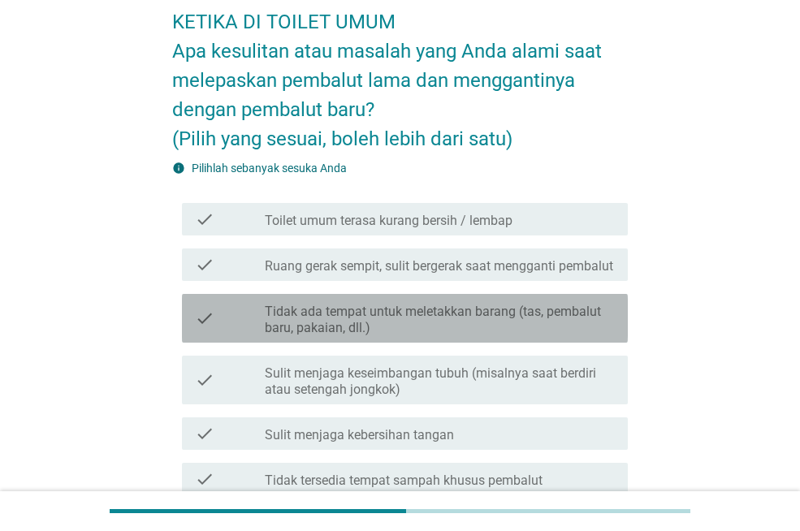
click at [198, 334] on icon "check" at bounding box center [205, 319] width 20 height 36
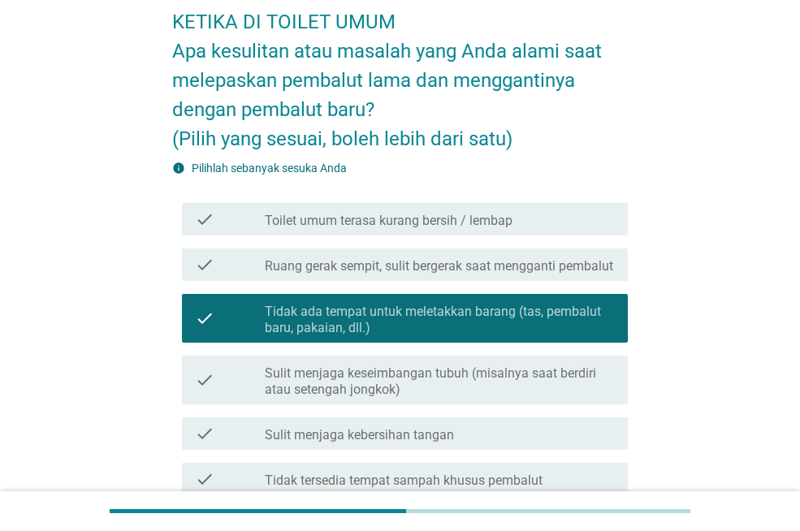
click at [217, 275] on div "check" at bounding box center [230, 265] width 70 height 20
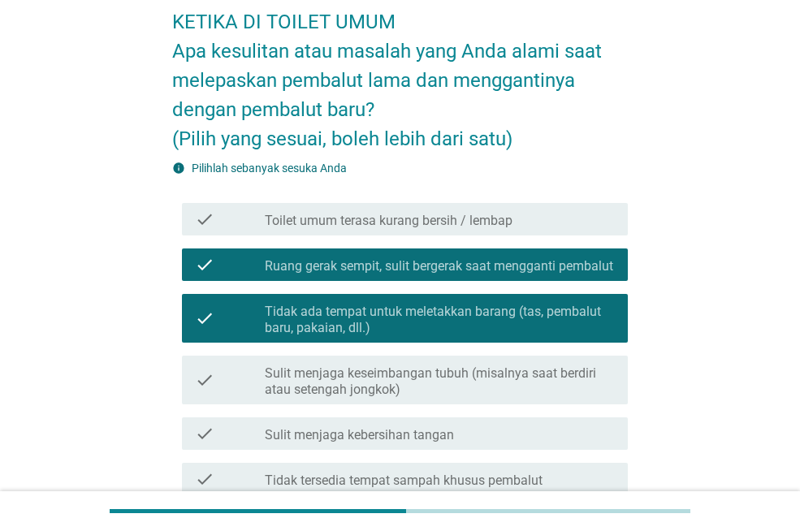
click at [211, 210] on icon "check" at bounding box center [205, 220] width 20 height 20
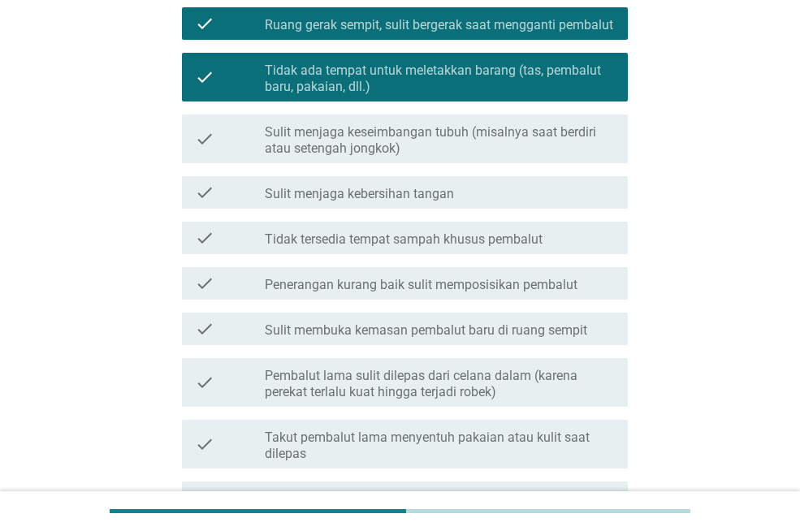
scroll to position [325, 0]
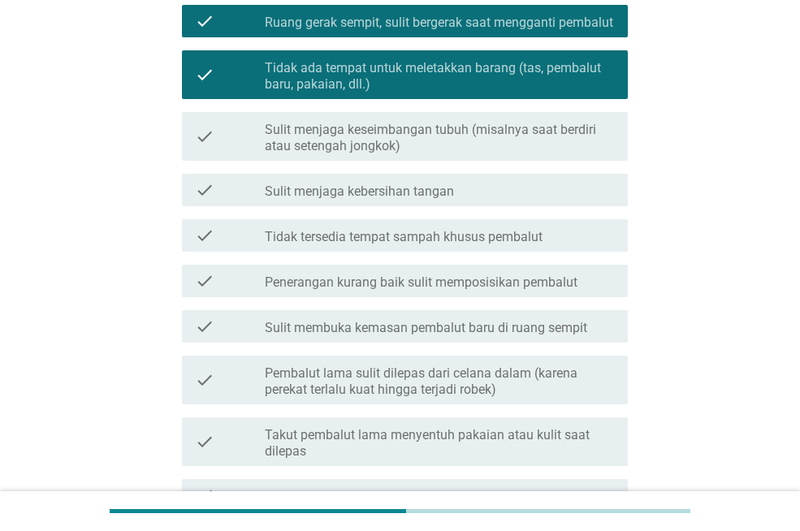
click at [215, 245] on icon "check" at bounding box center [205, 236] width 20 height 20
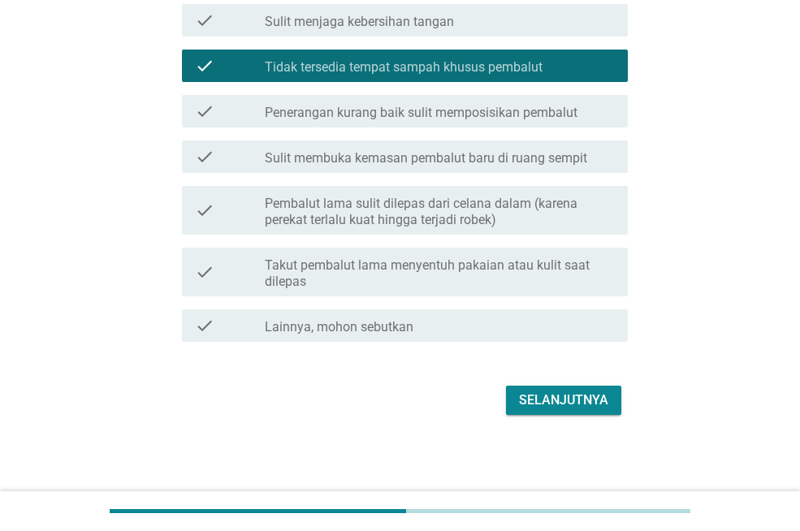
scroll to position [511, 0]
click at [585, 401] on div "Selanjutnya" at bounding box center [563, 401] width 89 height 20
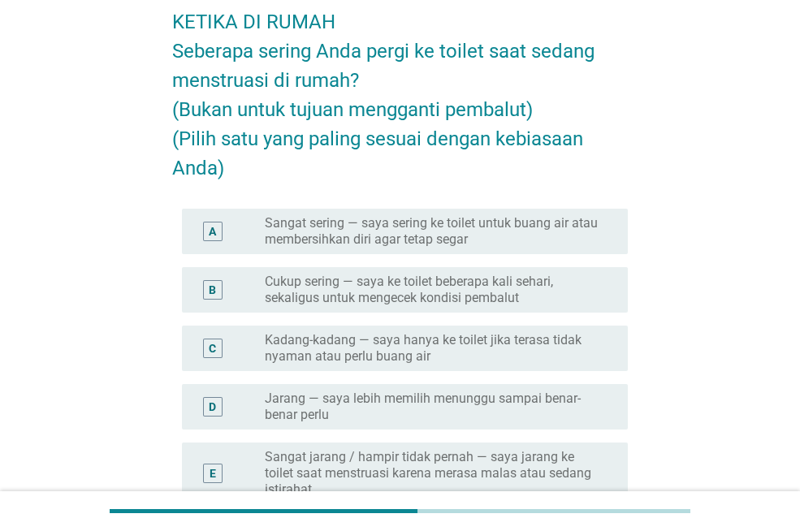
scroll to position [244, 0]
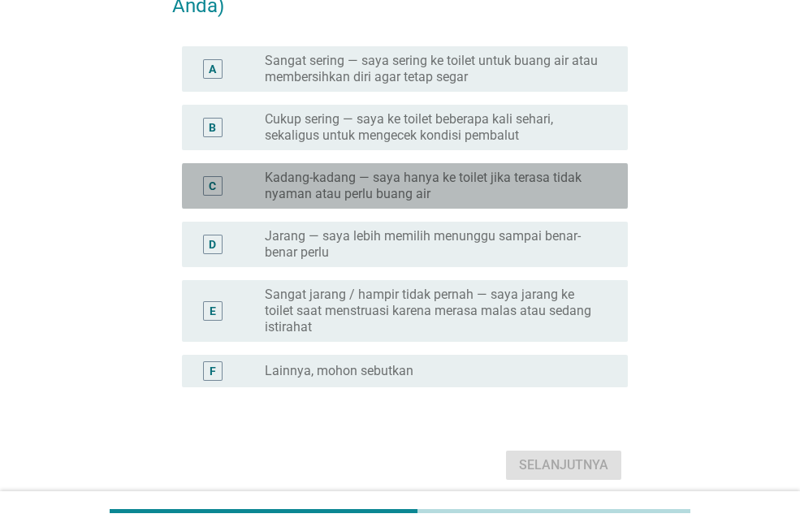
drag, startPoint x: 232, startPoint y: 189, endPoint x: 275, endPoint y: 241, distance: 68.2
click at [232, 189] on div "C" at bounding box center [230, 186] width 70 height 33
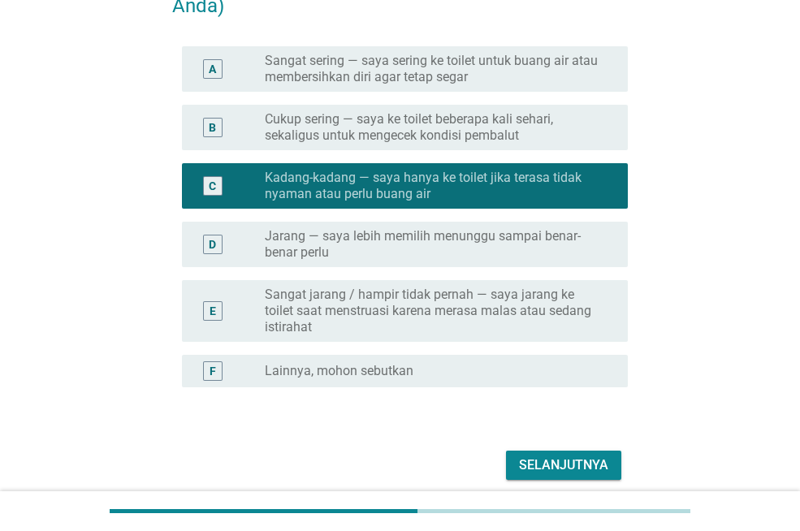
click at [544, 465] on div "Selanjutnya" at bounding box center [563, 466] width 89 height 20
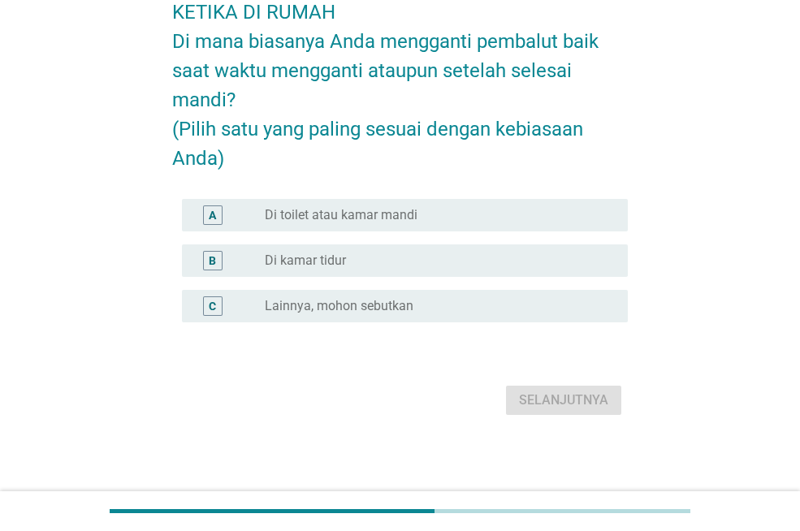
scroll to position [0, 0]
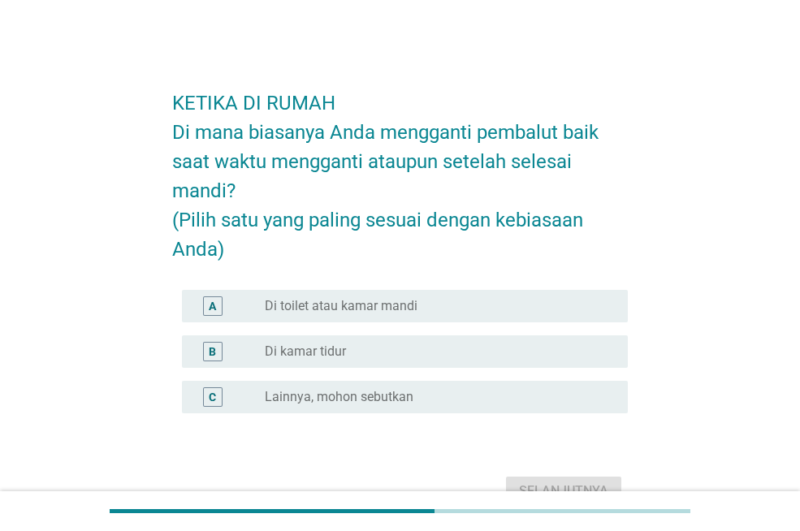
click at [209, 302] on div "A" at bounding box center [212, 305] width 7 height 17
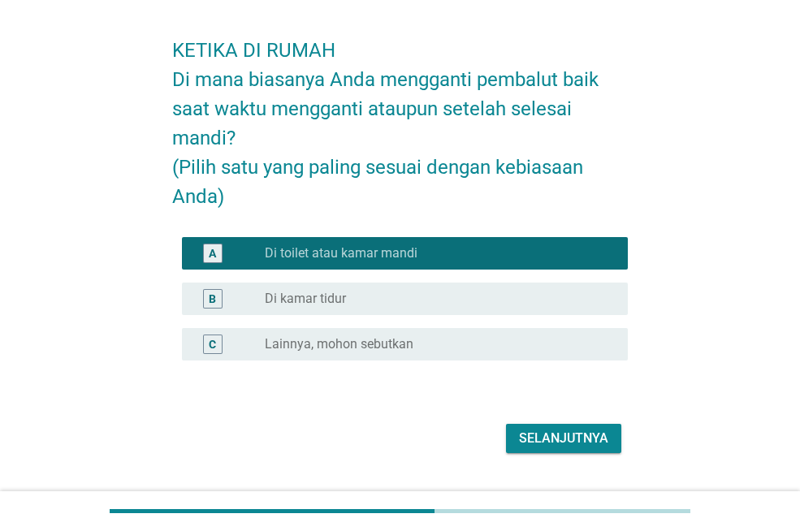
scroll to position [81, 0]
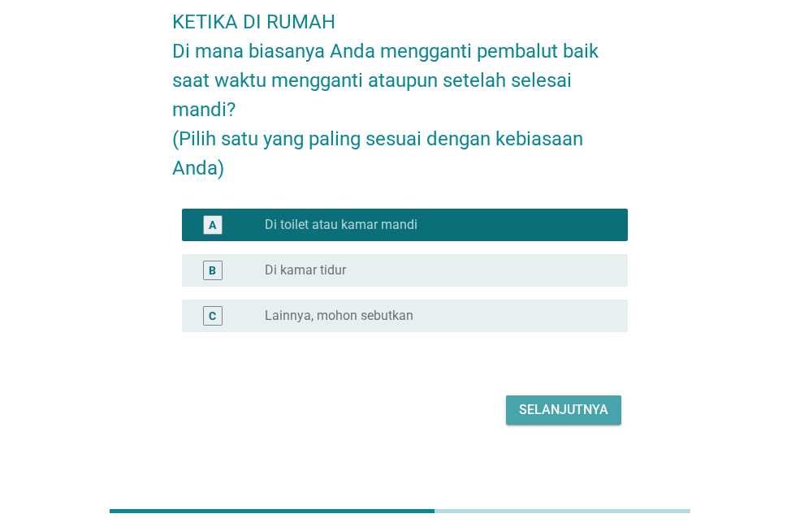
click at [580, 408] on div "Selanjutnya" at bounding box center [563, 411] width 89 height 20
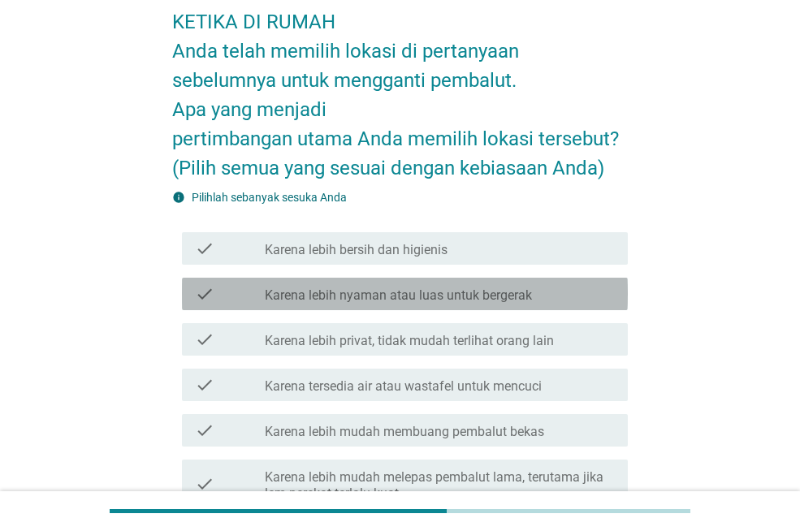
click at [233, 288] on div "check" at bounding box center [230, 294] width 70 height 20
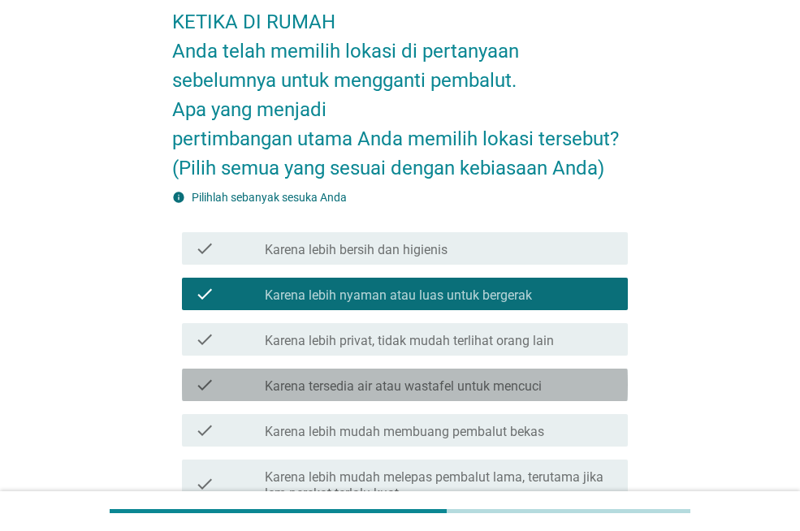
click at [242, 387] on div "check" at bounding box center [230, 385] width 70 height 20
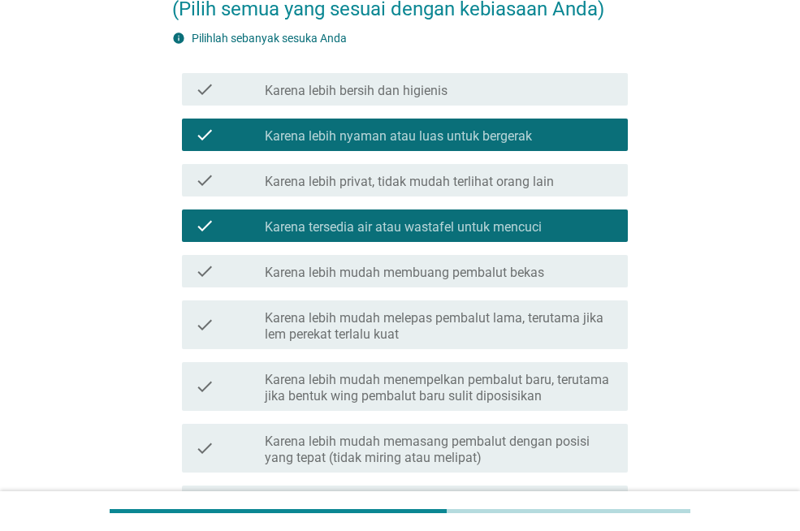
scroll to position [244, 0]
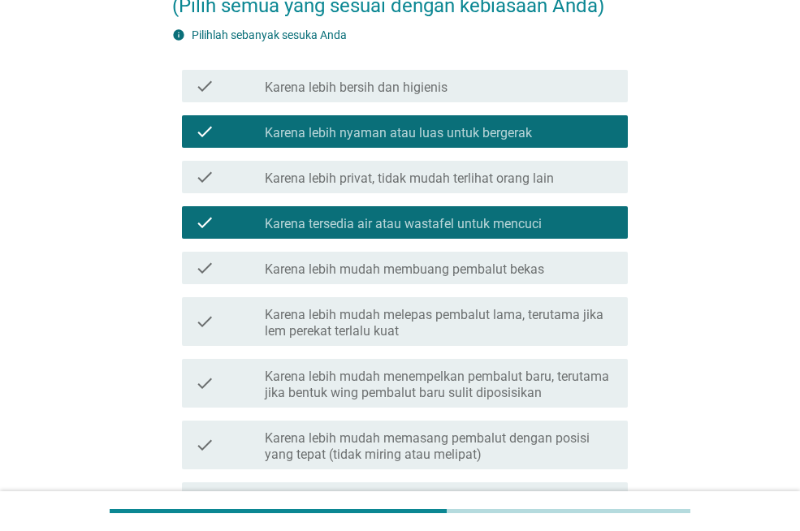
click at [245, 265] on div "check" at bounding box center [230, 268] width 70 height 20
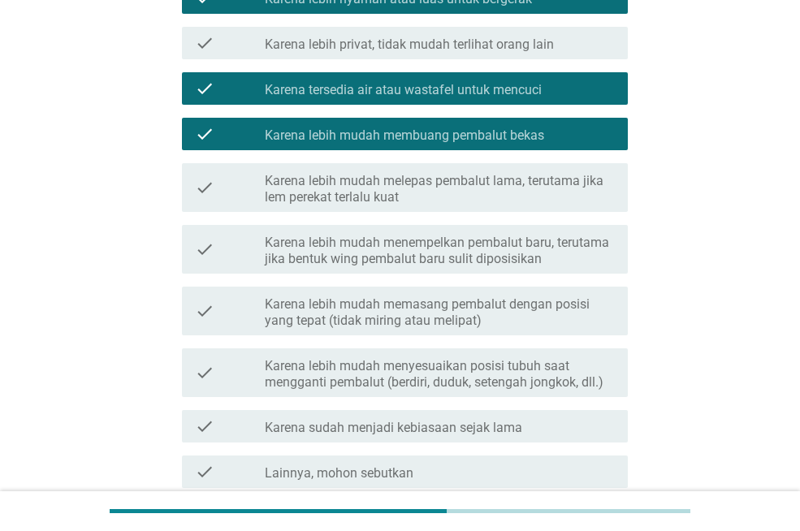
scroll to position [406, 0]
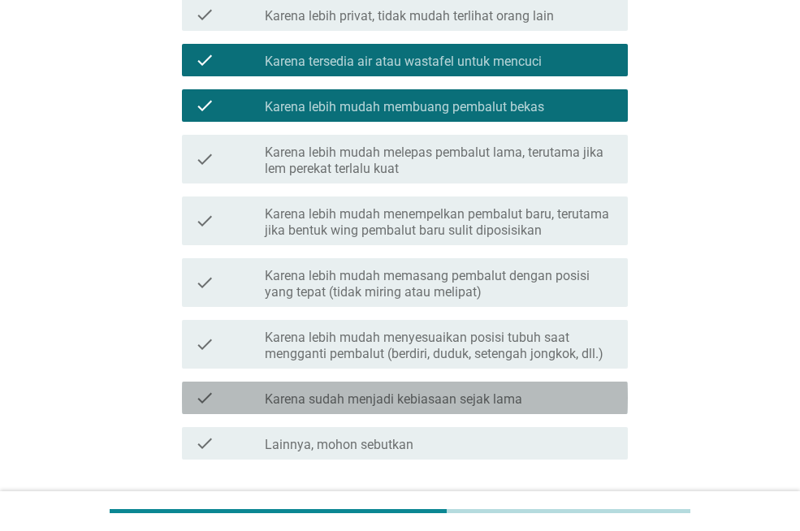
click at [236, 396] on div "check" at bounding box center [230, 398] width 70 height 20
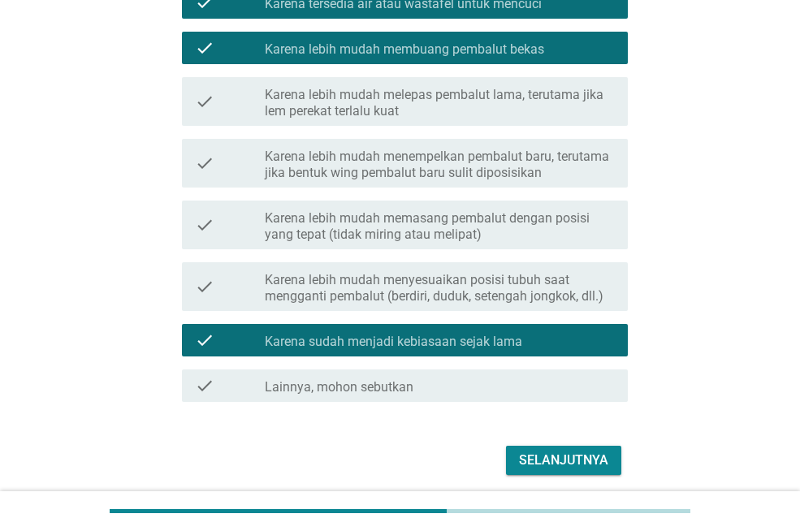
scroll to position [524, 0]
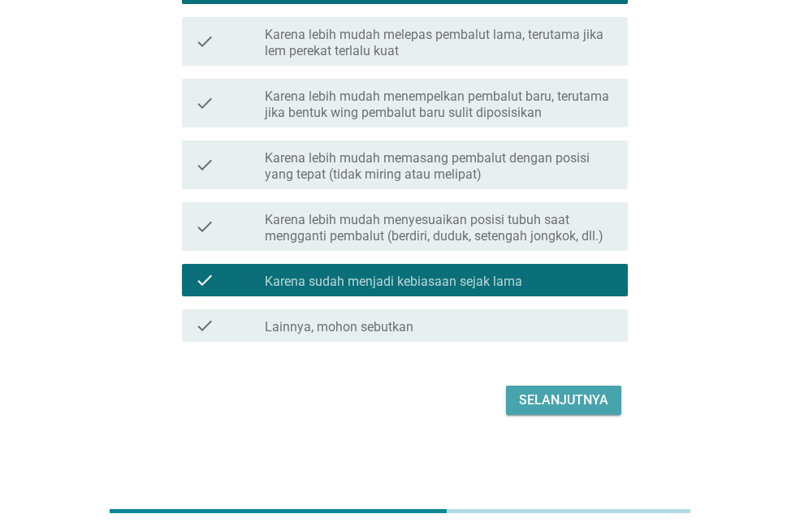
click at [553, 404] on div "Selanjutnya" at bounding box center [563, 401] width 89 height 20
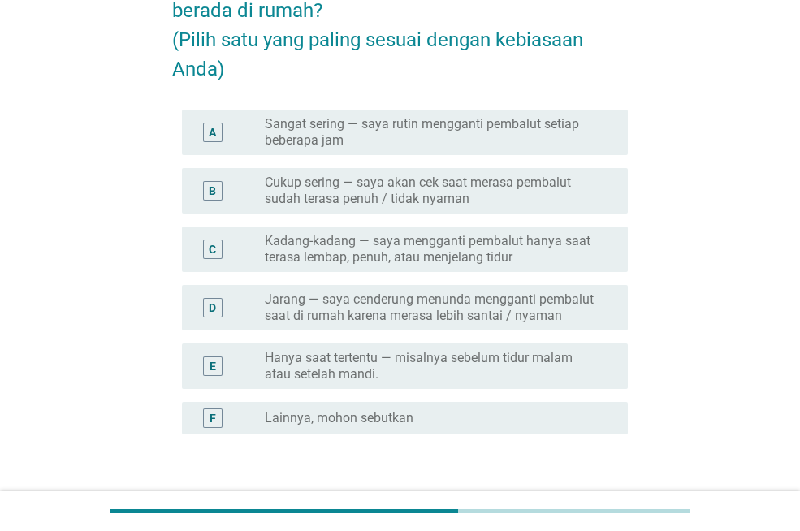
scroll to position [163, 0]
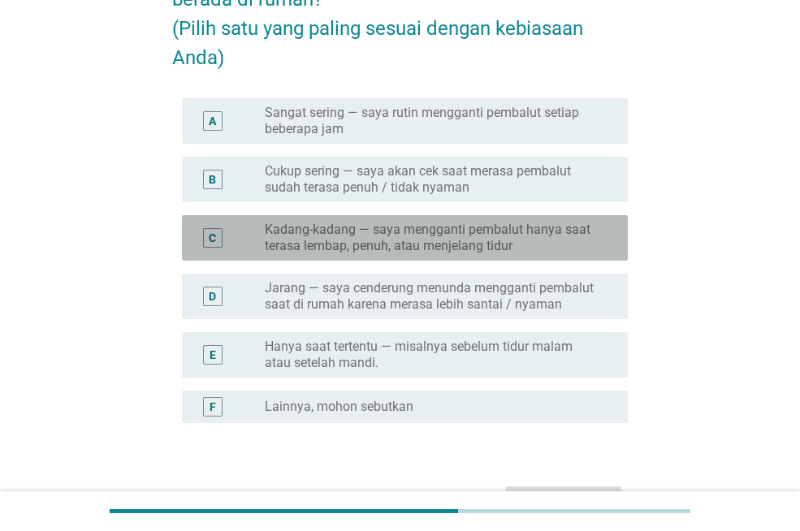
click at [332, 243] on label "Kadang-kadang — saya mengganti pembalut hanya saat terasa lembap, penuh, atau m…" at bounding box center [433, 238] width 337 height 33
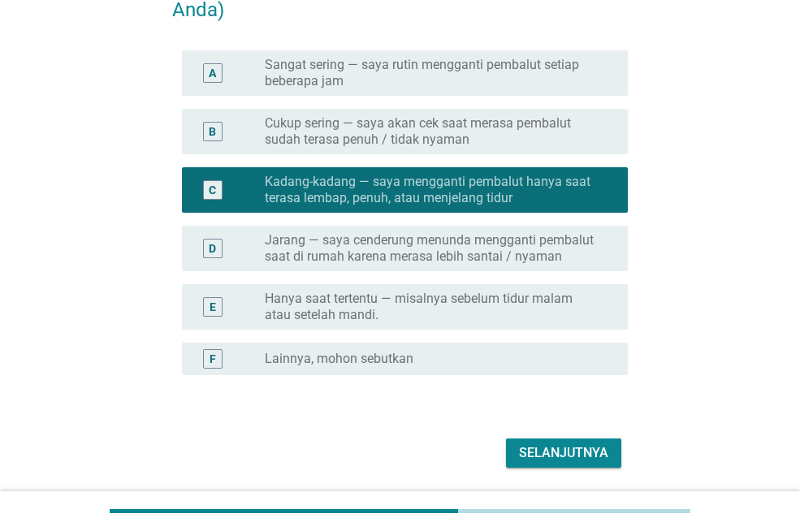
scroll to position [263, 0]
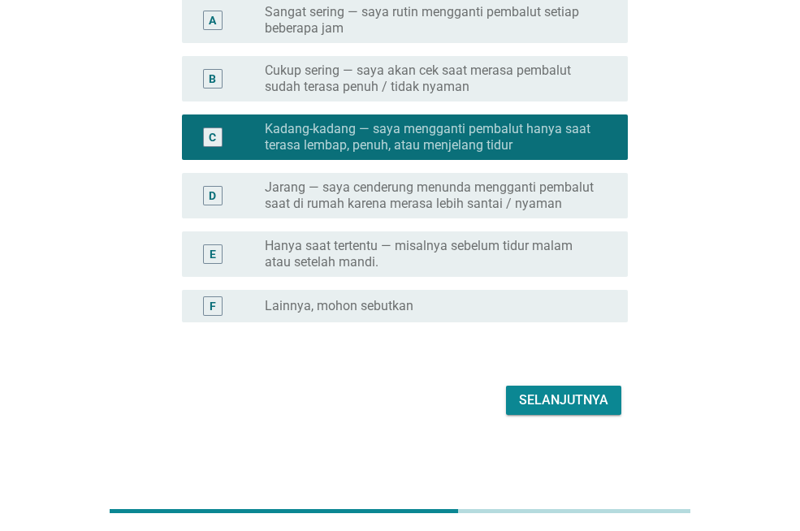
click at [597, 397] on div "Selanjutnya" at bounding box center [563, 401] width 89 height 20
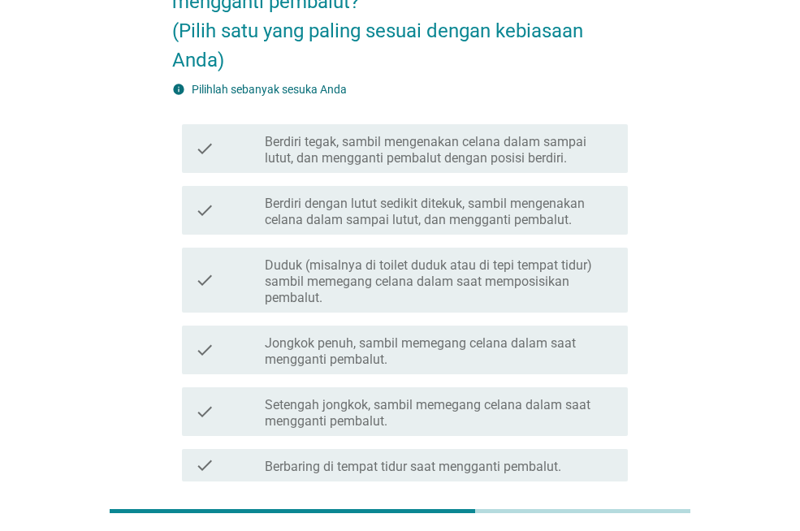
scroll to position [141, 0]
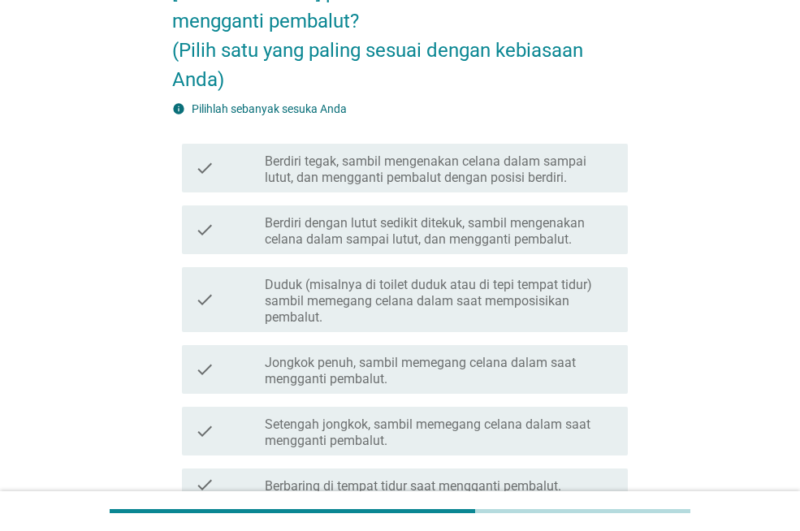
click at [366, 228] on label "Berdiri dengan lutut sedikit ditekuk, sambil mengenakan celana dalam sampai lut…" at bounding box center [440, 231] width 350 height 33
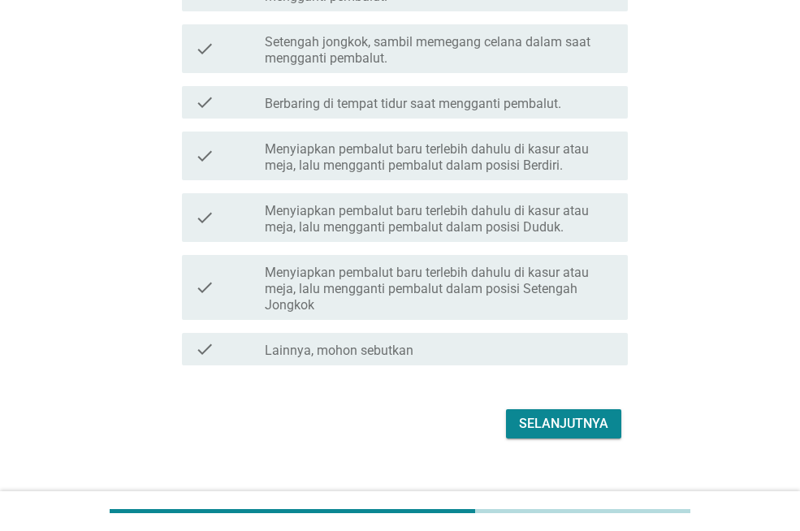
scroll to position [547, 0]
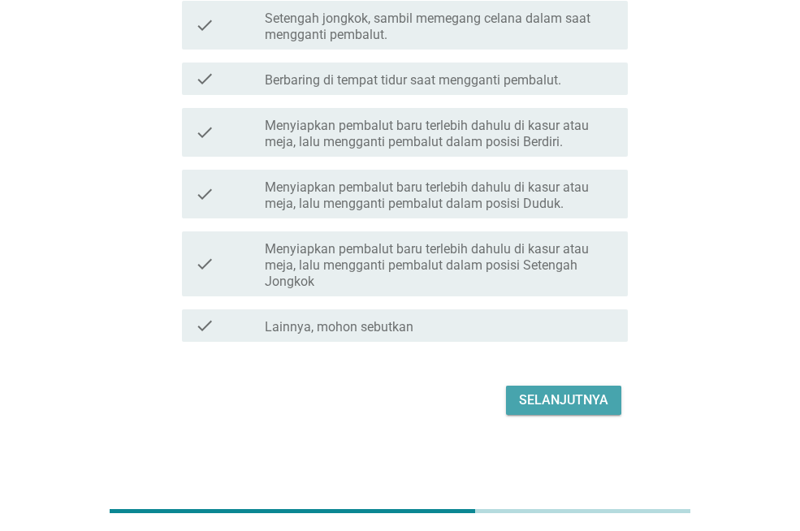
click at [555, 399] on div "Selanjutnya" at bounding box center [563, 401] width 89 height 20
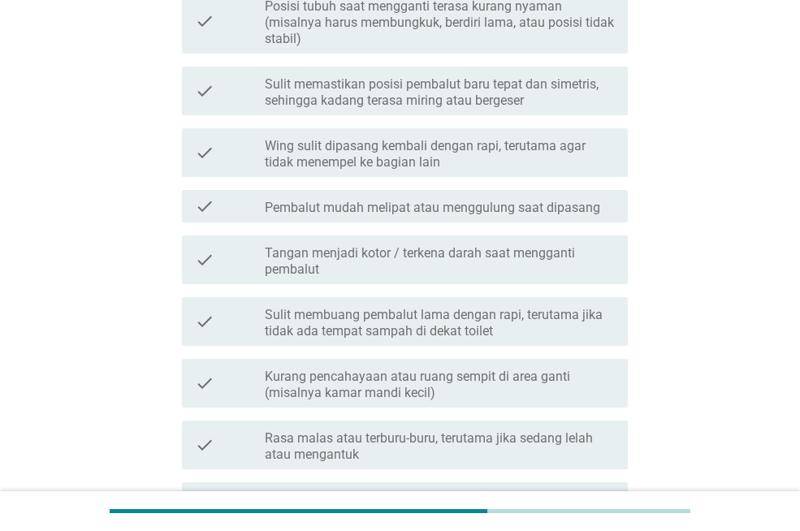
scroll to position [650, 0]
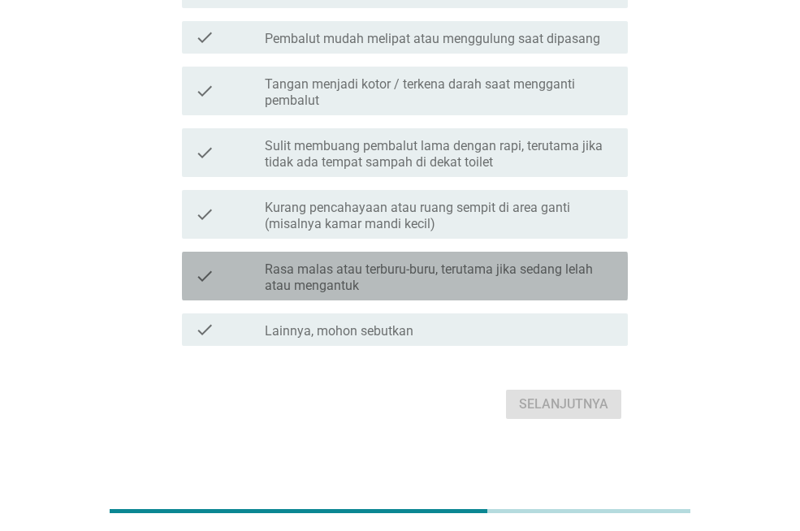
click at [358, 280] on label "Rasa malas atau terburu-buru, terutama jika sedang lelah atau mengantuk" at bounding box center [440, 278] width 350 height 33
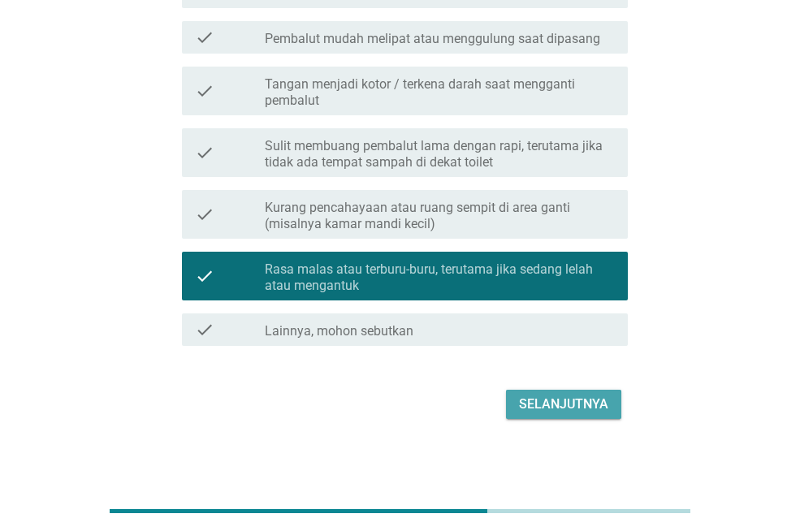
click at [604, 404] on div "Selanjutnya" at bounding box center [563, 405] width 89 height 20
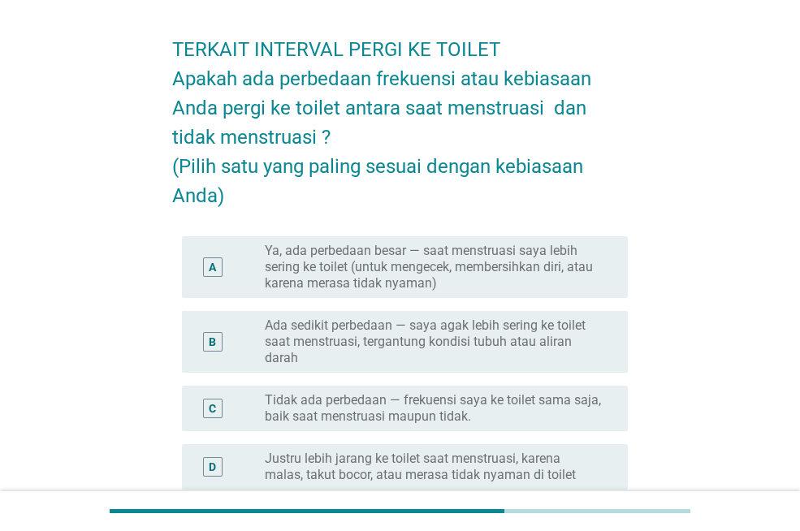
scroll to position [81, 0]
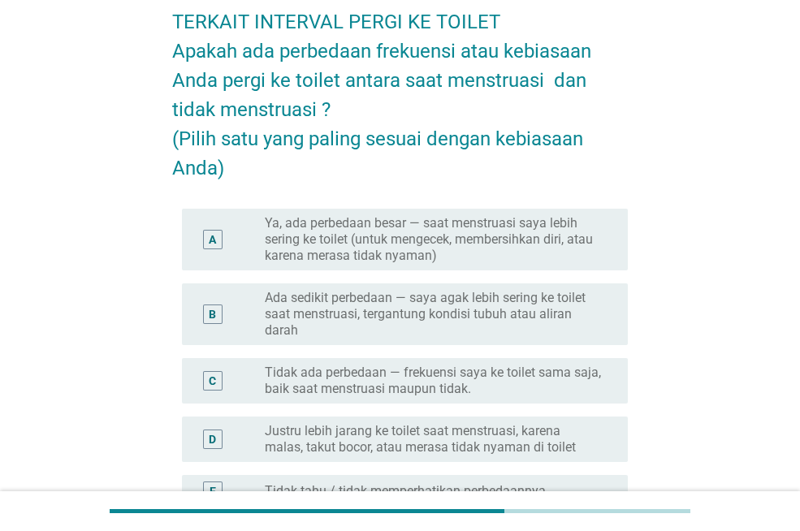
click at [400, 379] on label "Tidak ada perbedaan — frekuensi saya ke toilet sama saja, baik saat menstruasi …" at bounding box center [433, 381] width 337 height 33
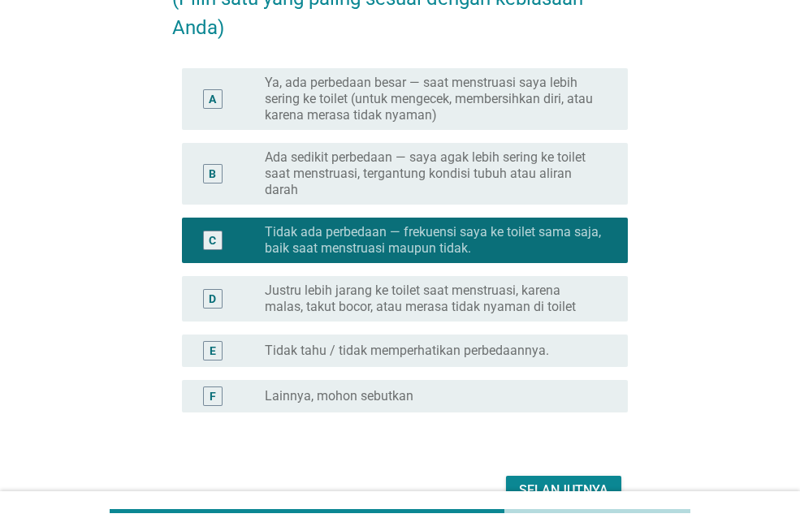
scroll to position [312, 0]
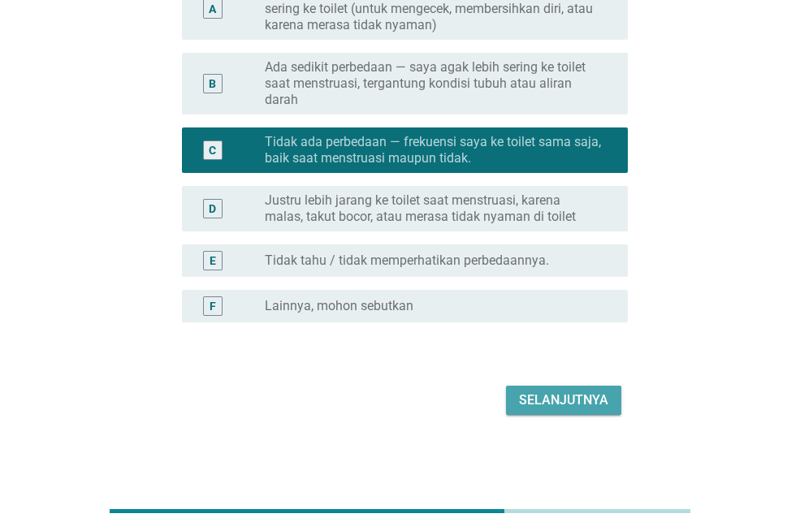
click at [588, 397] on div "Selanjutnya" at bounding box center [563, 401] width 89 height 20
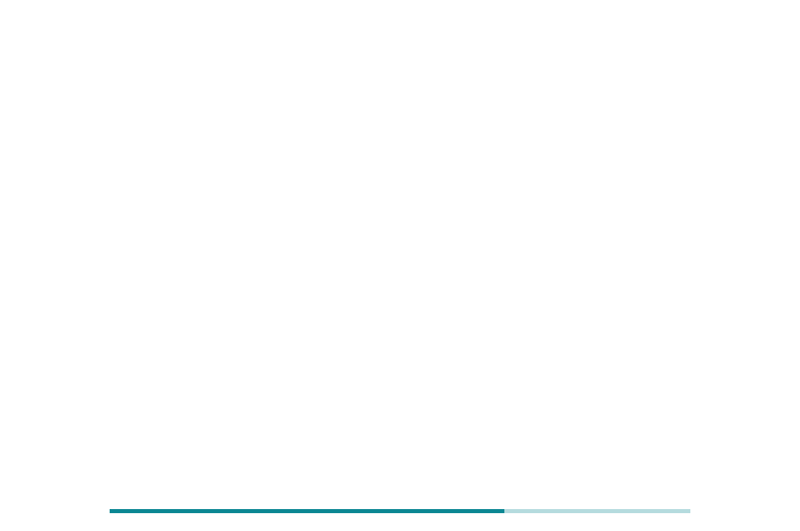
scroll to position [0, 0]
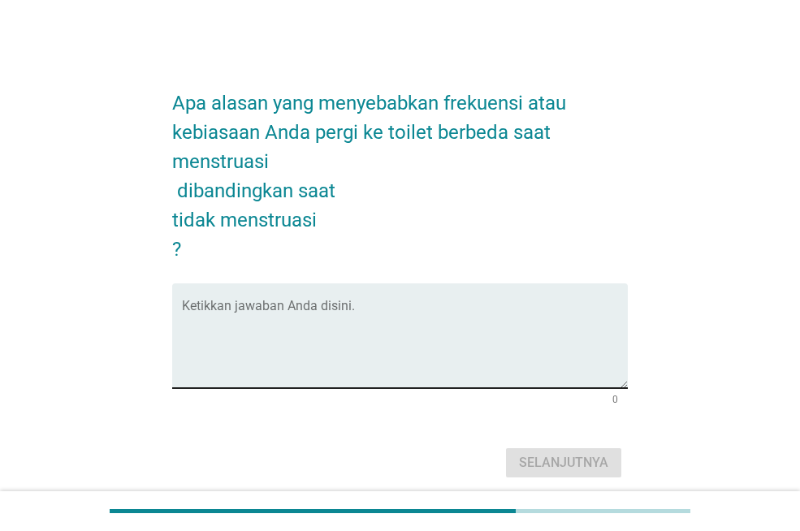
click at [362, 293] on div "Ketikkan jawaban Anda disini." at bounding box center [405, 336] width 446 height 105
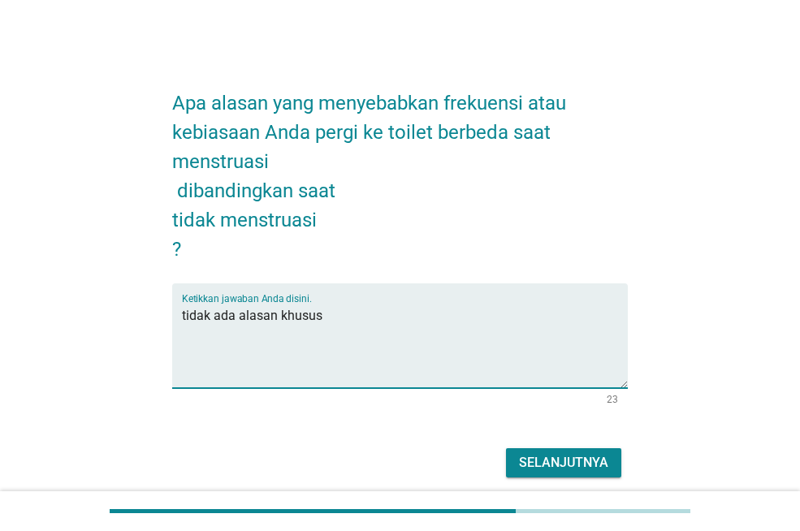
type textarea "tidak ada alasan khusus"
click at [525, 461] on div "Selanjutnya" at bounding box center [563, 463] width 89 height 20
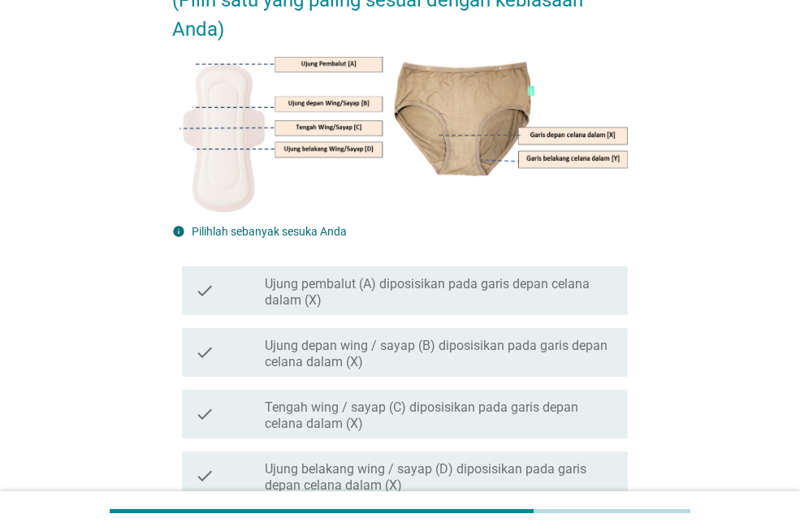
scroll to position [244, 0]
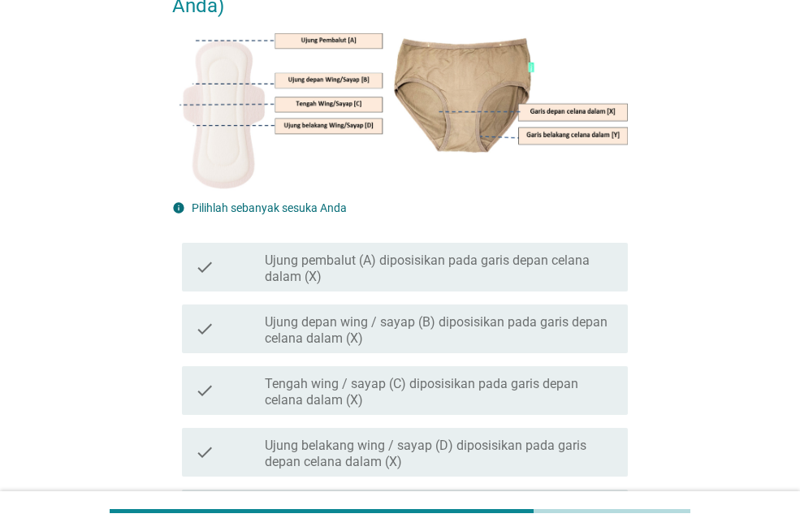
click at [474, 273] on label "Ujung pembalut (A) diposisikan pada garis depan celana dalam (X)" at bounding box center [440, 269] width 350 height 33
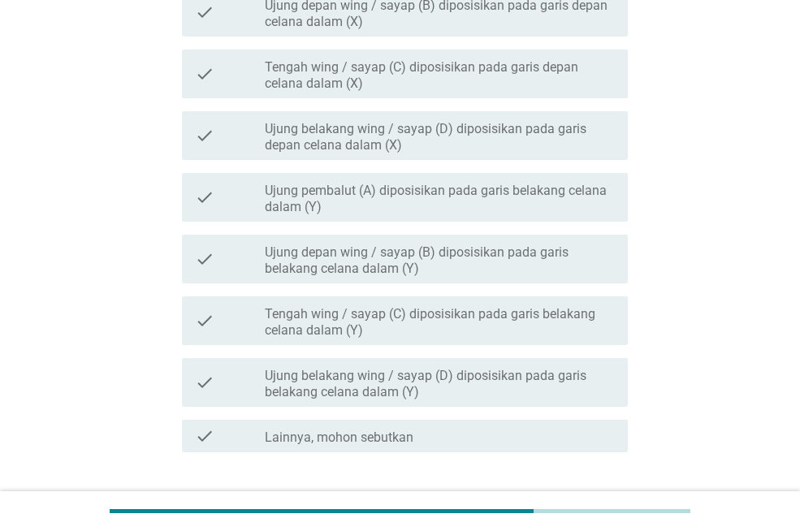
scroll to position [672, 0]
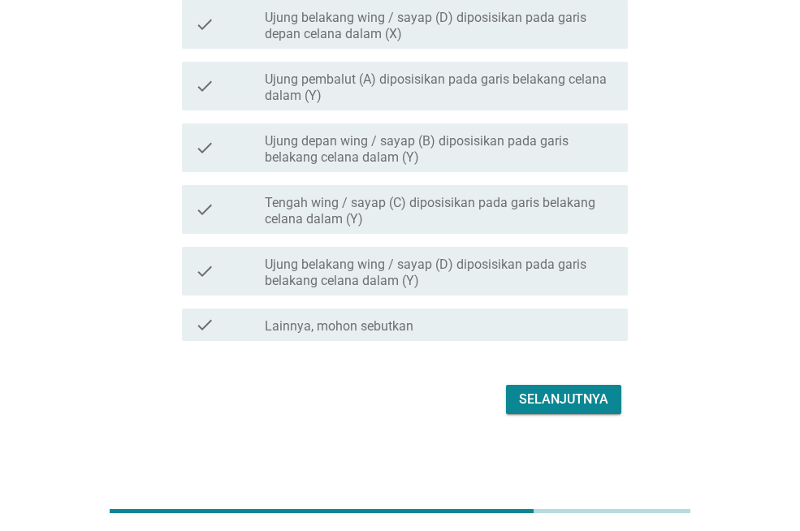
click at [559, 396] on div "Selanjutnya" at bounding box center [563, 400] width 89 height 20
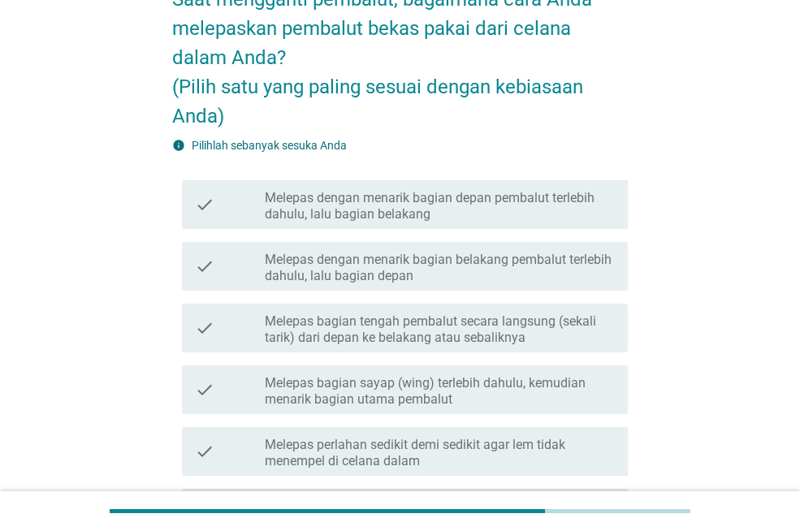
scroll to position [244, 0]
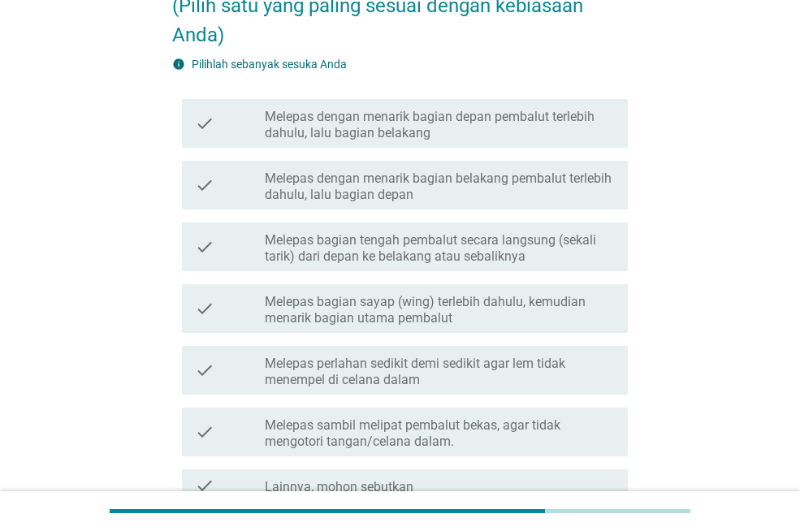
click at [510, 312] on label "Melepas bagian sayap (wing) terlebih dahulu, kemudian menarik bagian utama pemb…" at bounding box center [440, 310] width 350 height 33
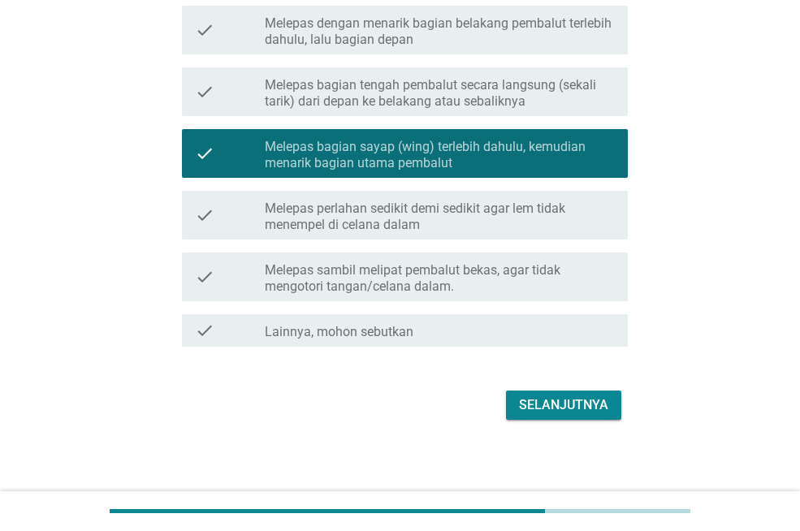
scroll to position [404, 0]
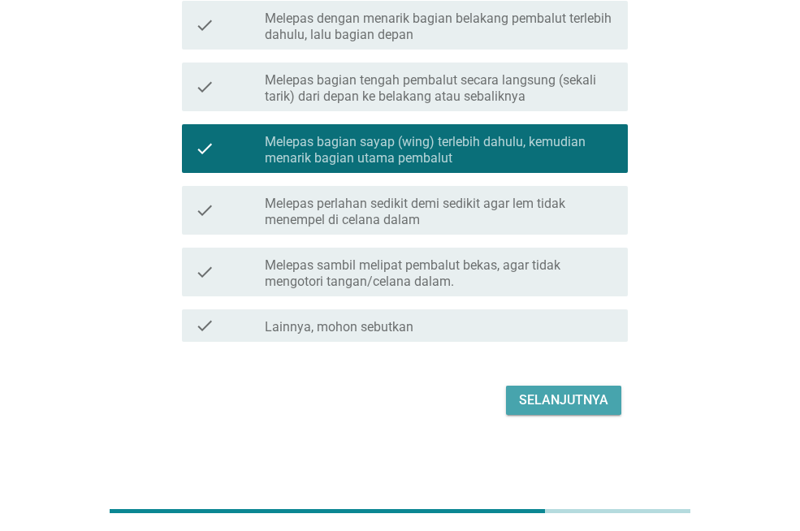
click at [553, 388] on button "Selanjutnya" at bounding box center [563, 400] width 115 height 29
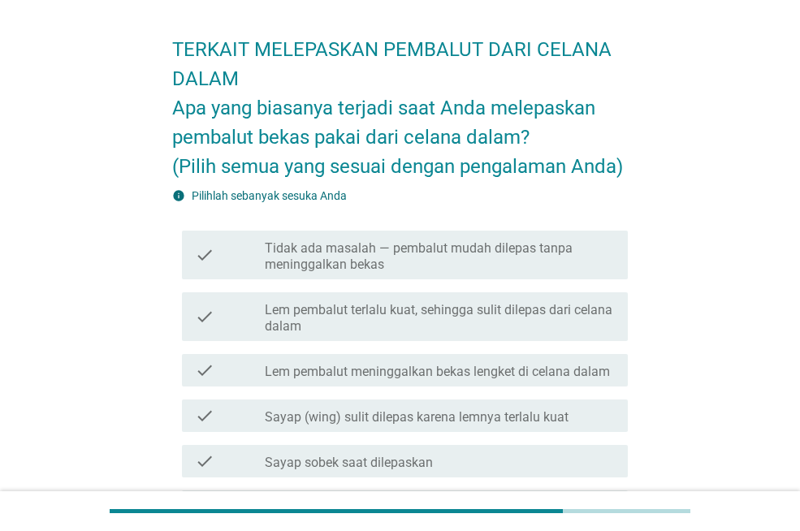
scroll to position [81, 0]
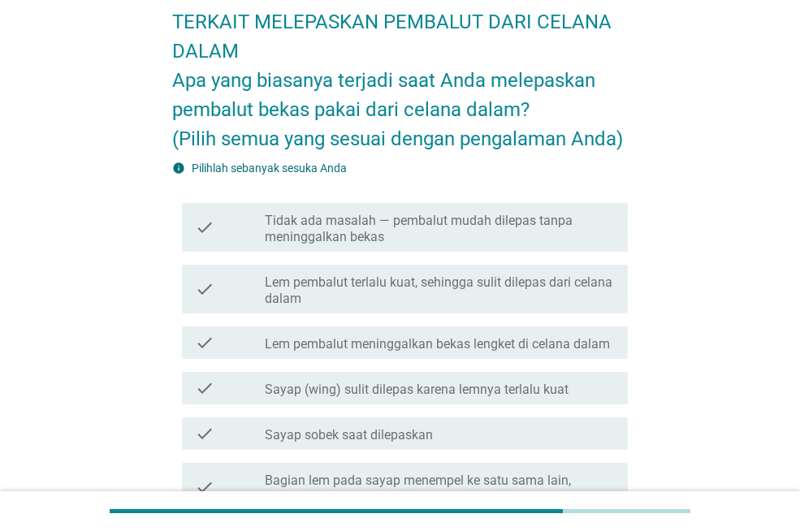
click at [505, 231] on label "Tidak ada masalah — pembalut mudah dilepas tanpa meninggalkan bekas" at bounding box center [440, 229] width 350 height 33
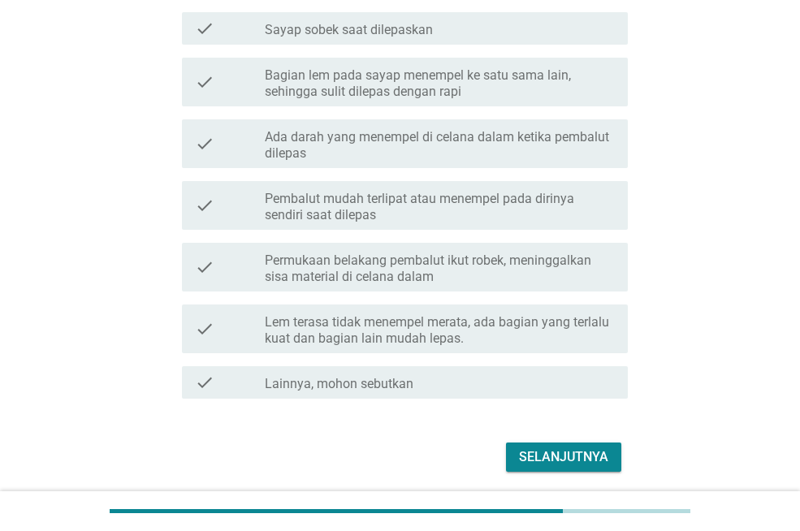
scroll to position [488, 0]
click at [560, 455] on div "Selanjutnya" at bounding box center [563, 457] width 89 height 20
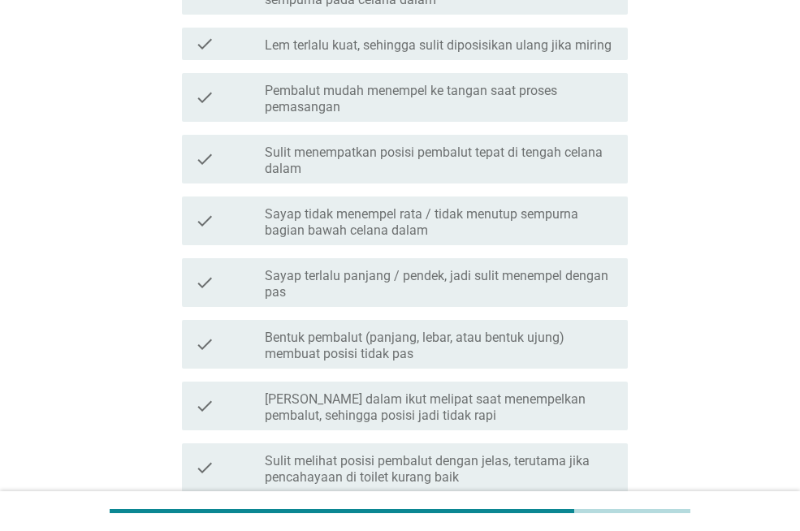
scroll to position [0, 0]
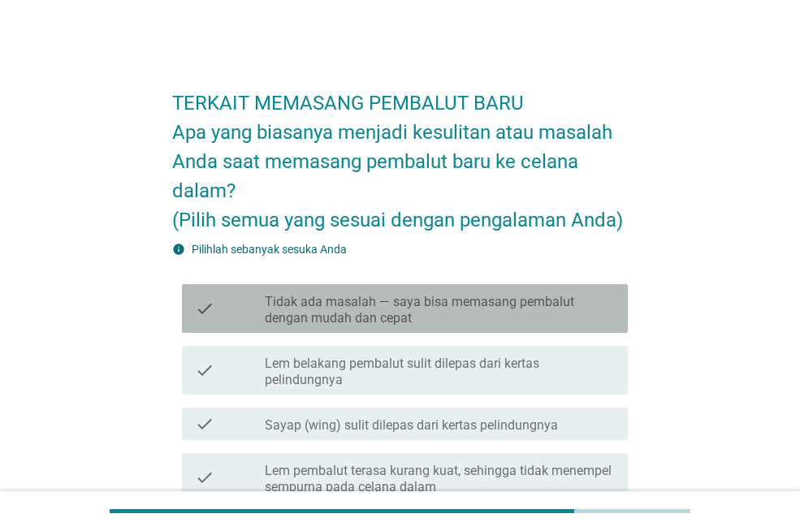
click at [592, 305] on label "Tidak ada masalah — saya bisa memasang pembalut dengan mudah dan cepat" at bounding box center [440, 310] width 350 height 33
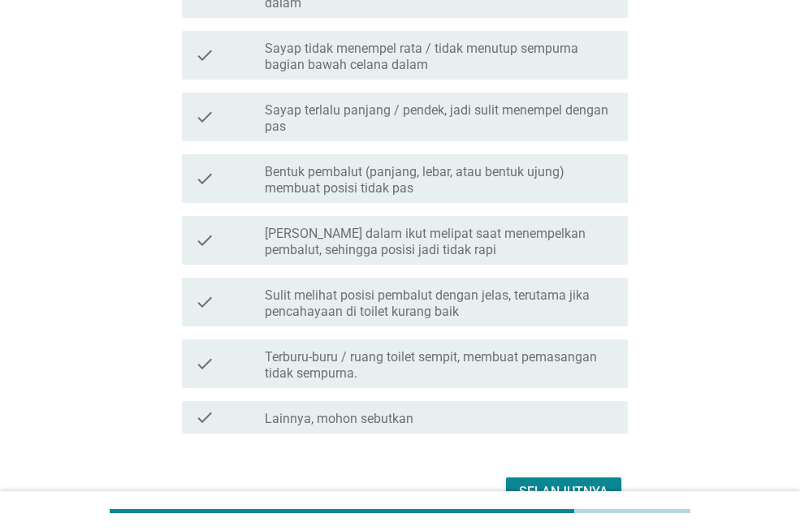
scroll to position [745, 0]
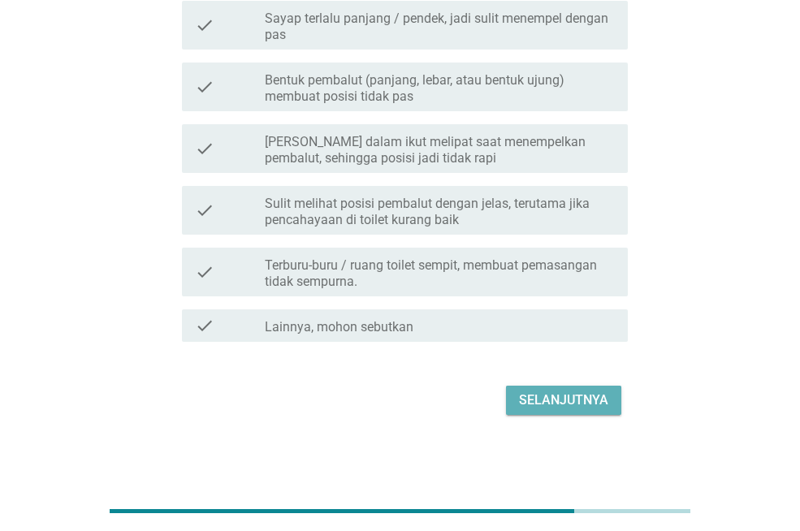
click at [601, 401] on div "Selanjutnya" at bounding box center [563, 401] width 89 height 20
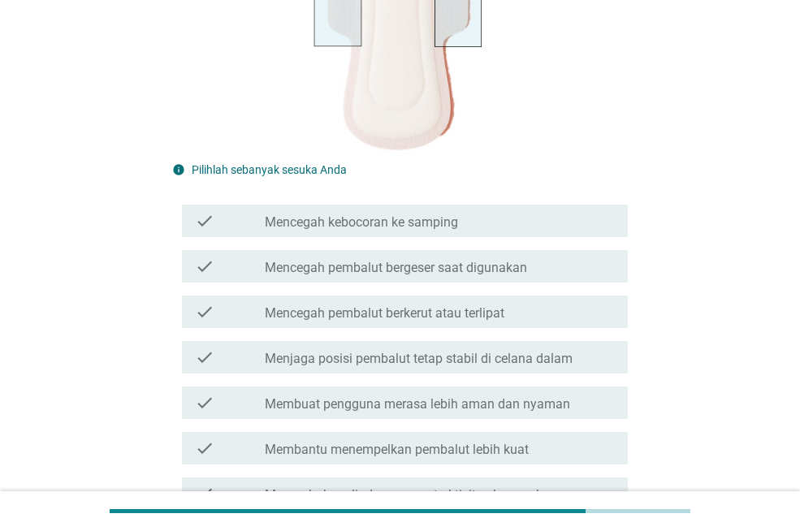
scroll to position [325, 0]
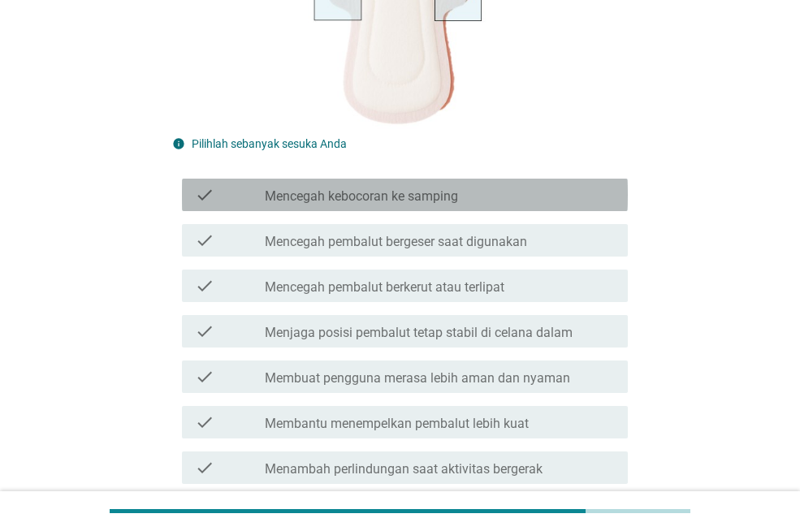
click at [235, 192] on div "check" at bounding box center [230, 195] width 70 height 20
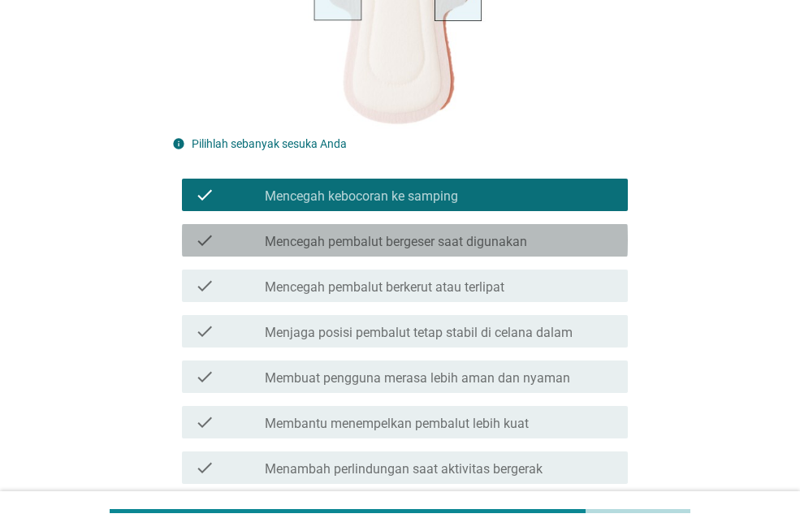
click at [210, 236] on icon "check" at bounding box center [205, 241] width 20 height 20
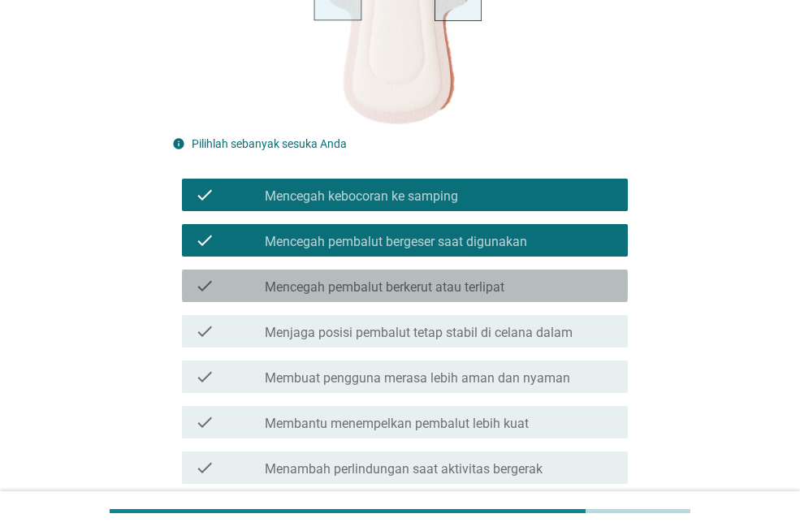
click at [202, 277] on icon "check" at bounding box center [205, 286] width 20 height 20
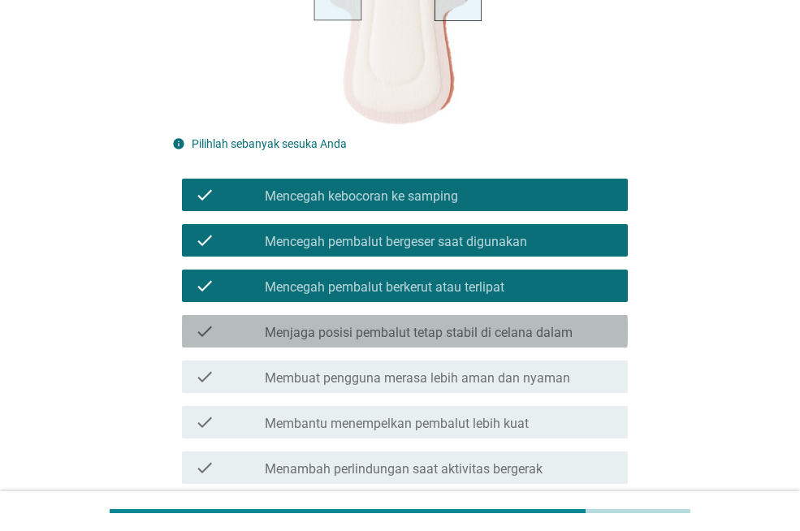
click at [197, 331] on icon "check" at bounding box center [205, 332] width 20 height 20
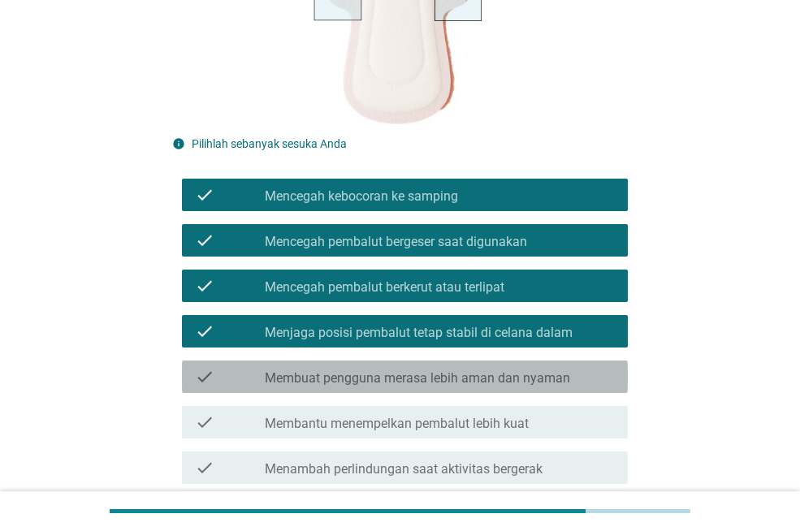
click at [199, 373] on icon "check" at bounding box center [205, 377] width 20 height 20
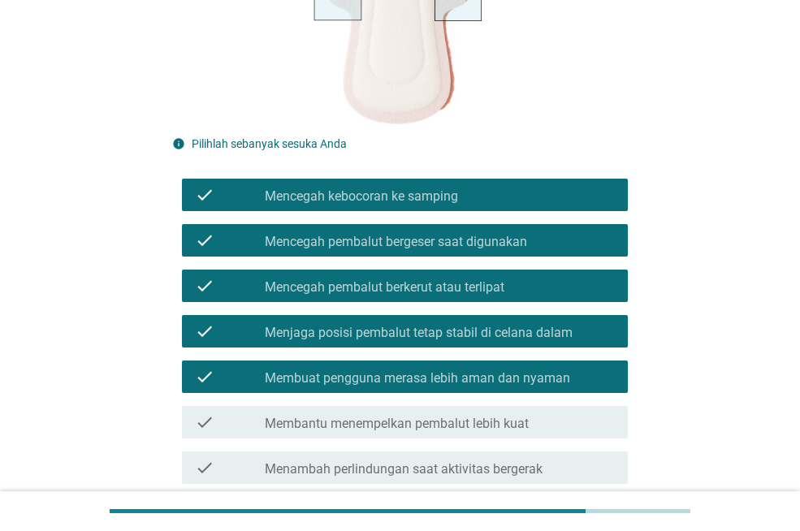
click at [199, 423] on icon "check" at bounding box center [205, 423] width 20 height 20
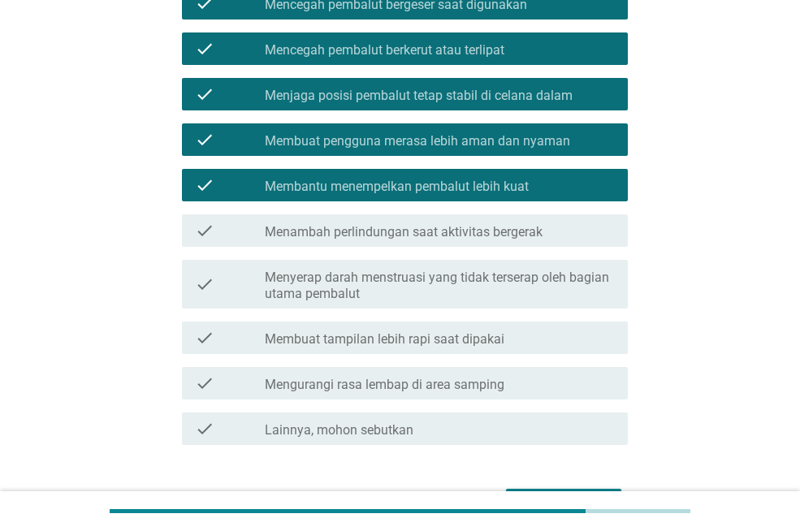
scroll to position [569, 0]
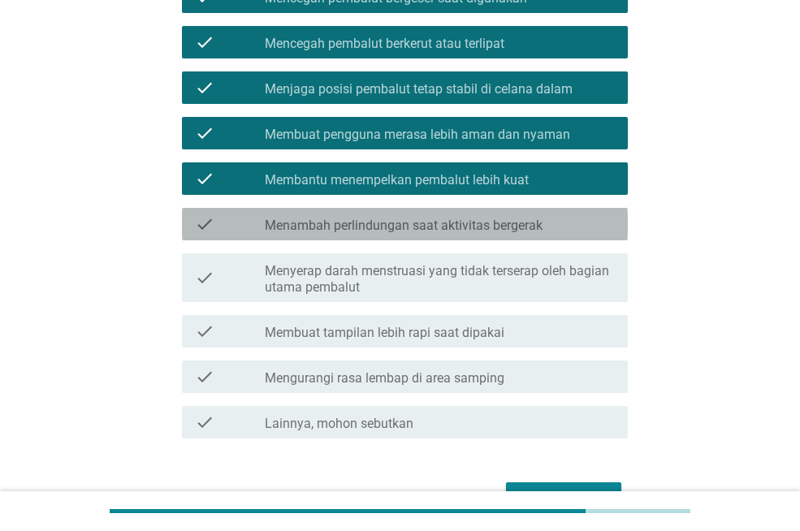
click at [229, 225] on div "check" at bounding box center [230, 225] width 70 height 20
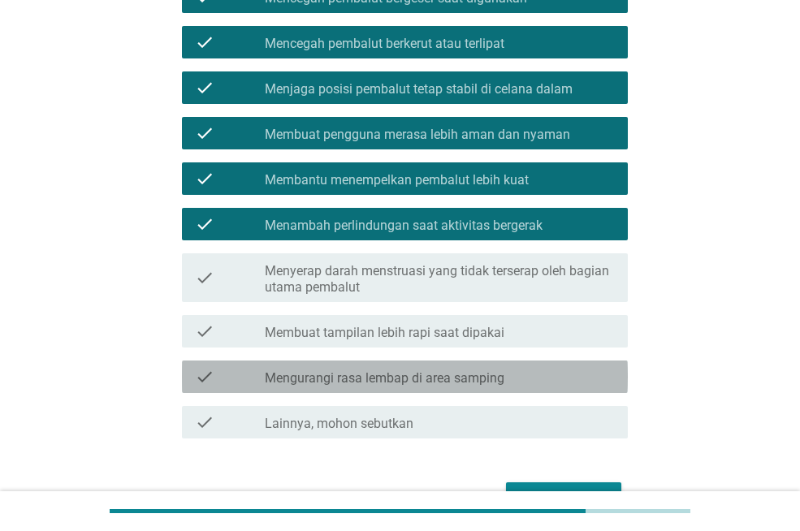
click at [220, 375] on div "check" at bounding box center [230, 377] width 70 height 20
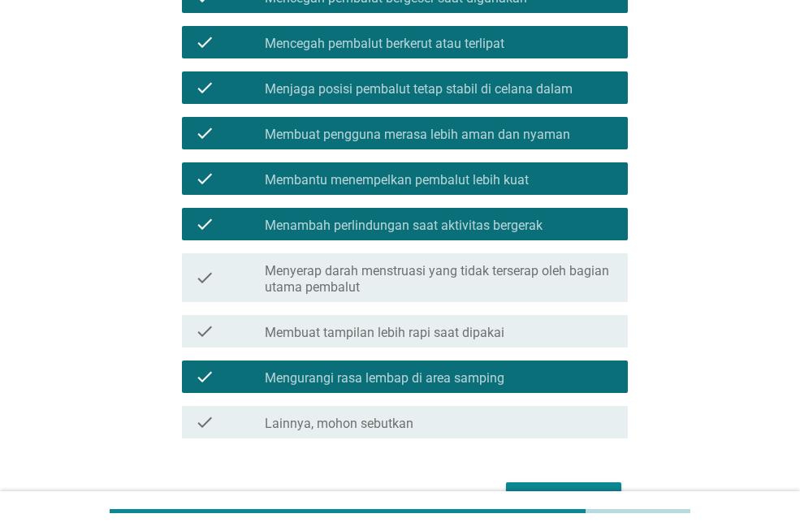
click at [221, 284] on div "check" at bounding box center [230, 278] width 70 height 36
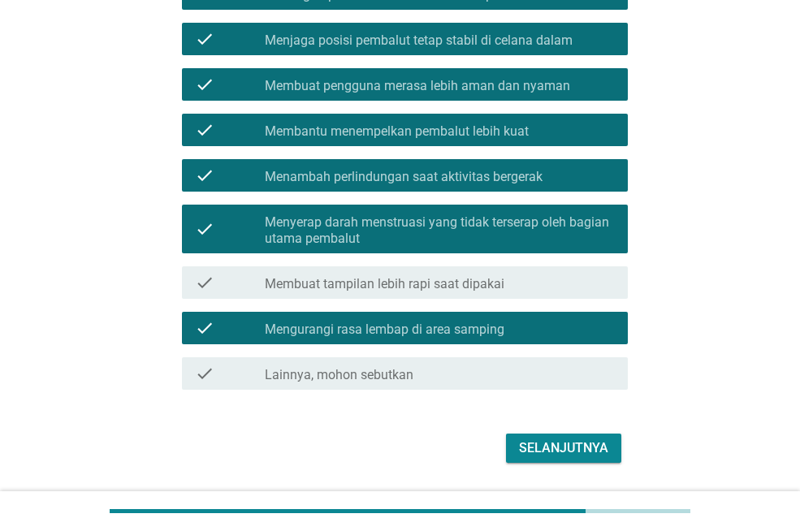
scroll to position [666, 0]
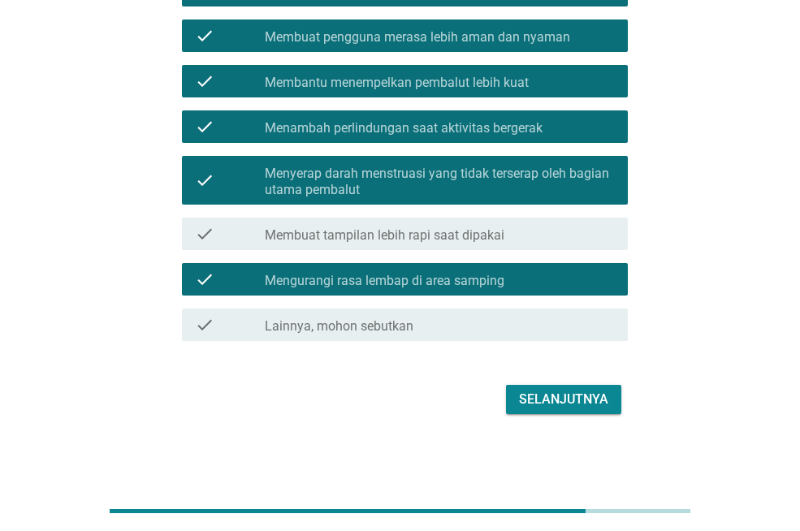
click at [583, 401] on div "Selanjutnya" at bounding box center [563, 400] width 89 height 20
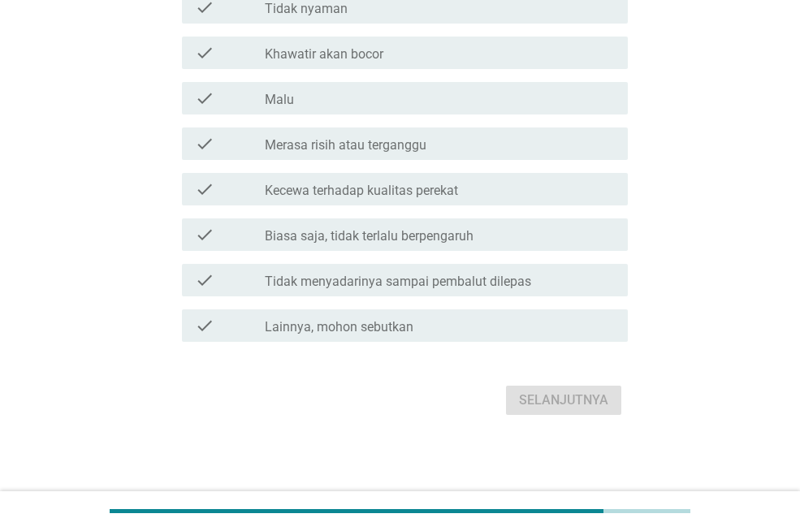
scroll to position [0, 0]
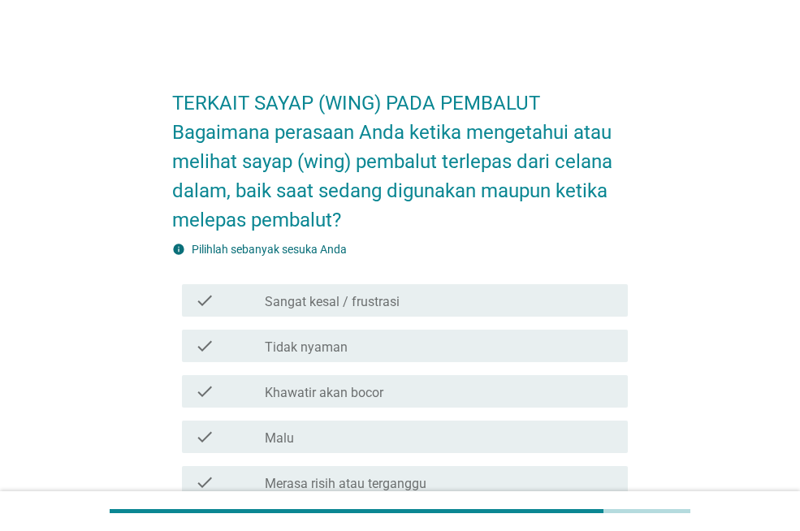
click at [217, 346] on div "check" at bounding box center [230, 346] width 70 height 20
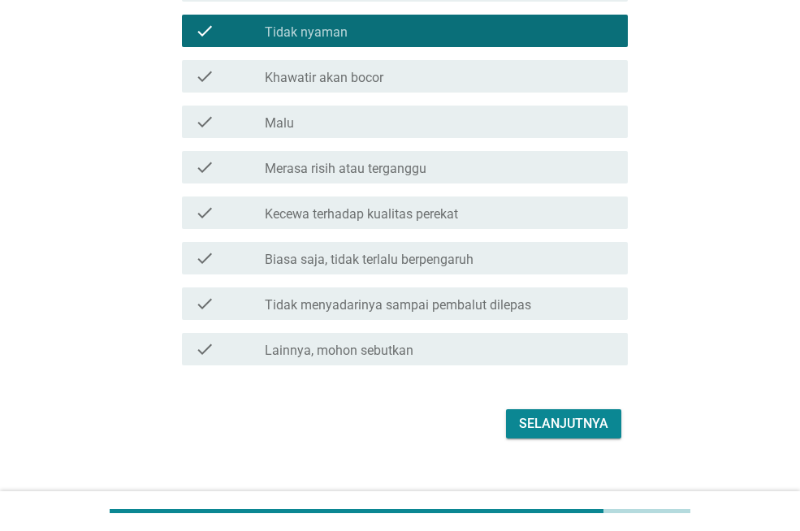
scroll to position [339, 0]
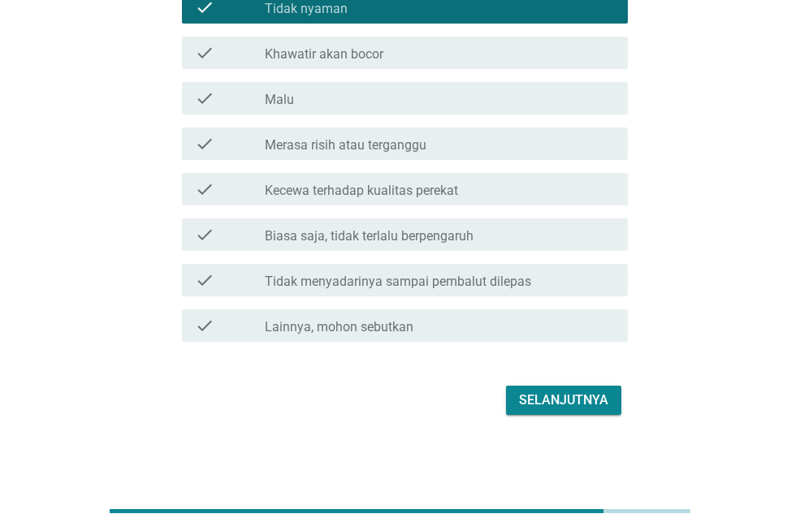
click at [527, 395] on div "Selanjutnya" at bounding box center [563, 401] width 89 height 20
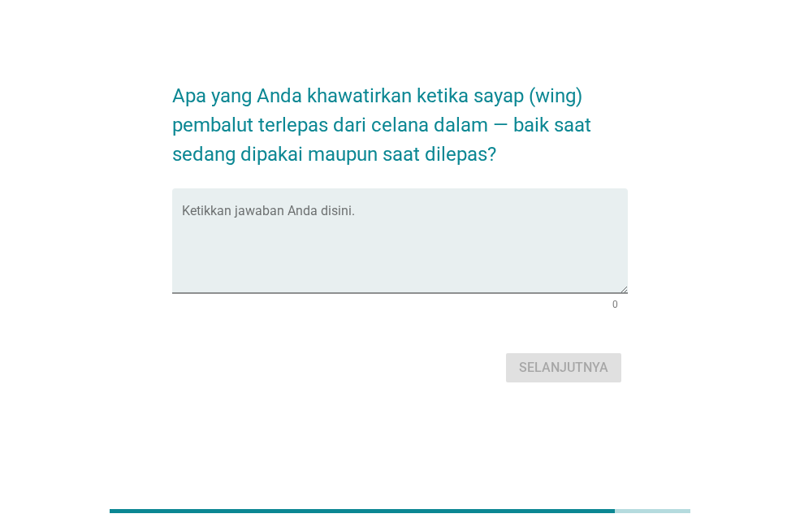
scroll to position [0, 0]
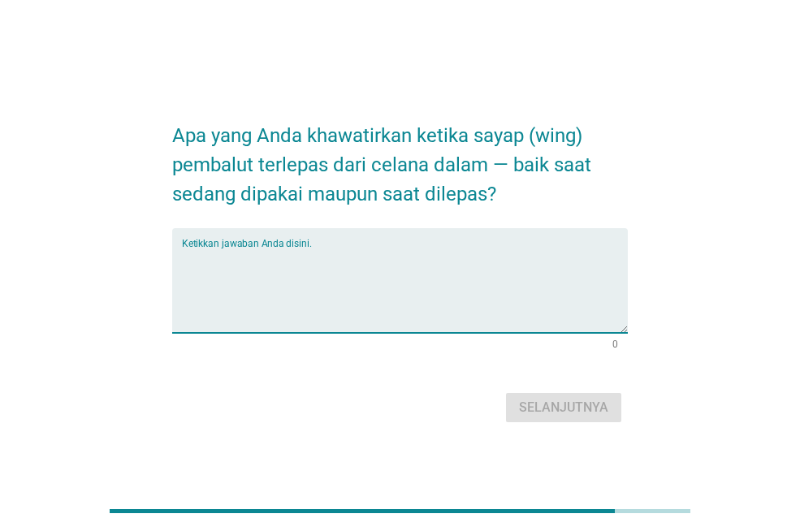
click at [289, 256] on textarea "Ketikkan jawaban Anda disini." at bounding box center [405, 290] width 446 height 85
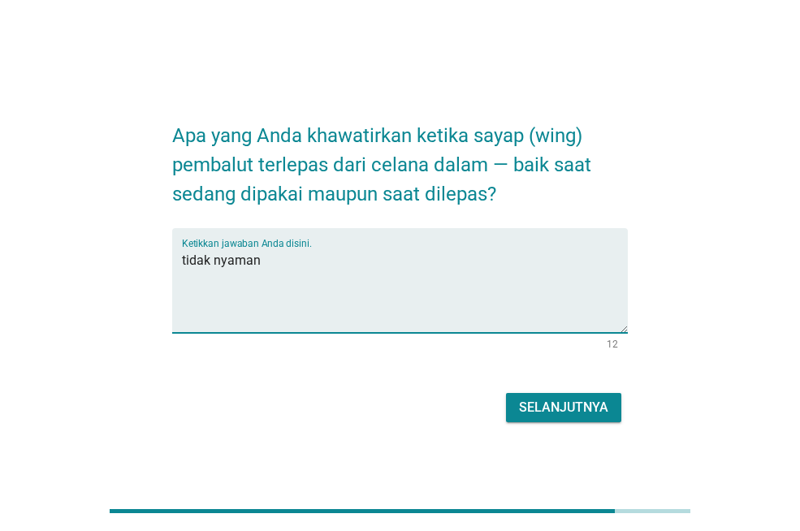
type textarea "tidak nyaman"
click at [518, 406] on button "Selanjutnya" at bounding box center [563, 407] width 115 height 29
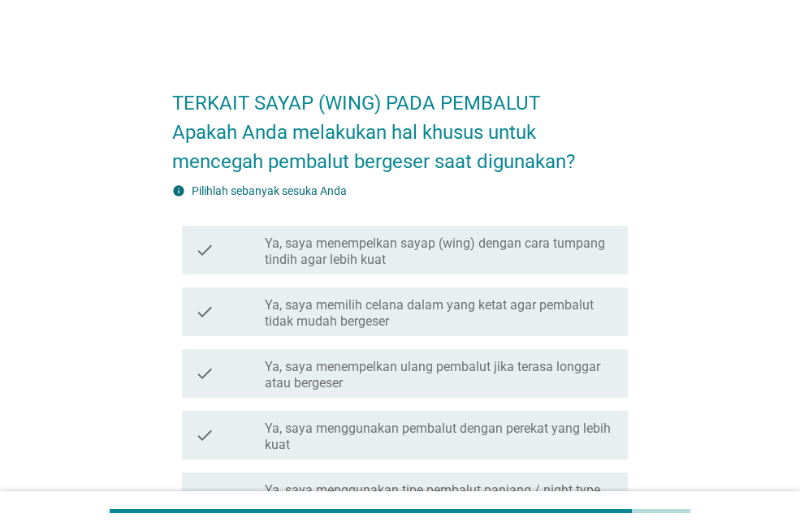
click at [520, 252] on label "Ya, saya menempelkan sayap (wing) dengan cara tumpang tindih agar lebih kuat" at bounding box center [440, 252] width 350 height 33
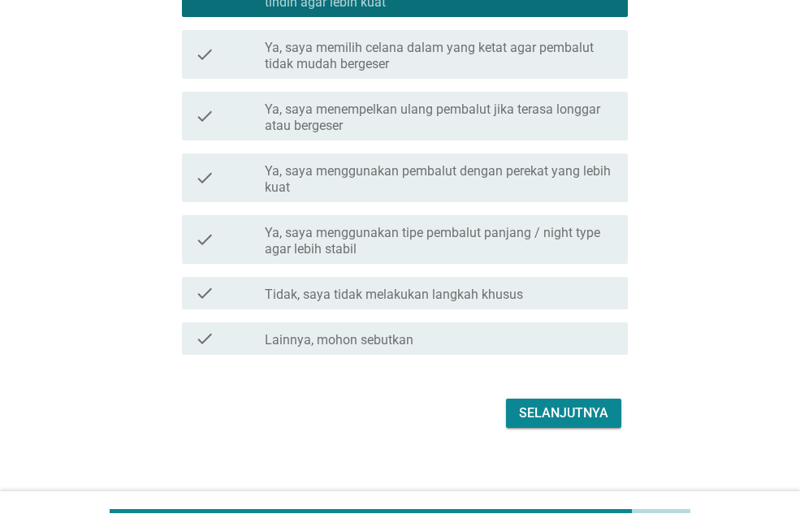
scroll to position [271, 0]
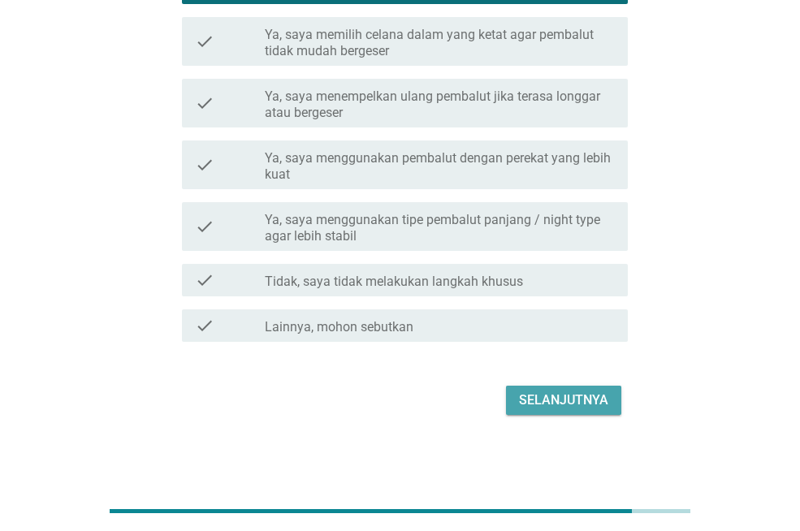
click at [571, 392] on div "Selanjutnya" at bounding box center [563, 401] width 89 height 20
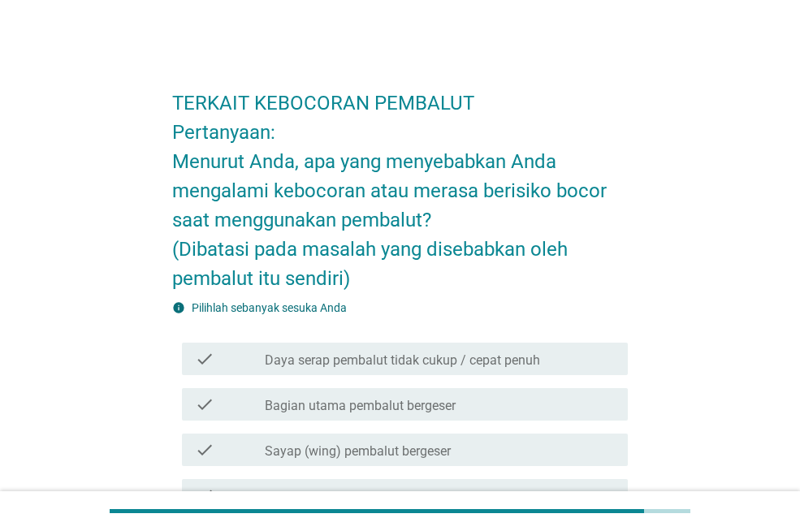
scroll to position [81, 0]
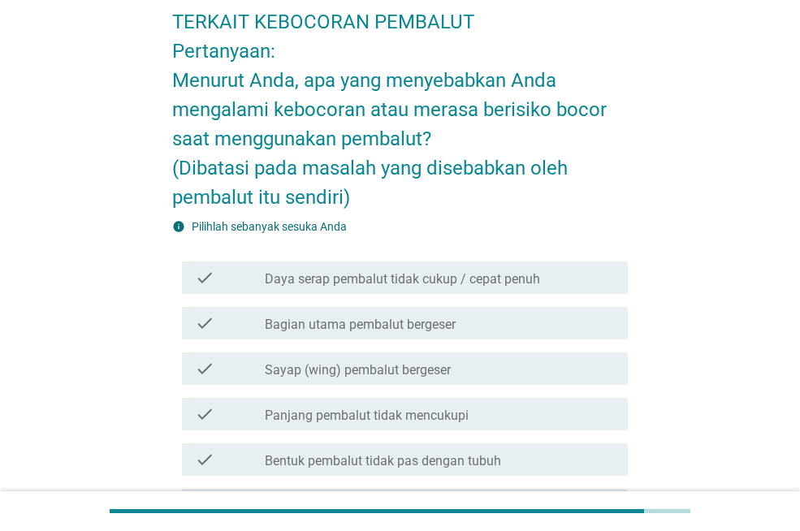
click at [377, 260] on div "check check_box_outline_blank Daya serap pembalut tidak cukup / cepat penuh" at bounding box center [400, 278] width 456 height 46
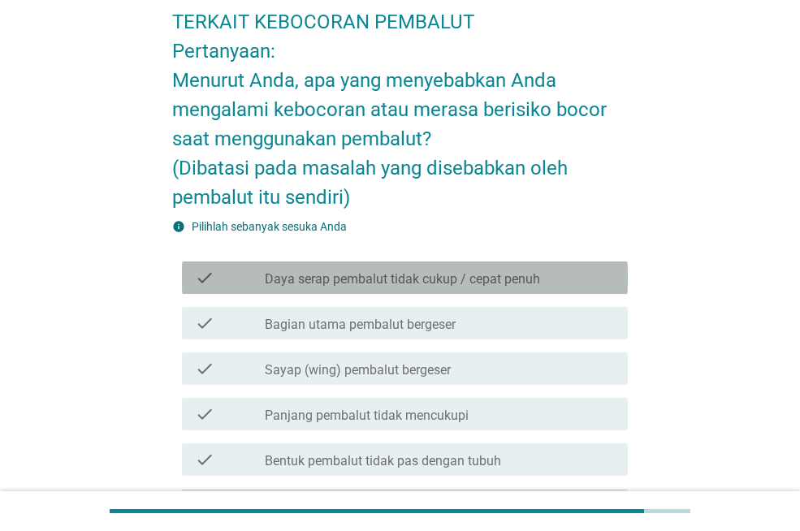
click at [215, 274] on div "check" at bounding box center [230, 278] width 70 height 20
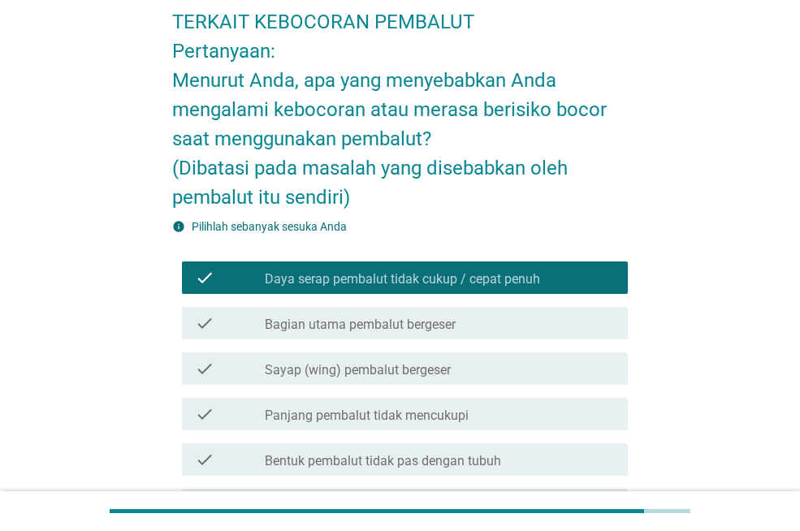
click at [215, 312] on div "check check_box_outline_blank Bagian utama pembalut bergeser" at bounding box center [405, 323] width 446 height 33
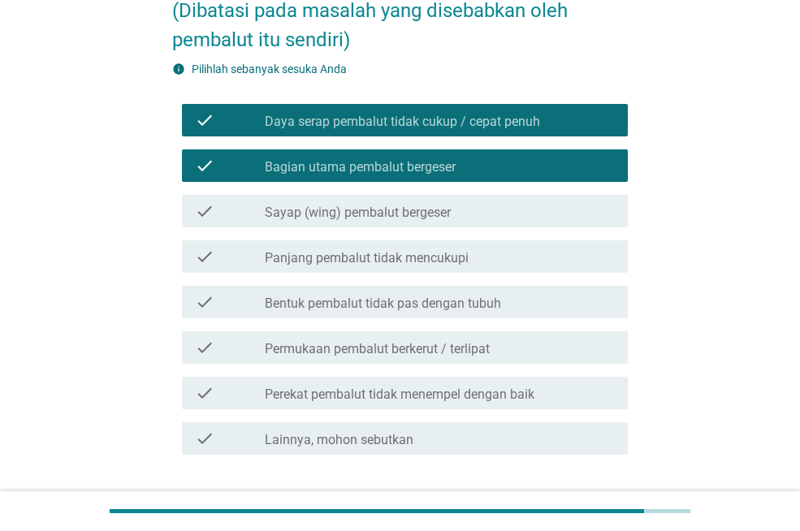
scroll to position [244, 0]
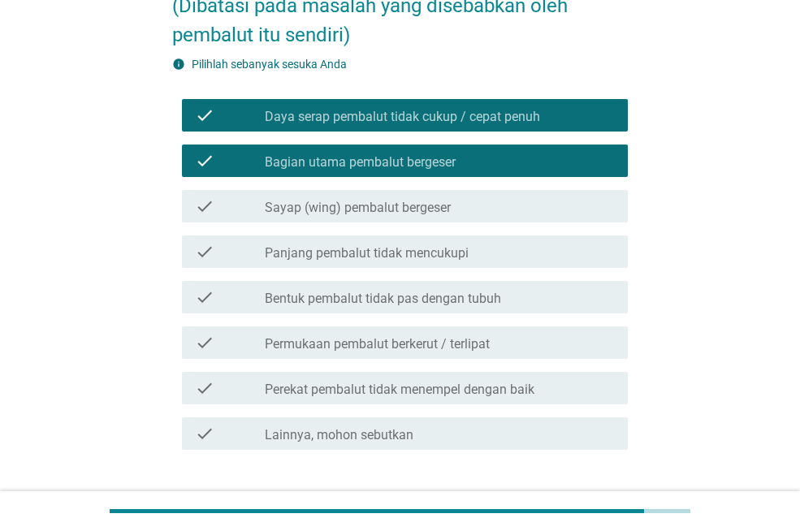
click at [208, 253] on icon "check" at bounding box center [205, 252] width 20 height 20
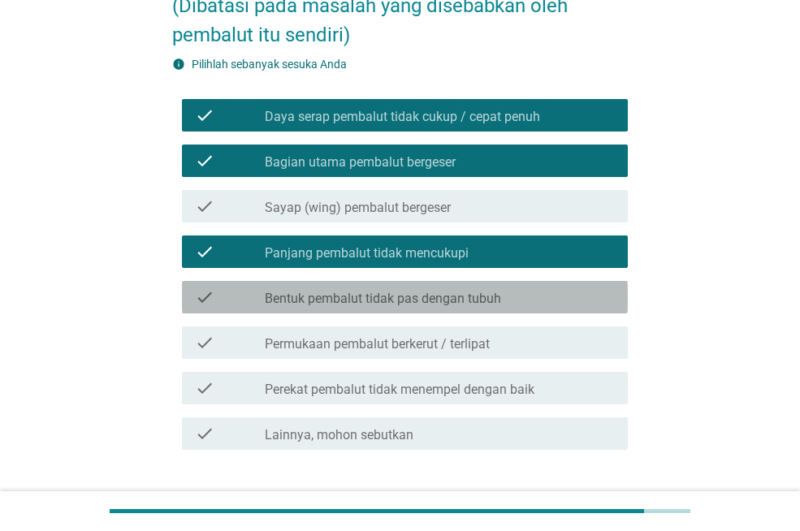
click at [204, 300] on icon "check" at bounding box center [205, 298] width 20 height 20
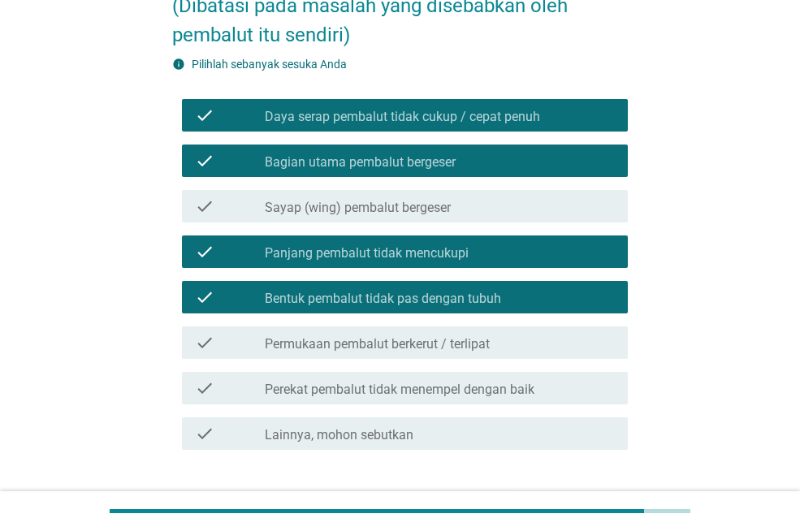
click at [214, 340] on icon "check" at bounding box center [205, 343] width 20 height 20
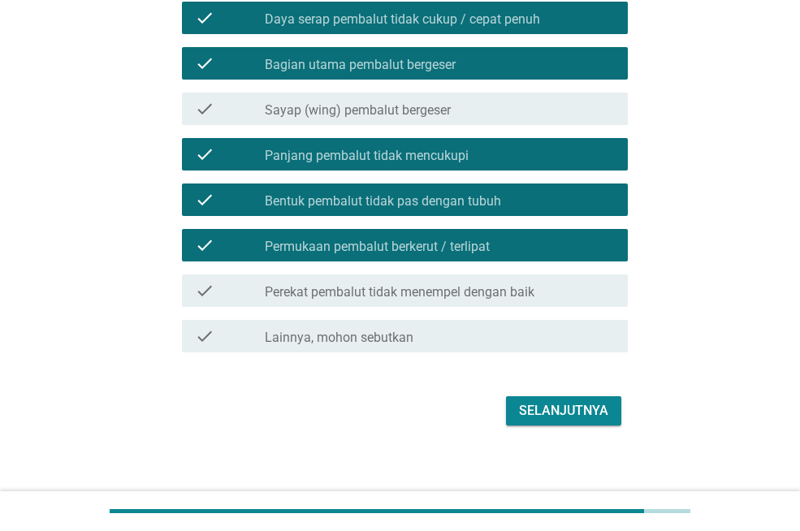
scroll to position [352, 0]
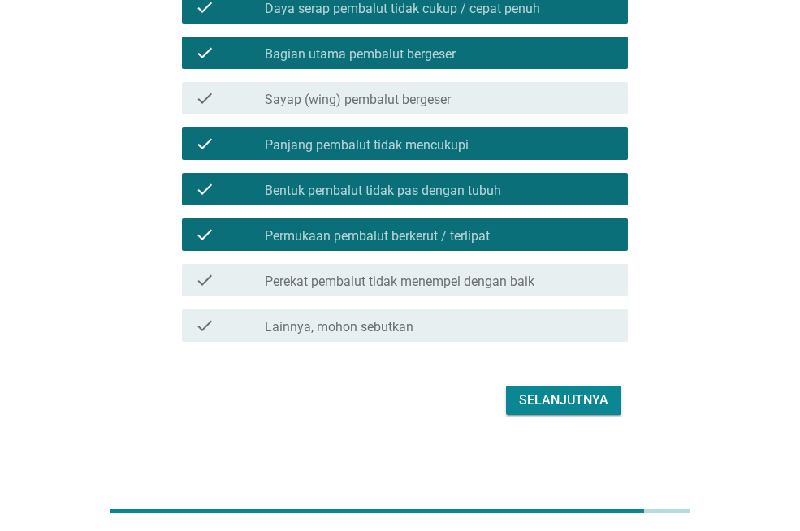
click at [210, 104] on icon "check" at bounding box center [205, 99] width 20 height 20
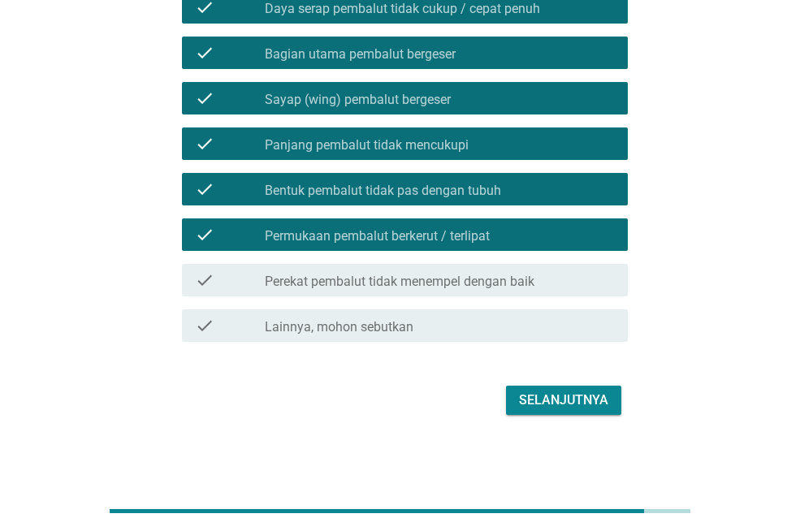
click at [541, 402] on div "Selanjutnya" at bounding box center [563, 401] width 89 height 20
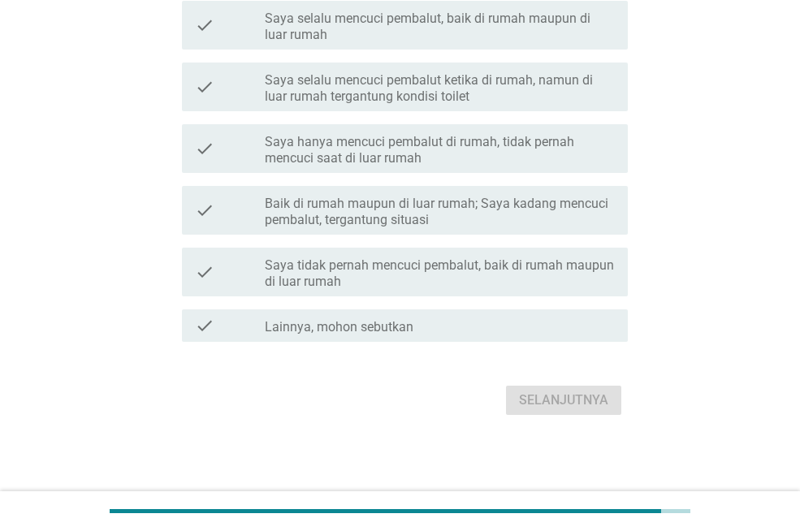
scroll to position [0, 0]
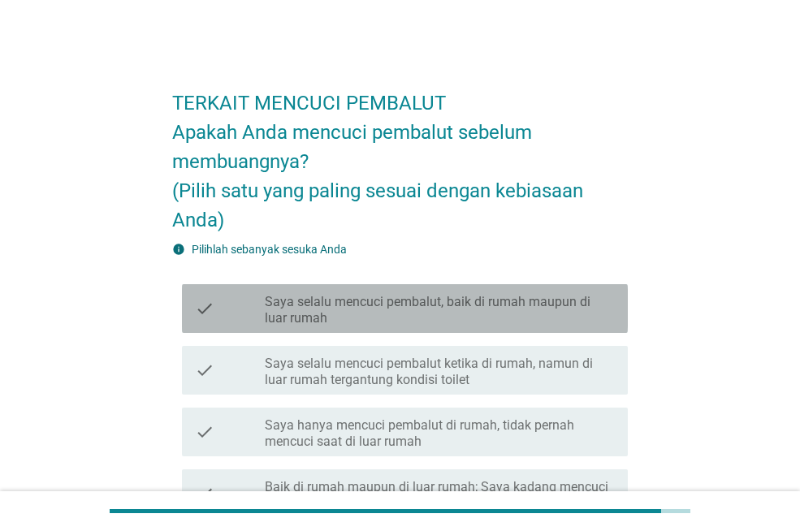
click at [219, 301] on div "check" at bounding box center [230, 309] width 70 height 36
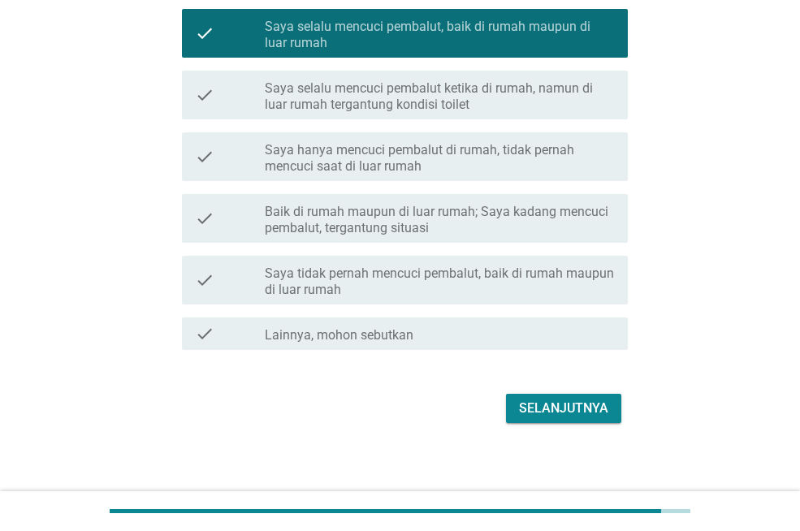
scroll to position [284, 0]
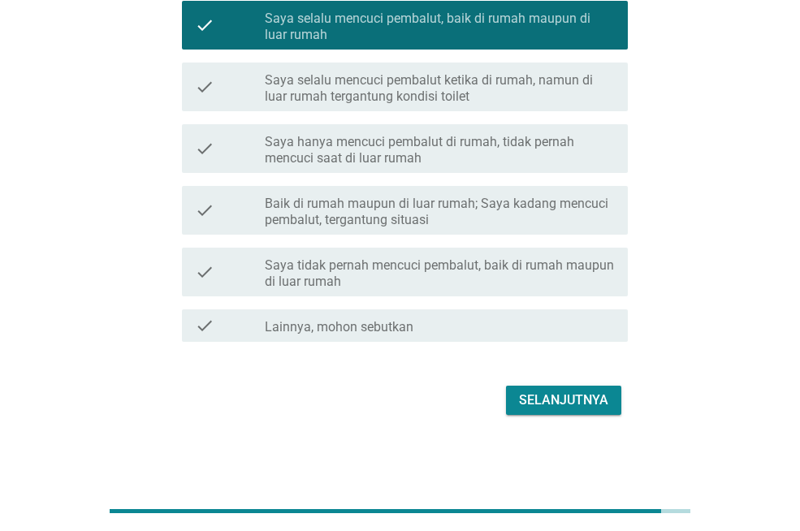
click at [560, 397] on div "Selanjutnya" at bounding box center [563, 401] width 89 height 20
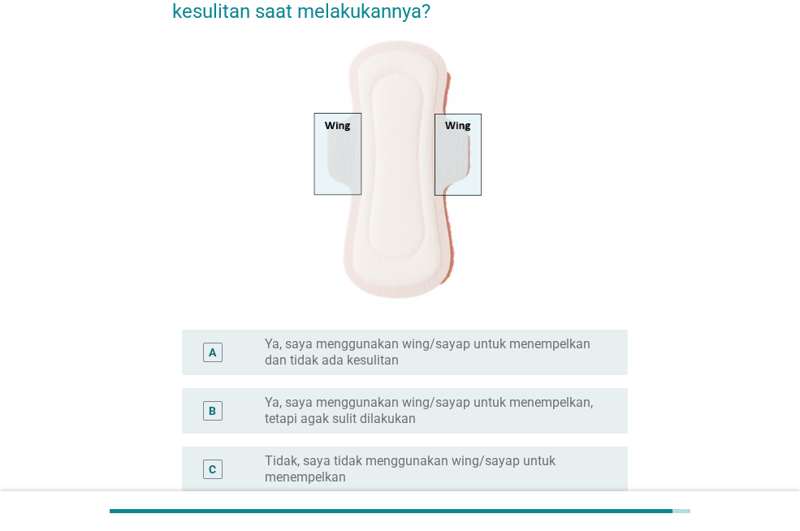
scroll to position [244, 0]
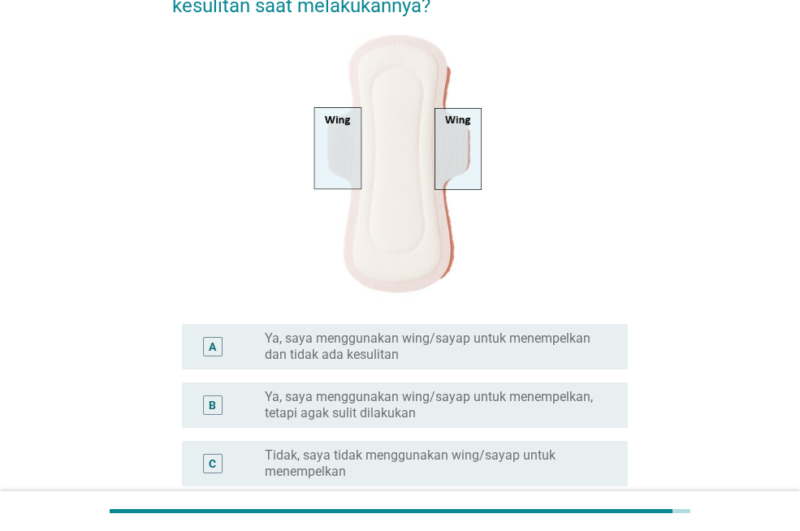
click at [212, 346] on div "A" at bounding box center [212, 347] width 7 height 17
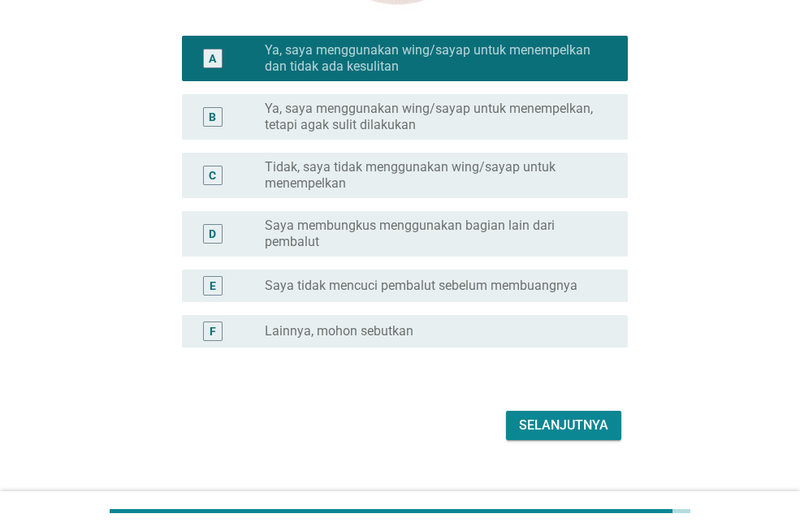
scroll to position [558, 0]
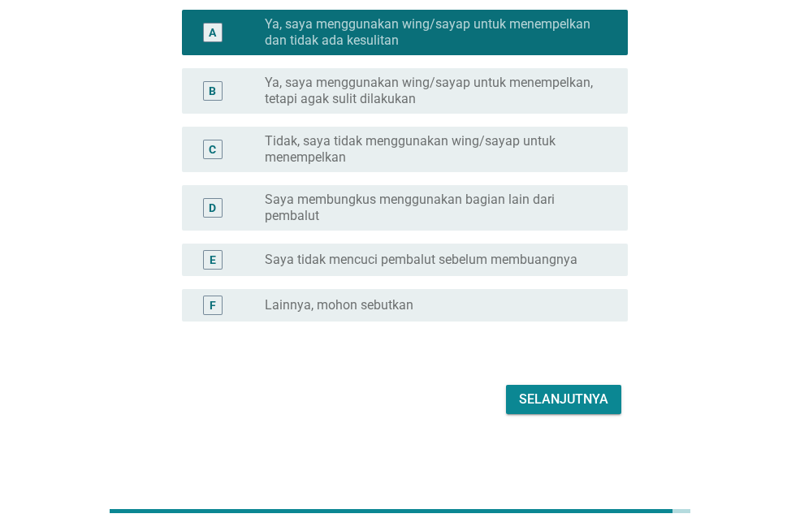
click at [551, 397] on div "Selanjutnya" at bounding box center [563, 400] width 89 height 20
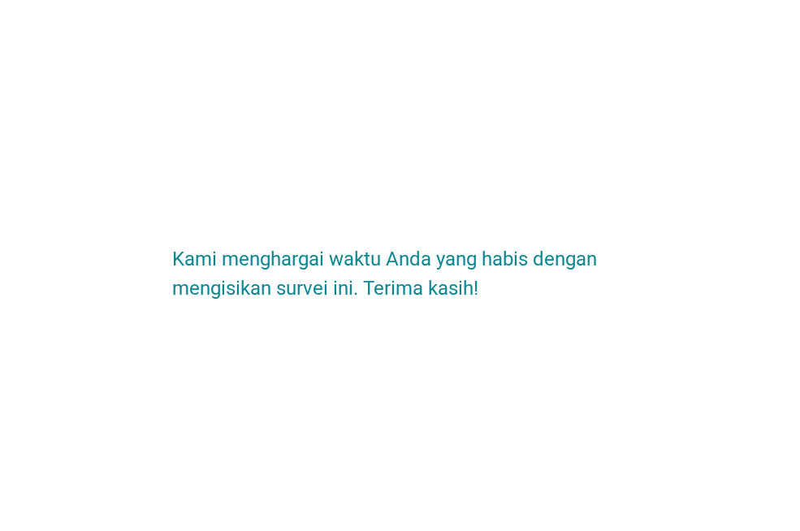
scroll to position [0, 0]
